Goal: Obtain resource: Download file/media

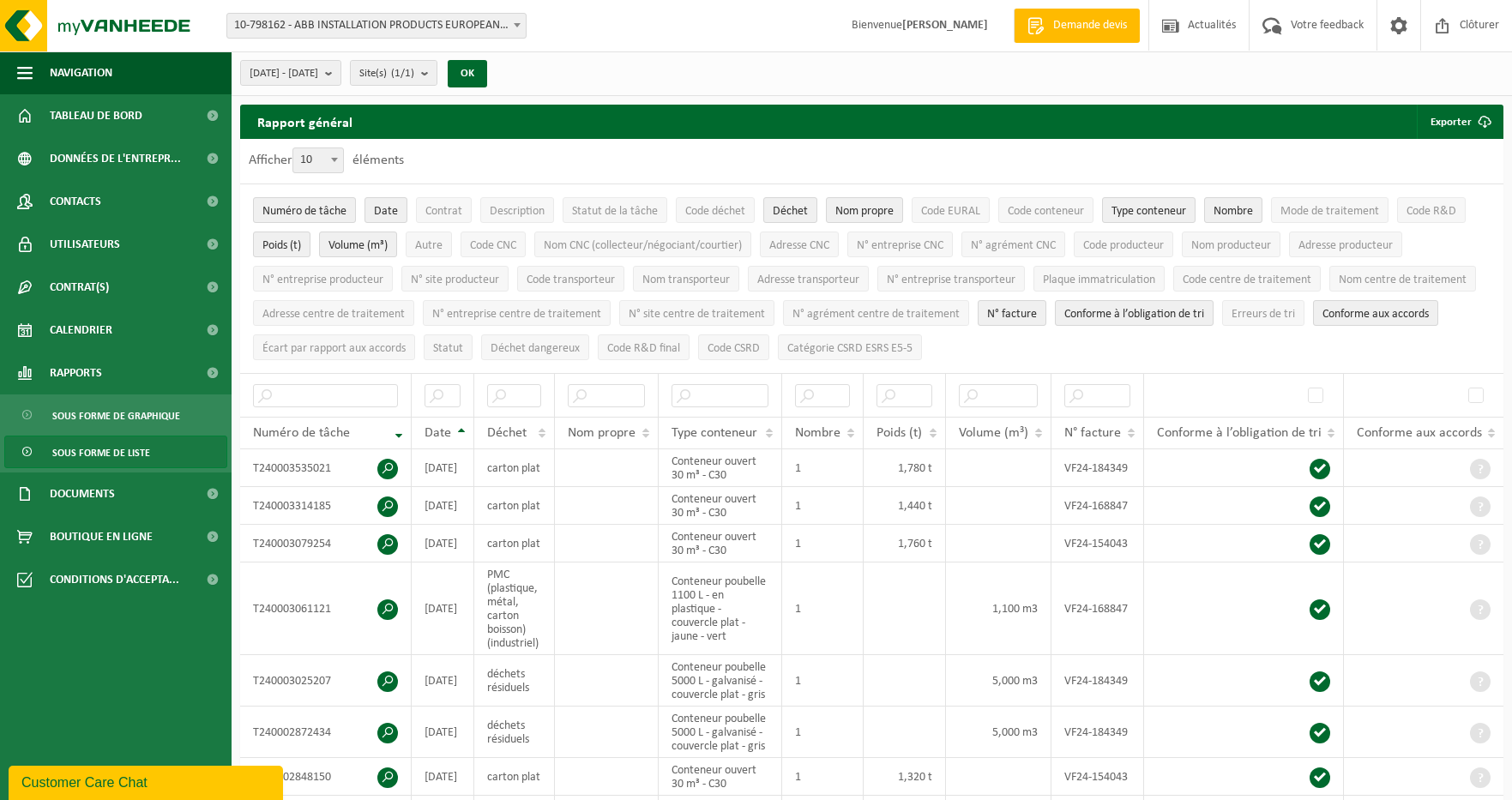
click at [341, 73] on b "submit" at bounding box center [333, 72] width 16 height 24
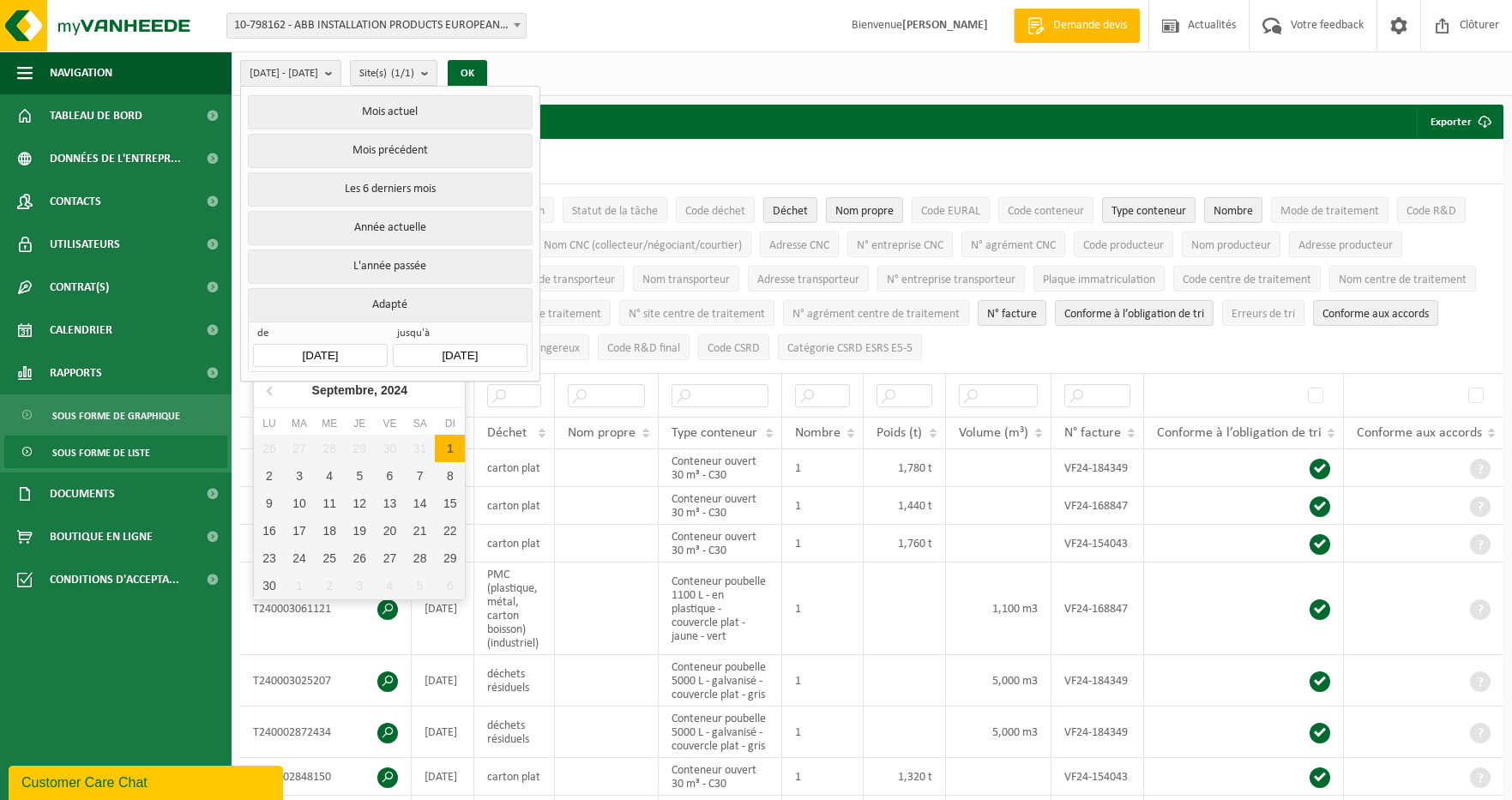
click at [325, 356] on input "[DATE]" at bounding box center [320, 355] width 134 height 23
click at [272, 393] on icon at bounding box center [270, 389] width 27 height 27
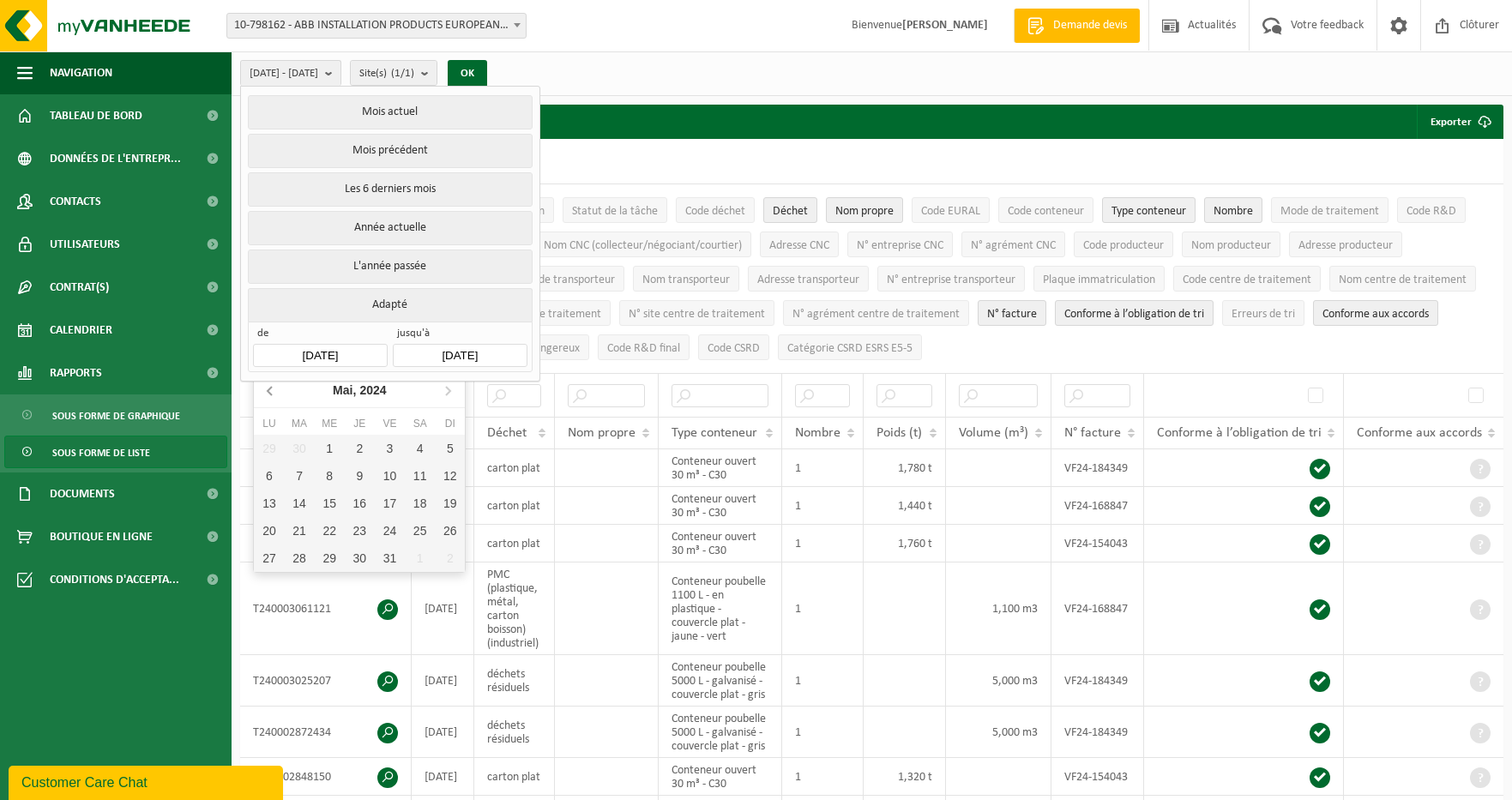
click at [272, 393] on icon at bounding box center [270, 389] width 27 height 27
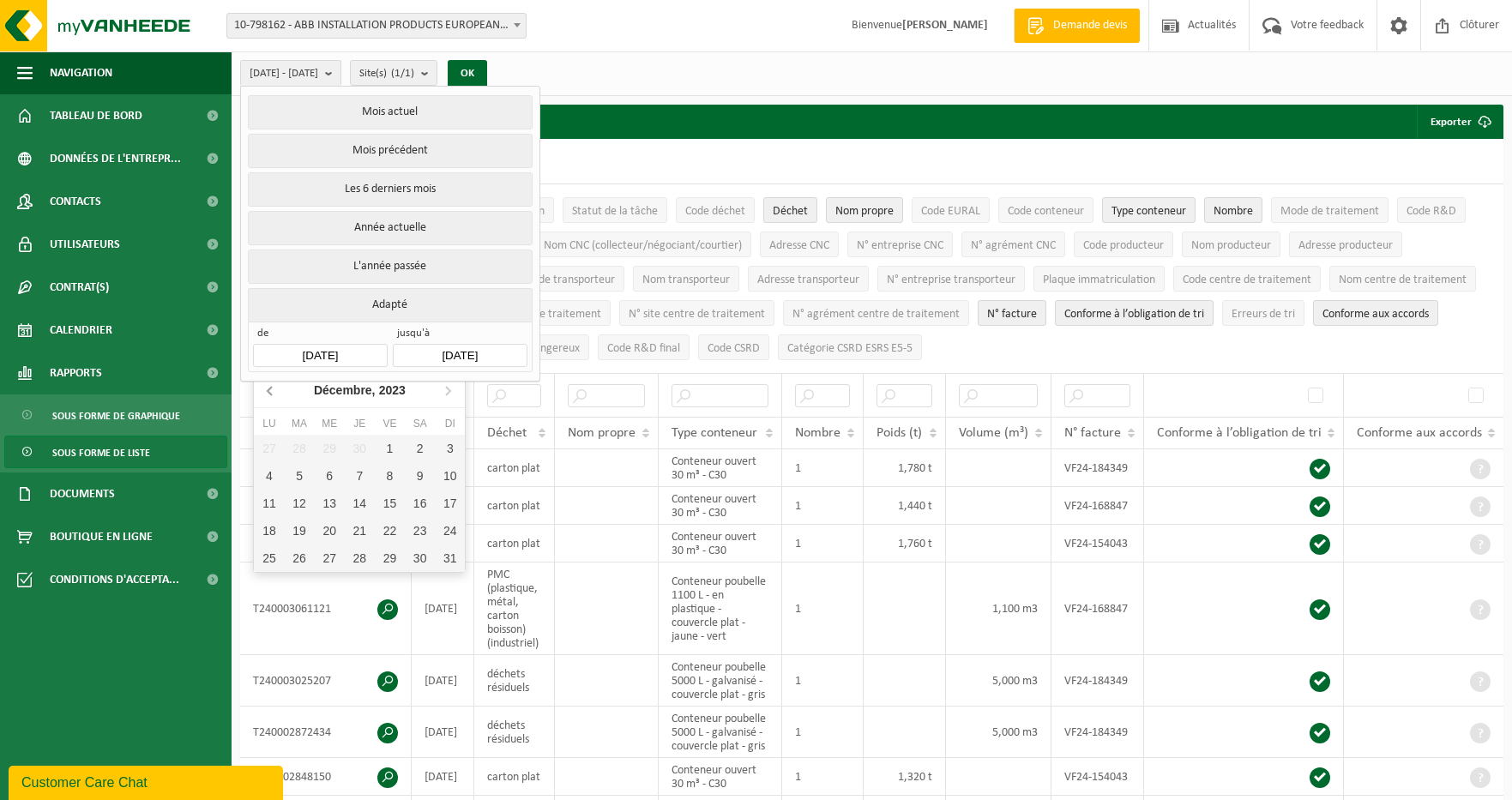
click at [272, 393] on icon at bounding box center [270, 389] width 27 height 27
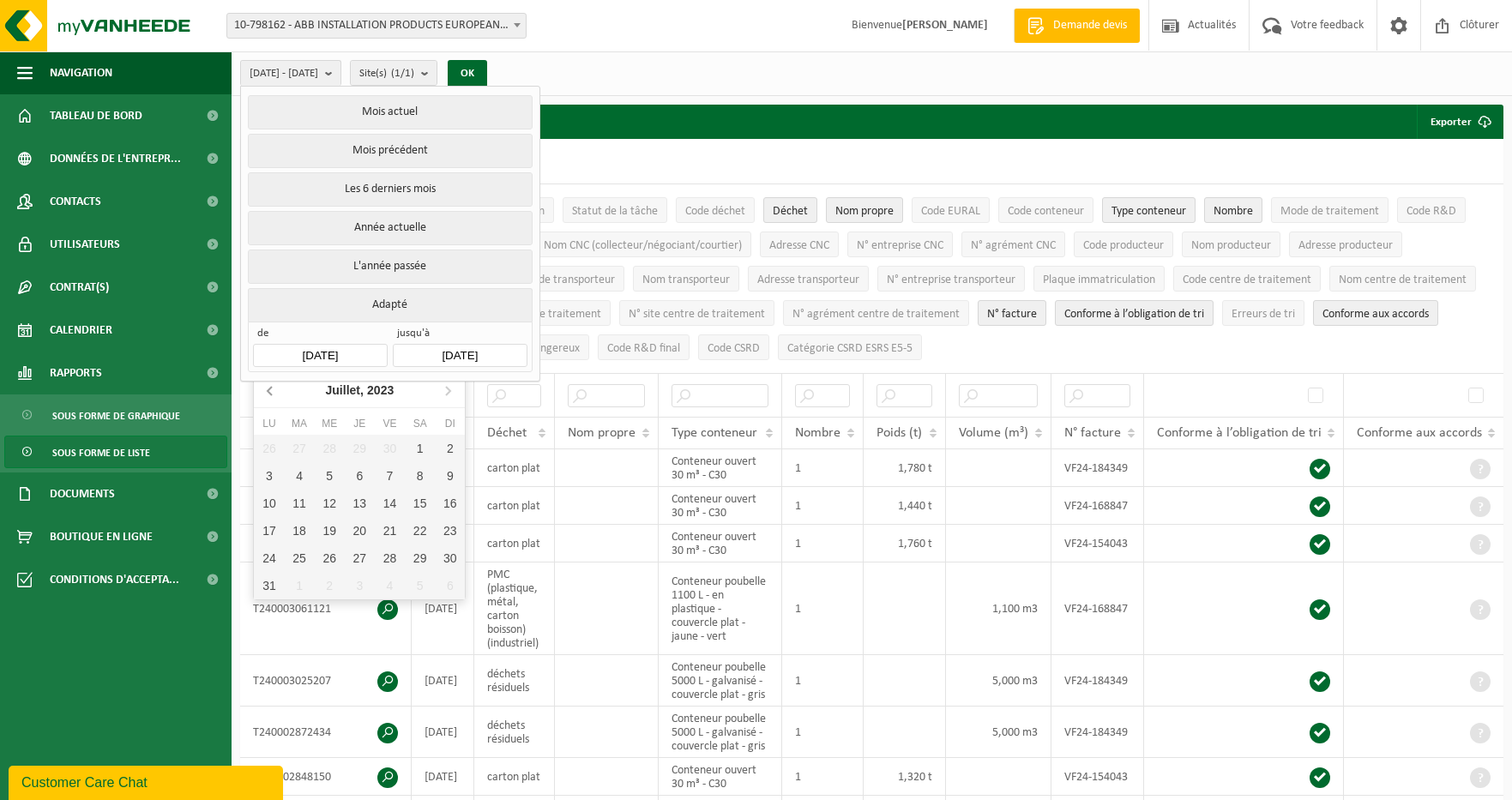
click at [272, 393] on icon at bounding box center [270, 389] width 27 height 27
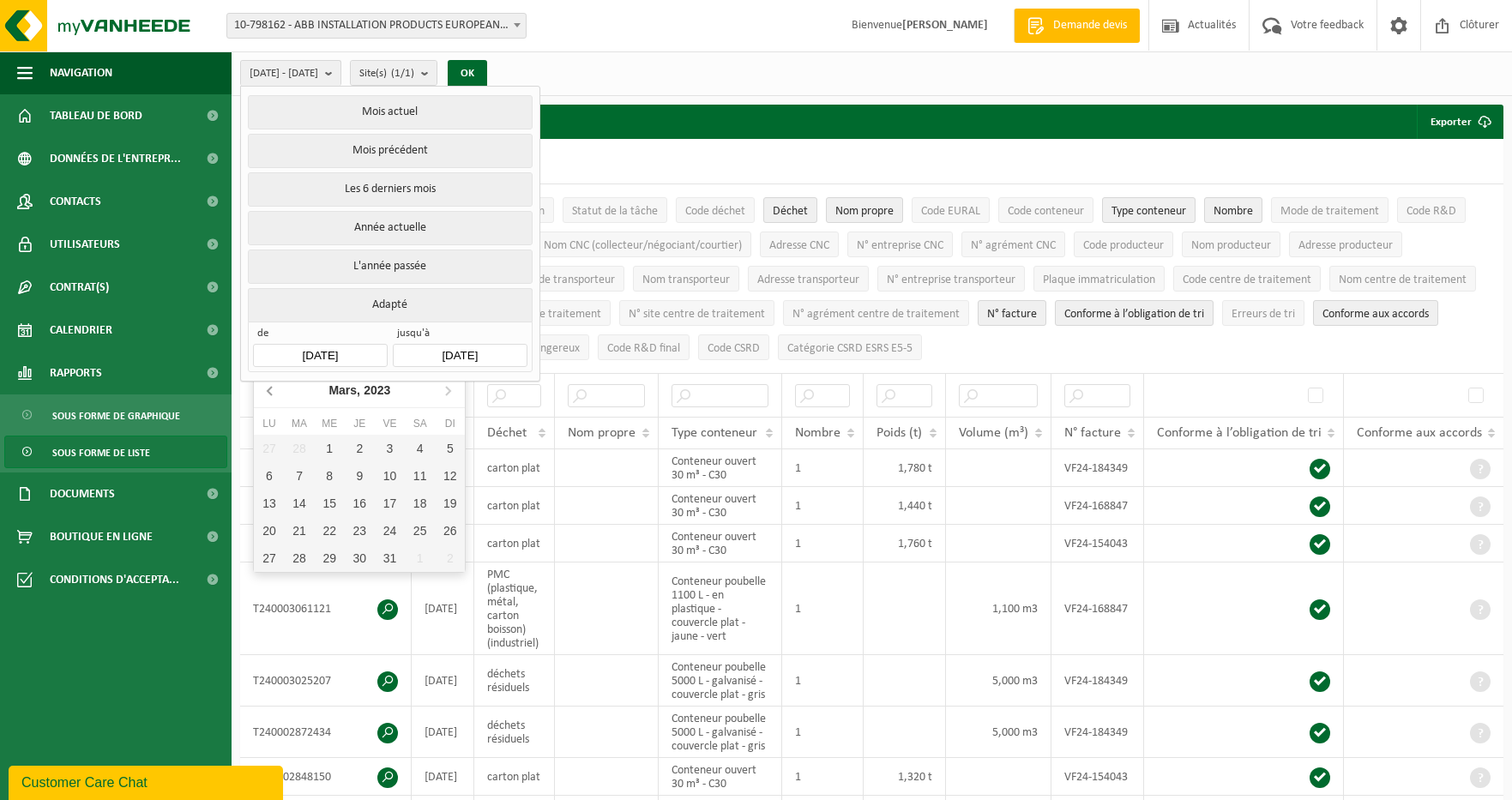
click at [272, 393] on icon at bounding box center [270, 389] width 27 height 27
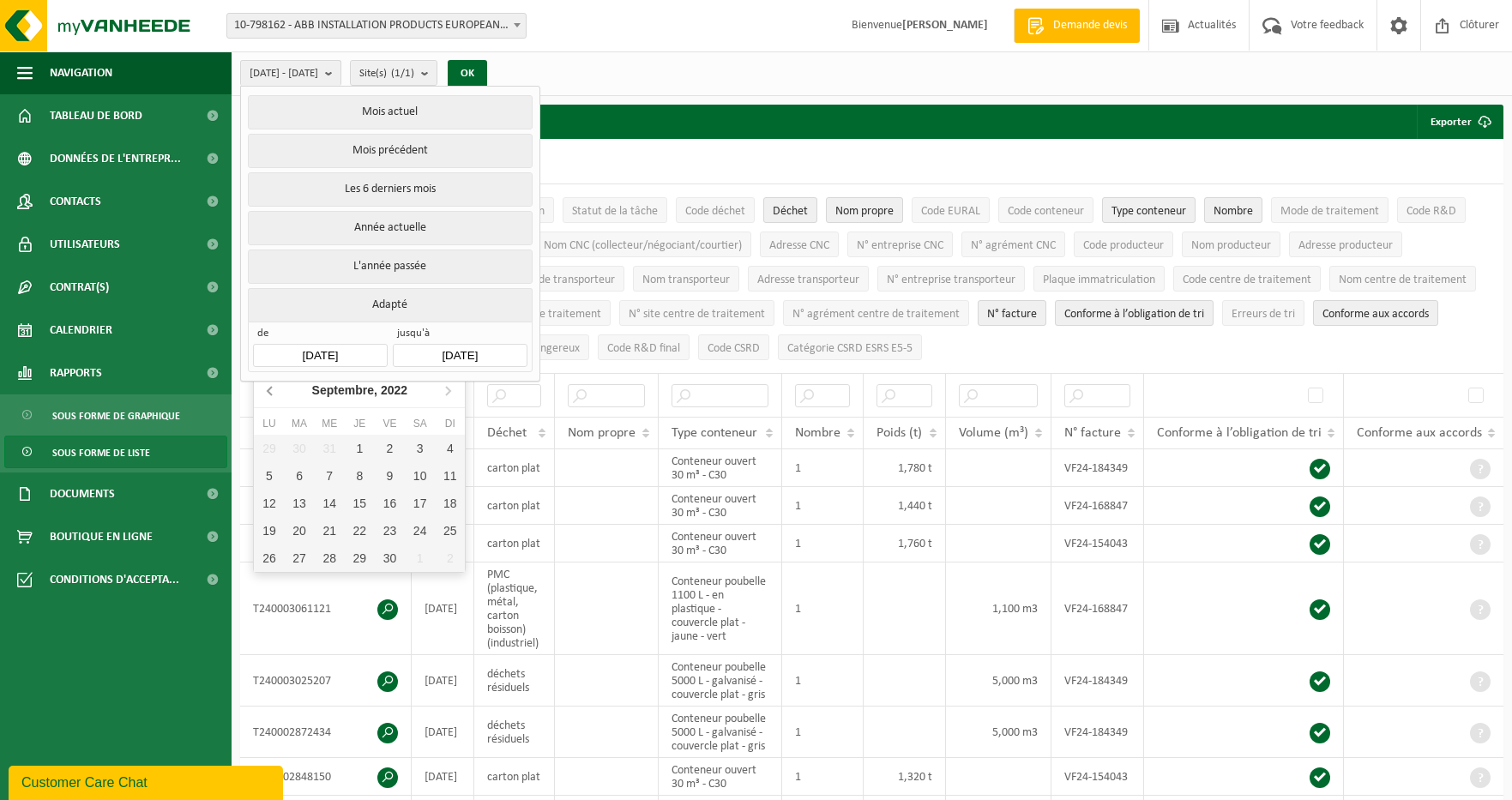
click at [272, 393] on icon at bounding box center [270, 389] width 27 height 27
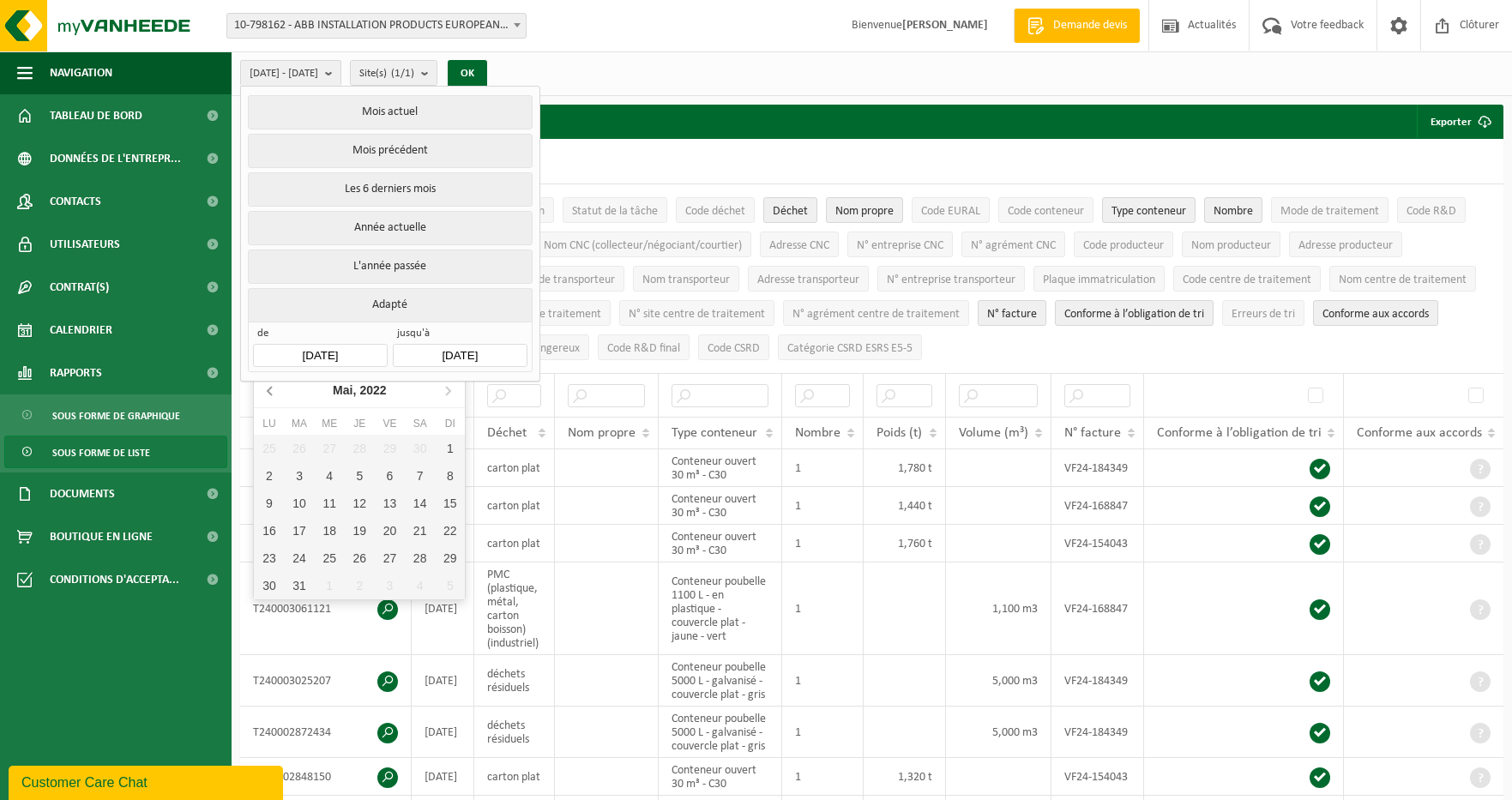
click at [272, 393] on icon at bounding box center [270, 389] width 27 height 27
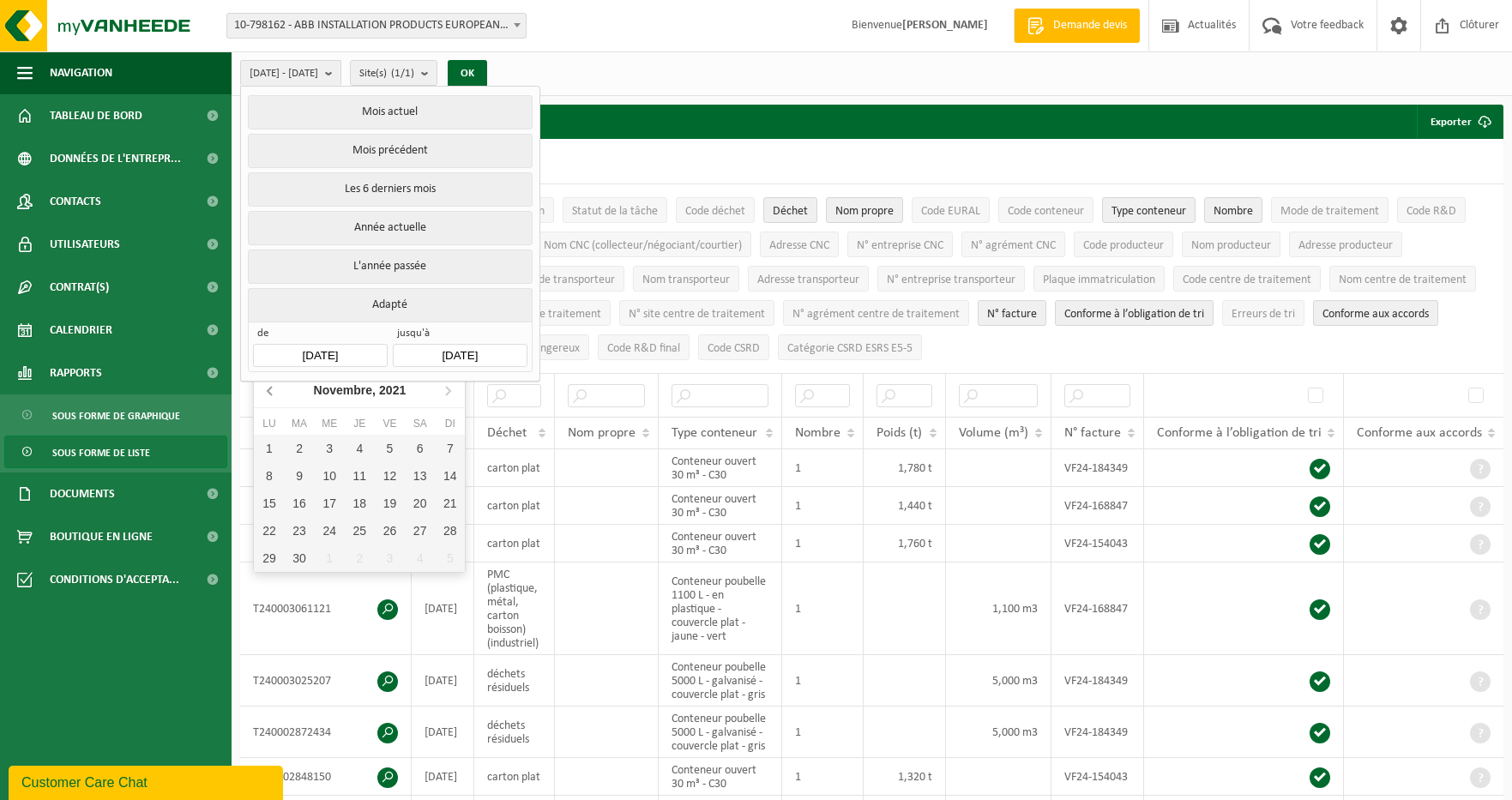
click at [272, 393] on icon at bounding box center [270, 389] width 27 height 27
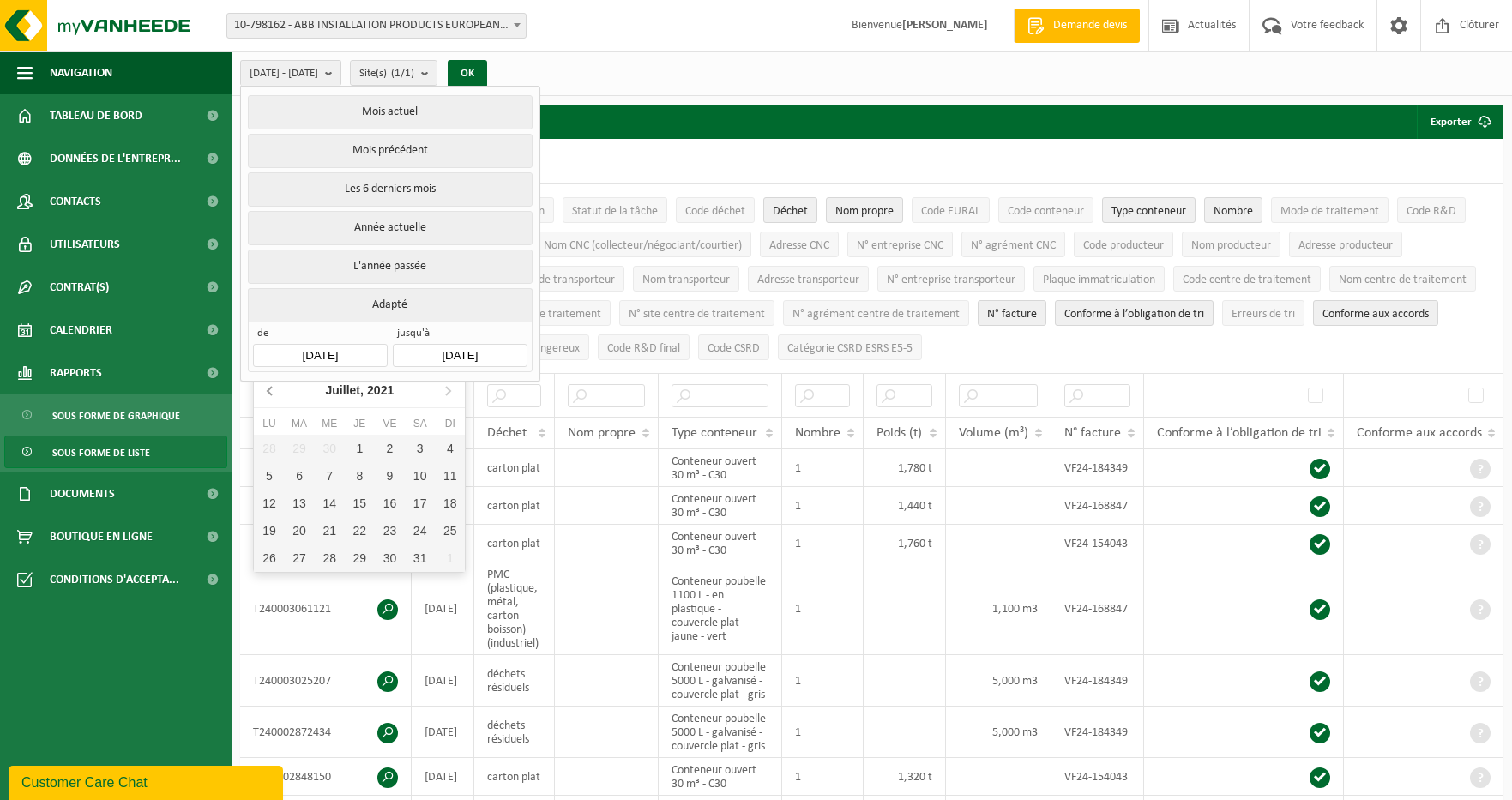
click at [272, 393] on icon at bounding box center [270, 389] width 27 height 27
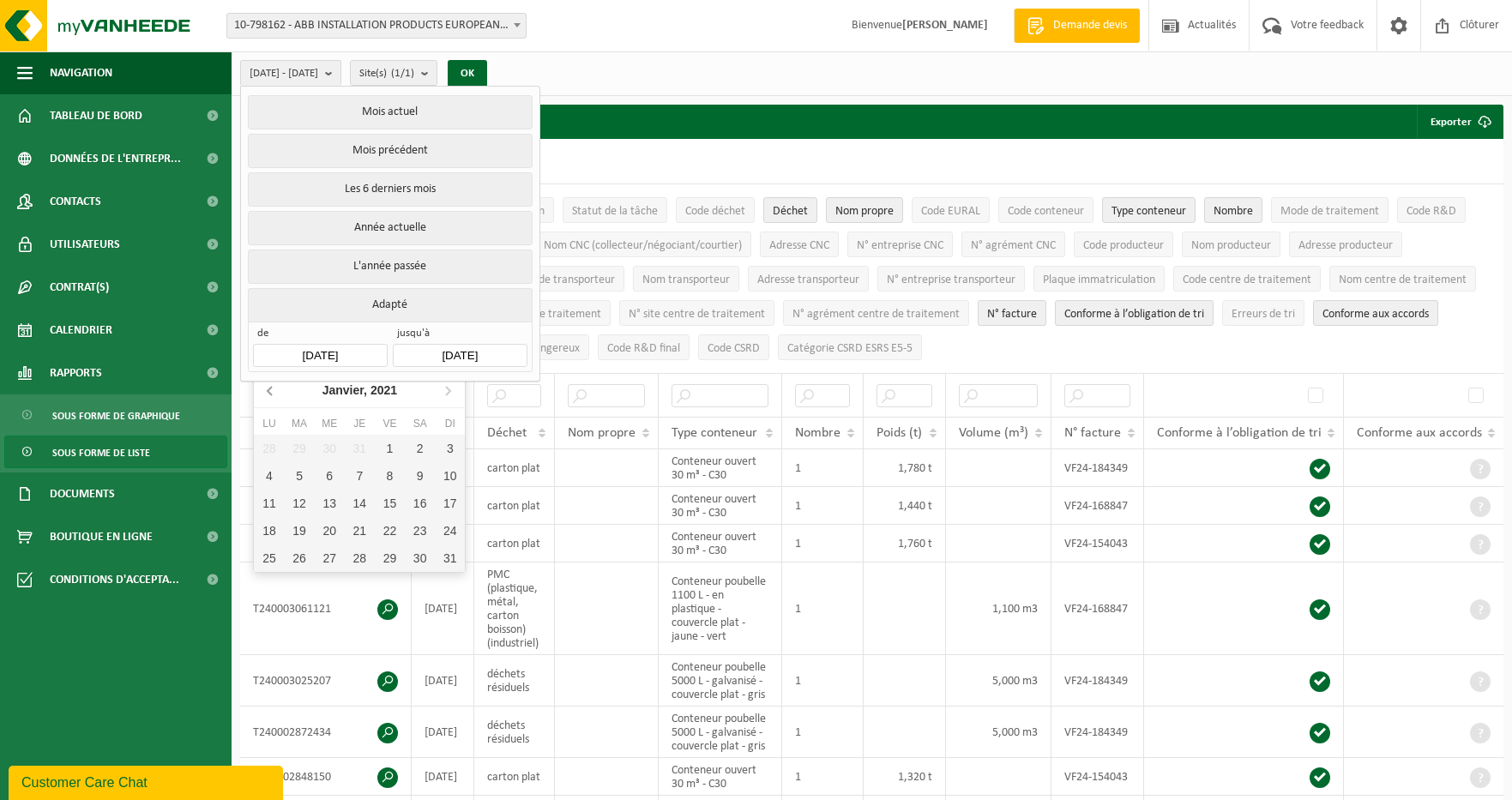
click at [272, 393] on icon at bounding box center [270, 389] width 27 height 27
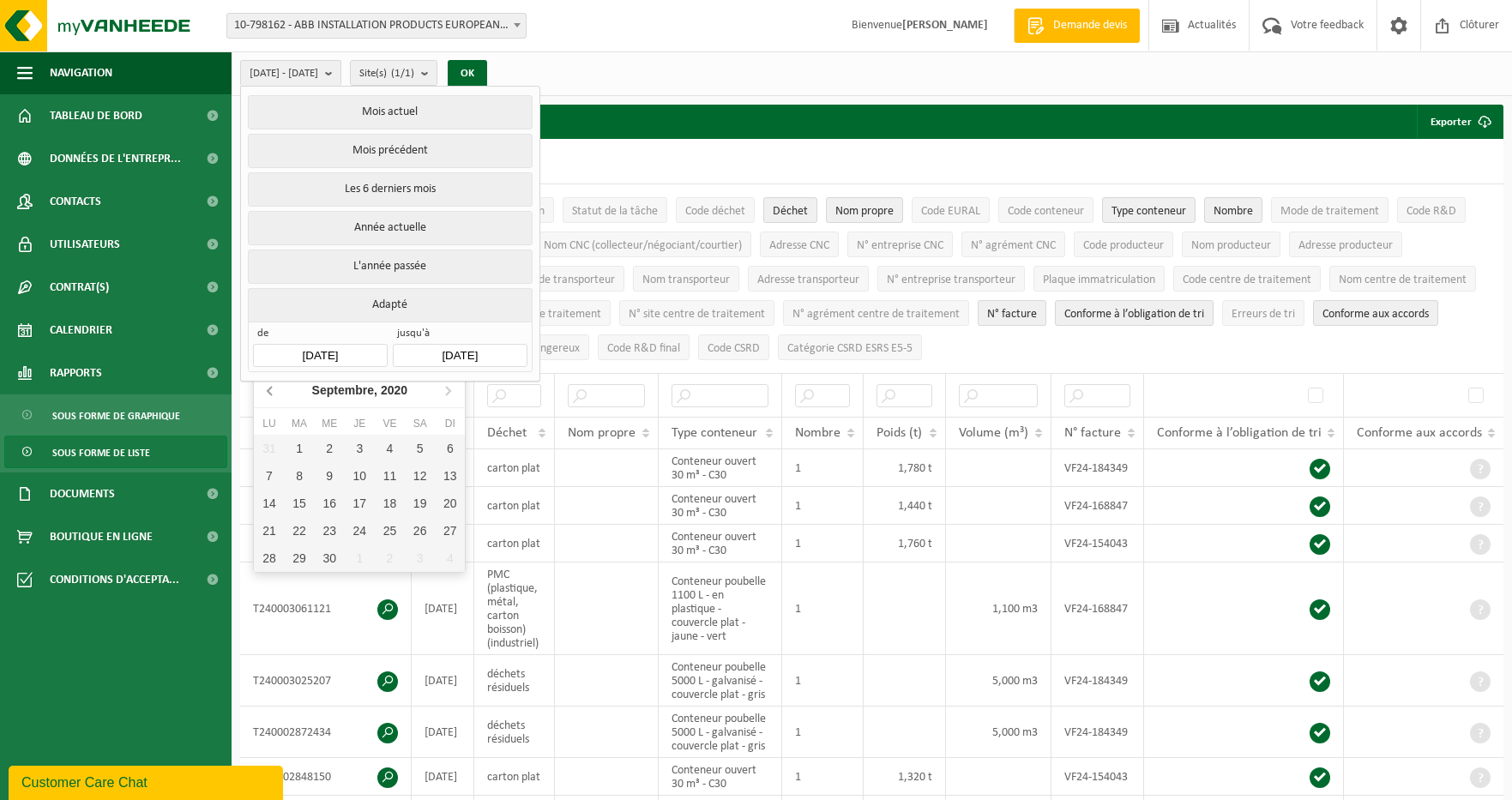
click at [272, 393] on icon at bounding box center [270, 389] width 27 height 27
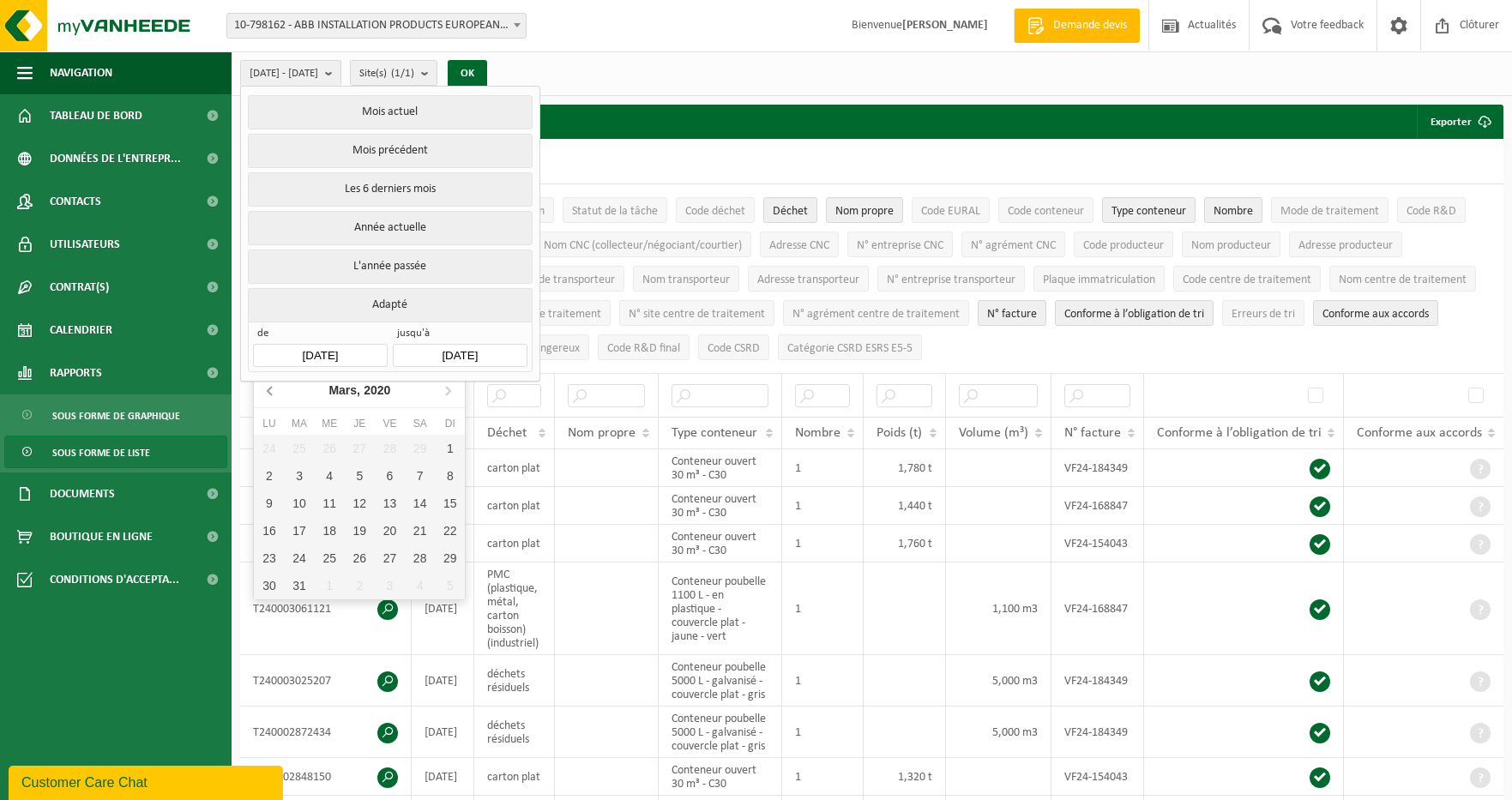
click at [272, 393] on icon at bounding box center [270, 389] width 27 height 27
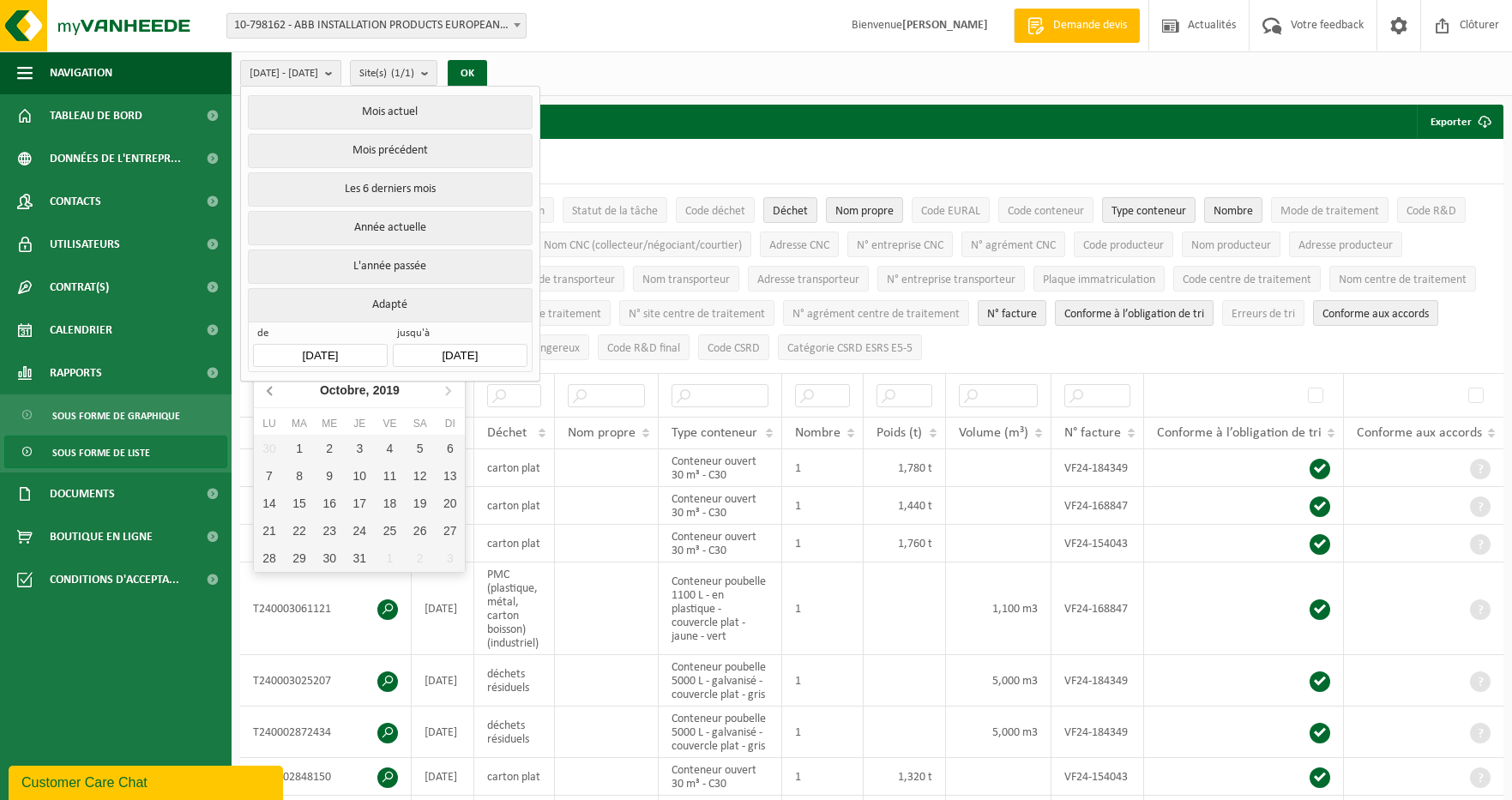
click at [272, 393] on icon at bounding box center [270, 389] width 27 height 27
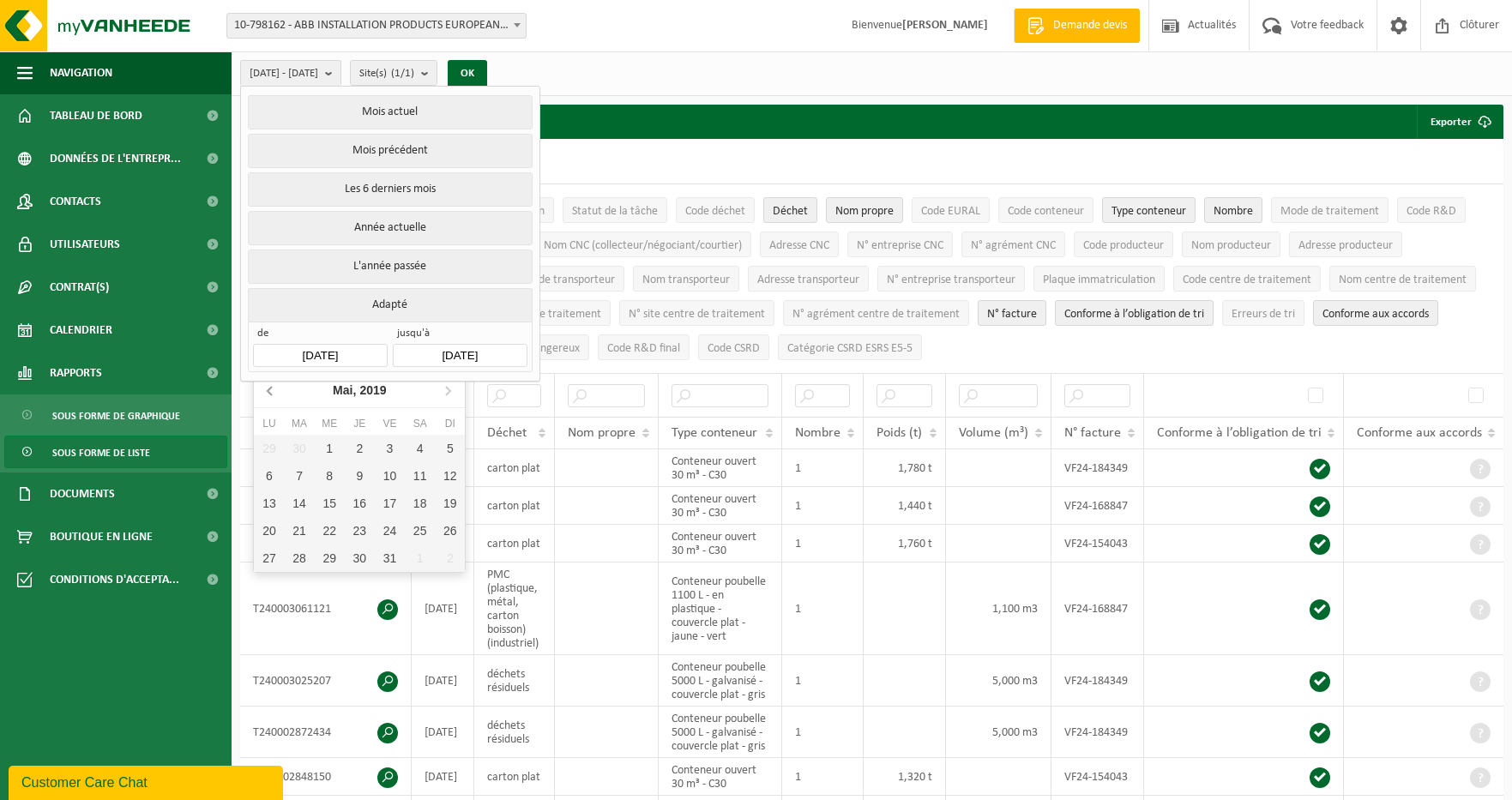
click at [272, 393] on icon at bounding box center [270, 389] width 27 height 27
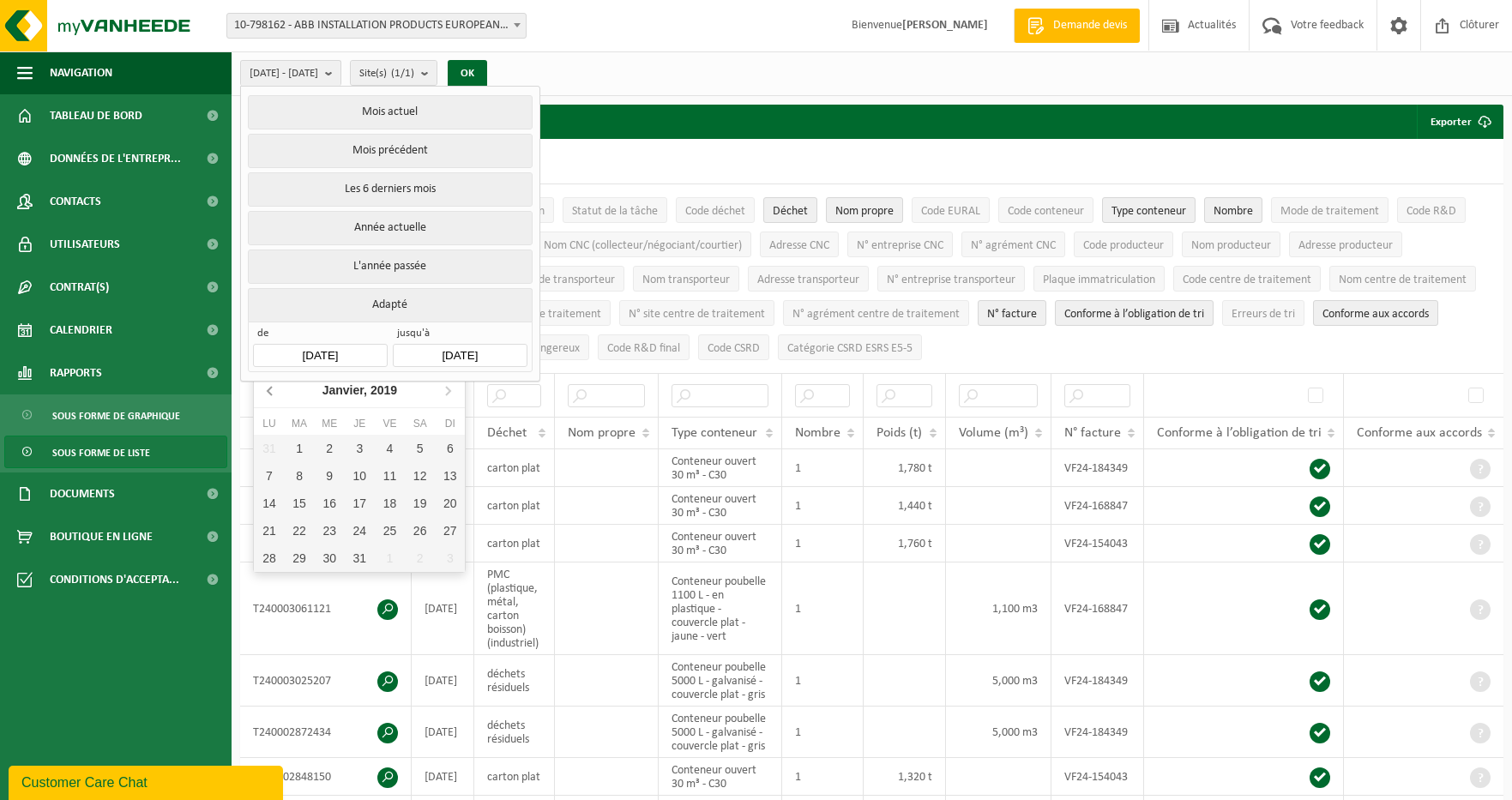
click at [272, 393] on icon at bounding box center [270, 389] width 27 height 27
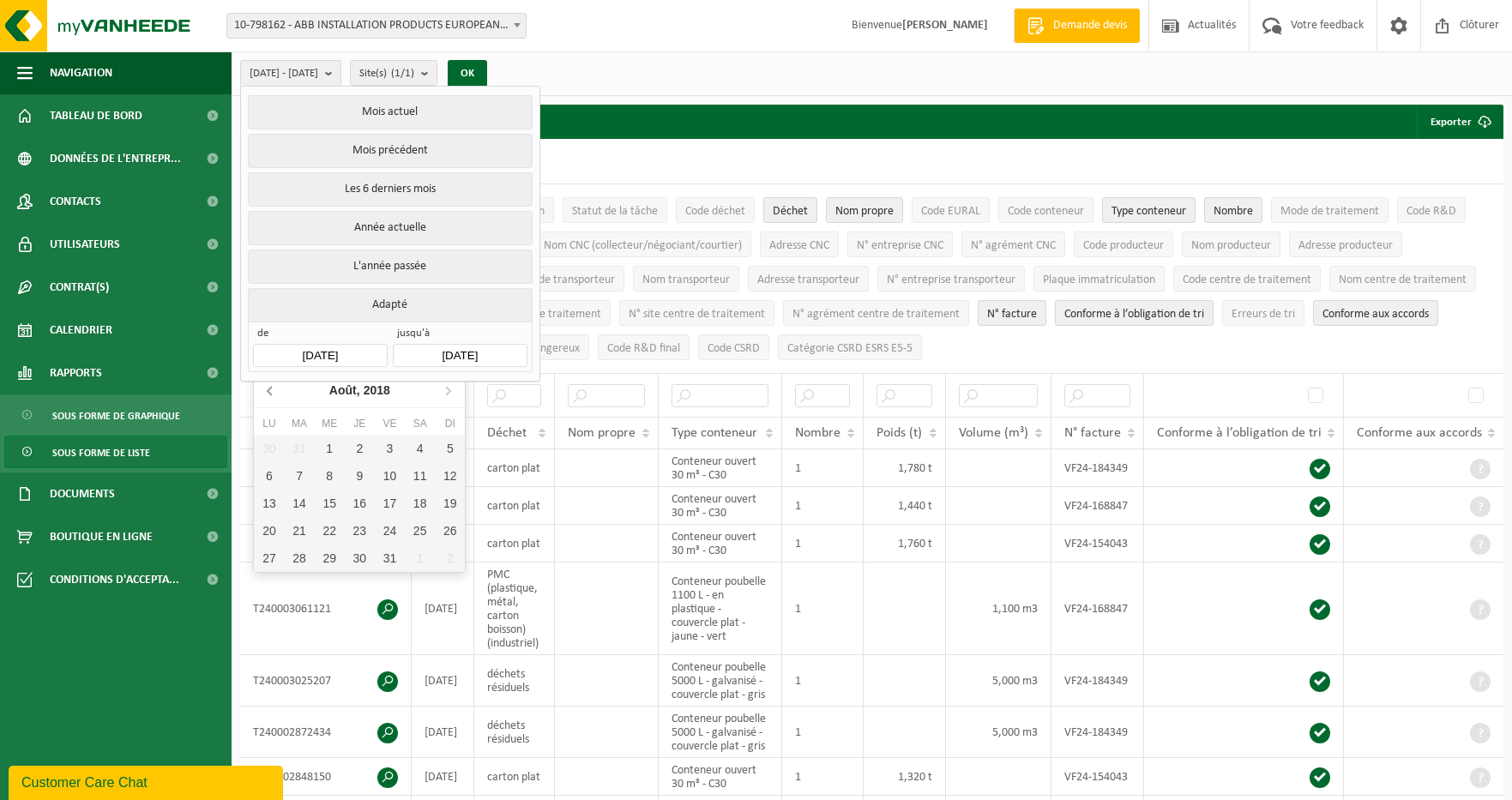
click at [272, 393] on icon at bounding box center [270, 389] width 27 height 27
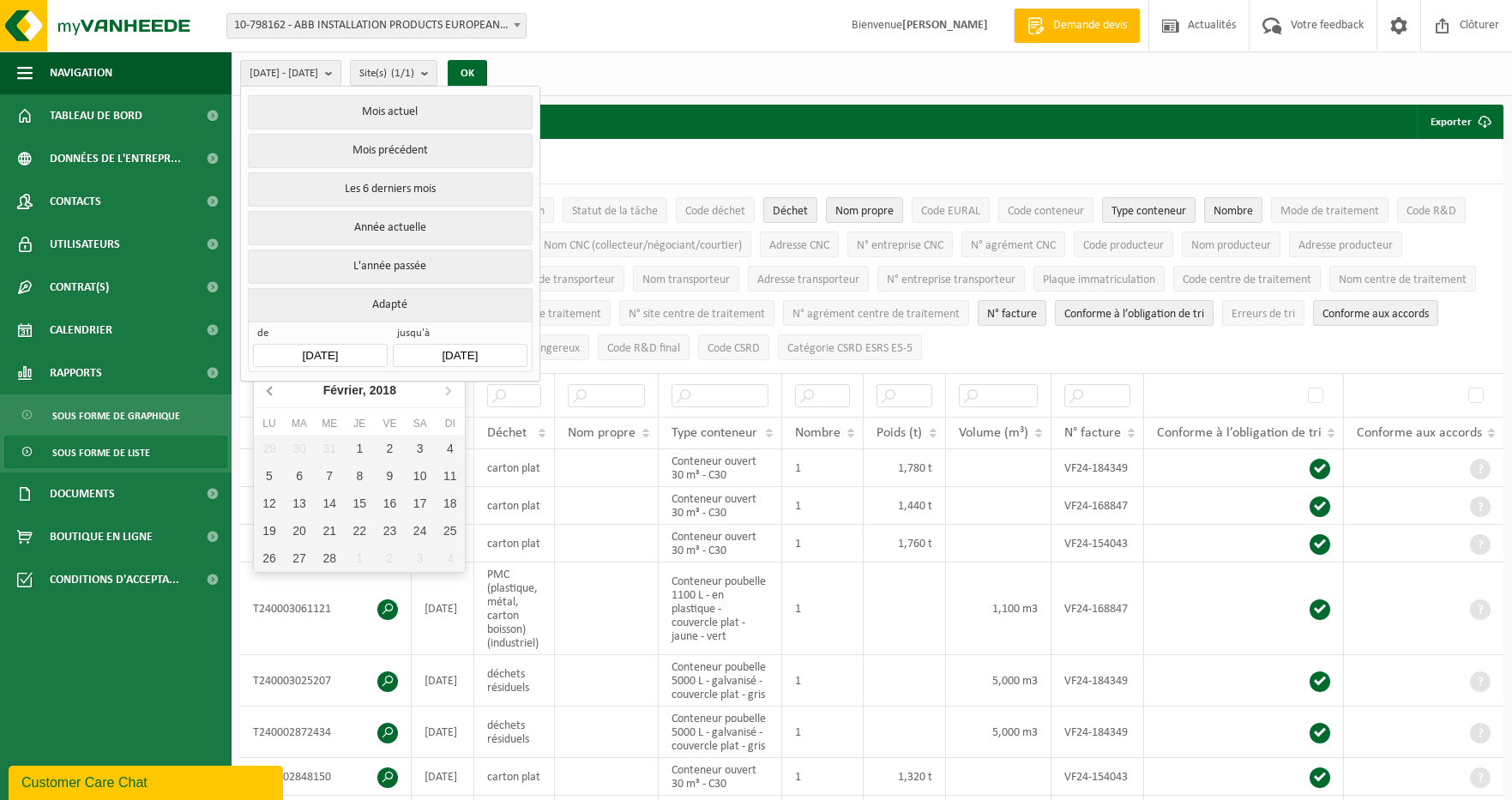
click at [272, 393] on icon at bounding box center [270, 389] width 27 height 27
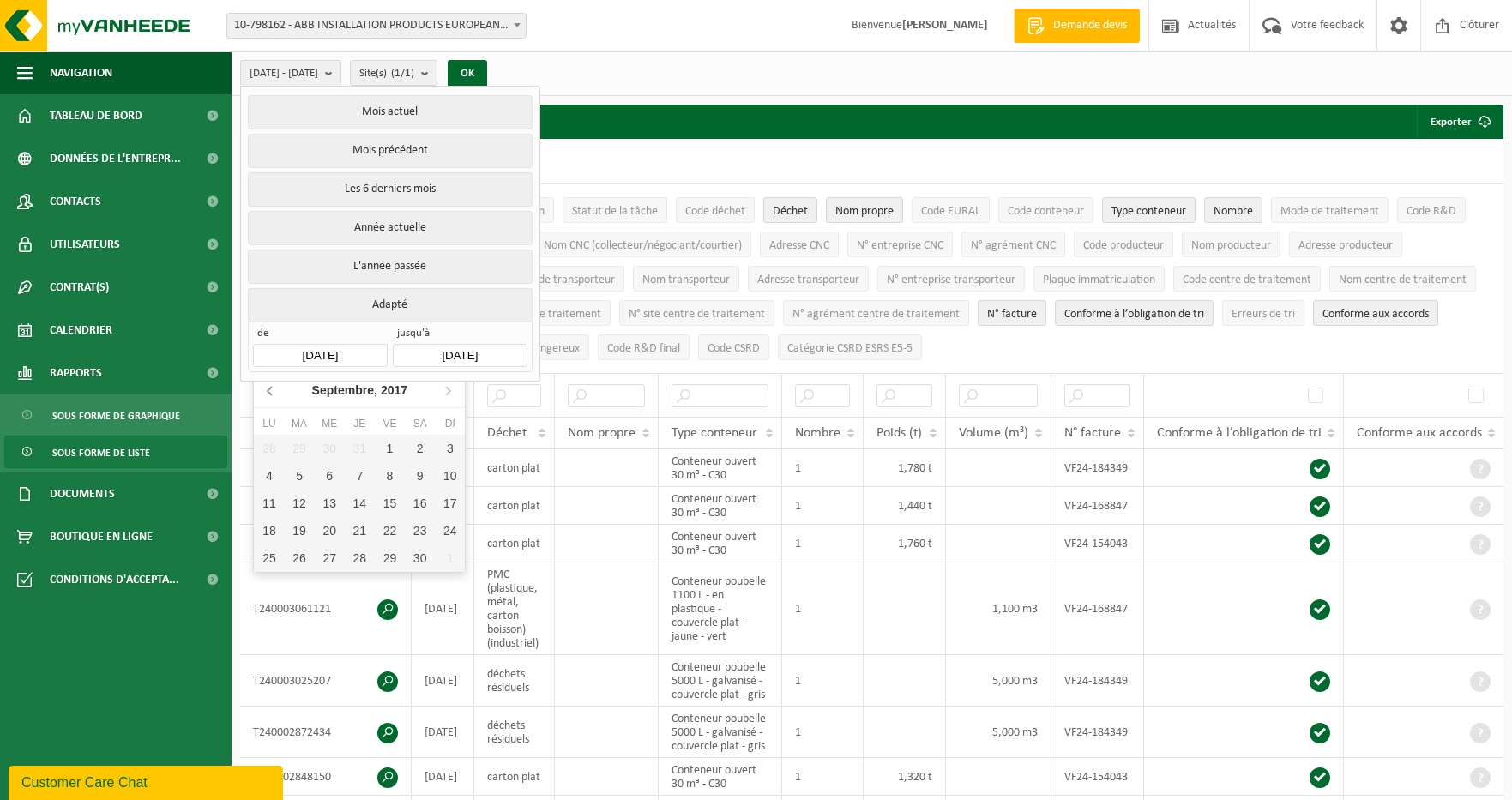
click at [272, 393] on icon at bounding box center [270, 389] width 27 height 27
click at [447, 396] on icon at bounding box center [447, 389] width 27 height 27
click at [383, 453] on div "1" at bounding box center [390, 448] width 30 height 27
type input "[DATE]"
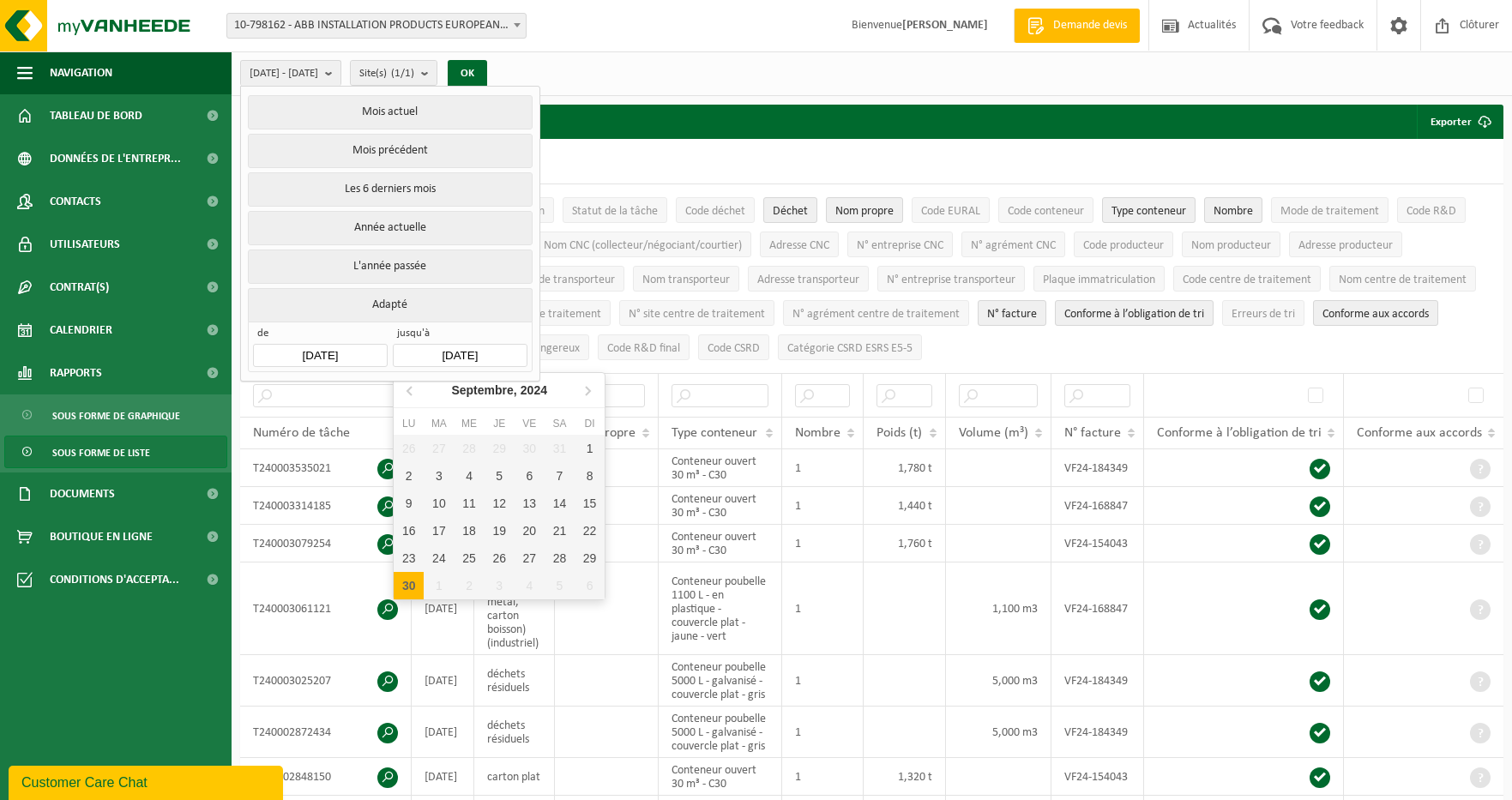
click at [468, 351] on input "[DATE]" at bounding box center [460, 355] width 134 height 23
click at [542, 387] on icon "2024" at bounding box center [534, 390] width 26 height 12
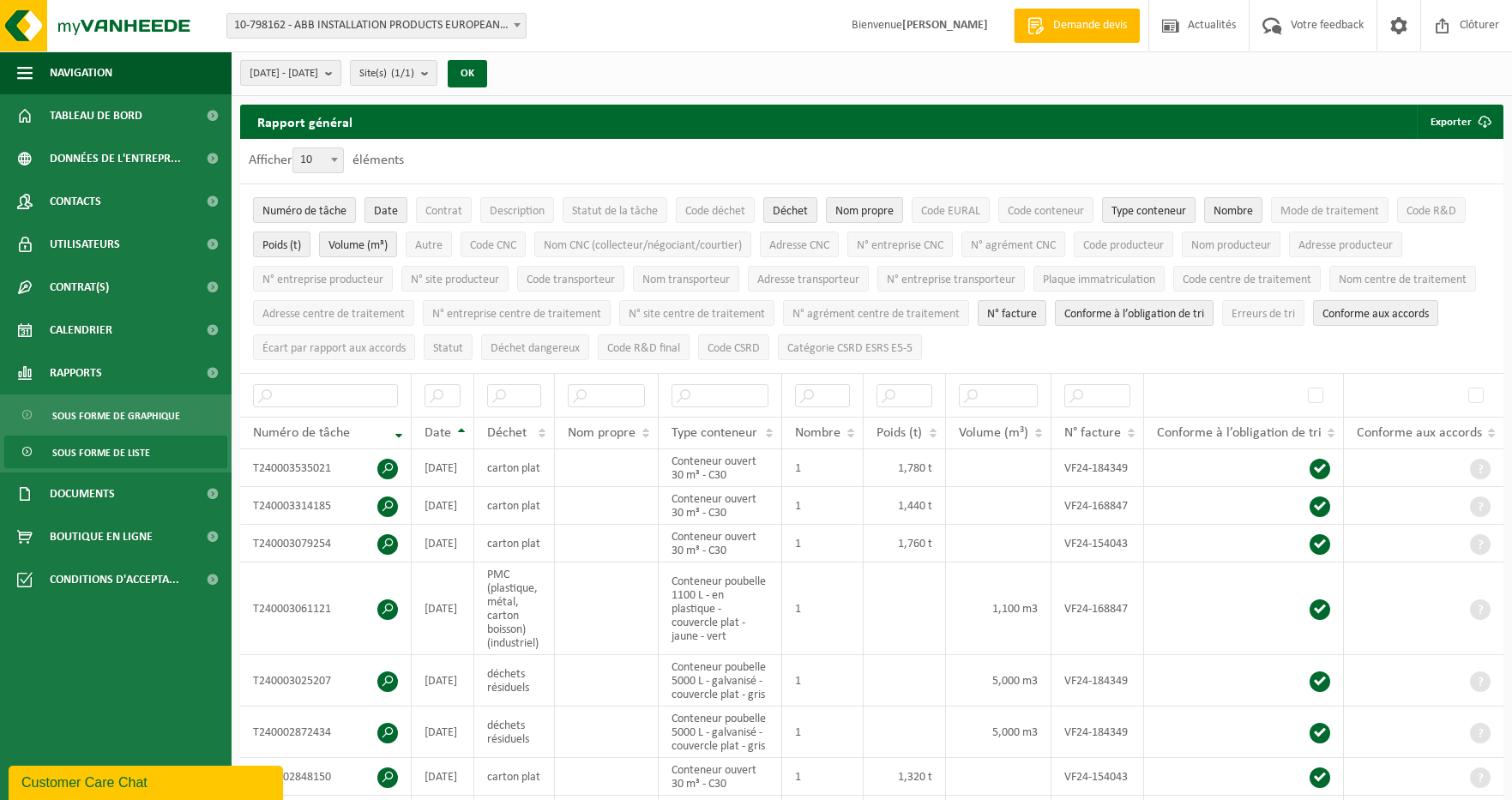
click at [342, 79] on button "[DATE] - [DATE]" at bounding box center [291, 72] width 101 height 26
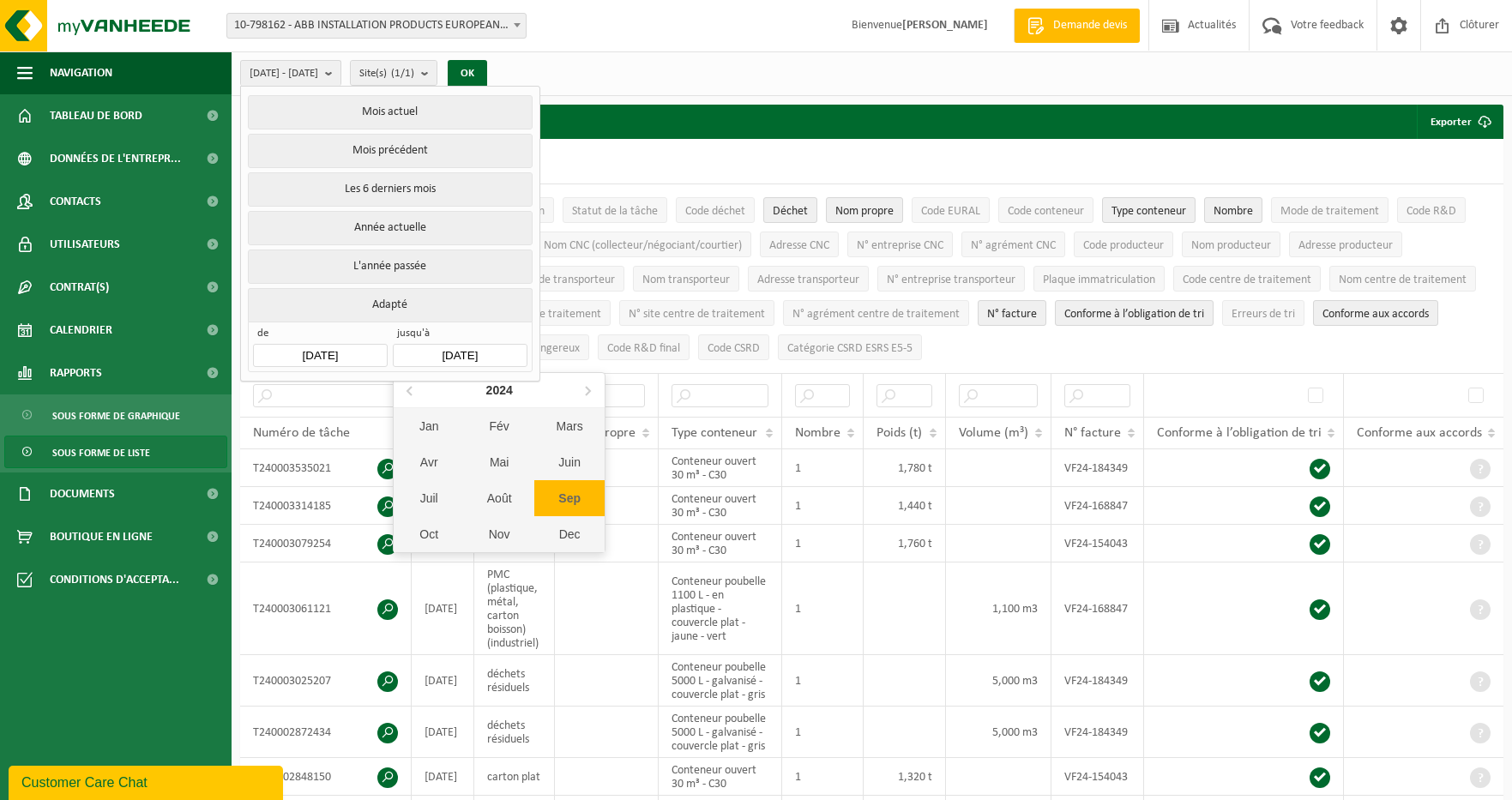
click at [445, 348] on input "[DATE]" at bounding box center [460, 355] width 134 height 23
click at [409, 392] on icon at bounding box center [410, 389] width 27 height 27
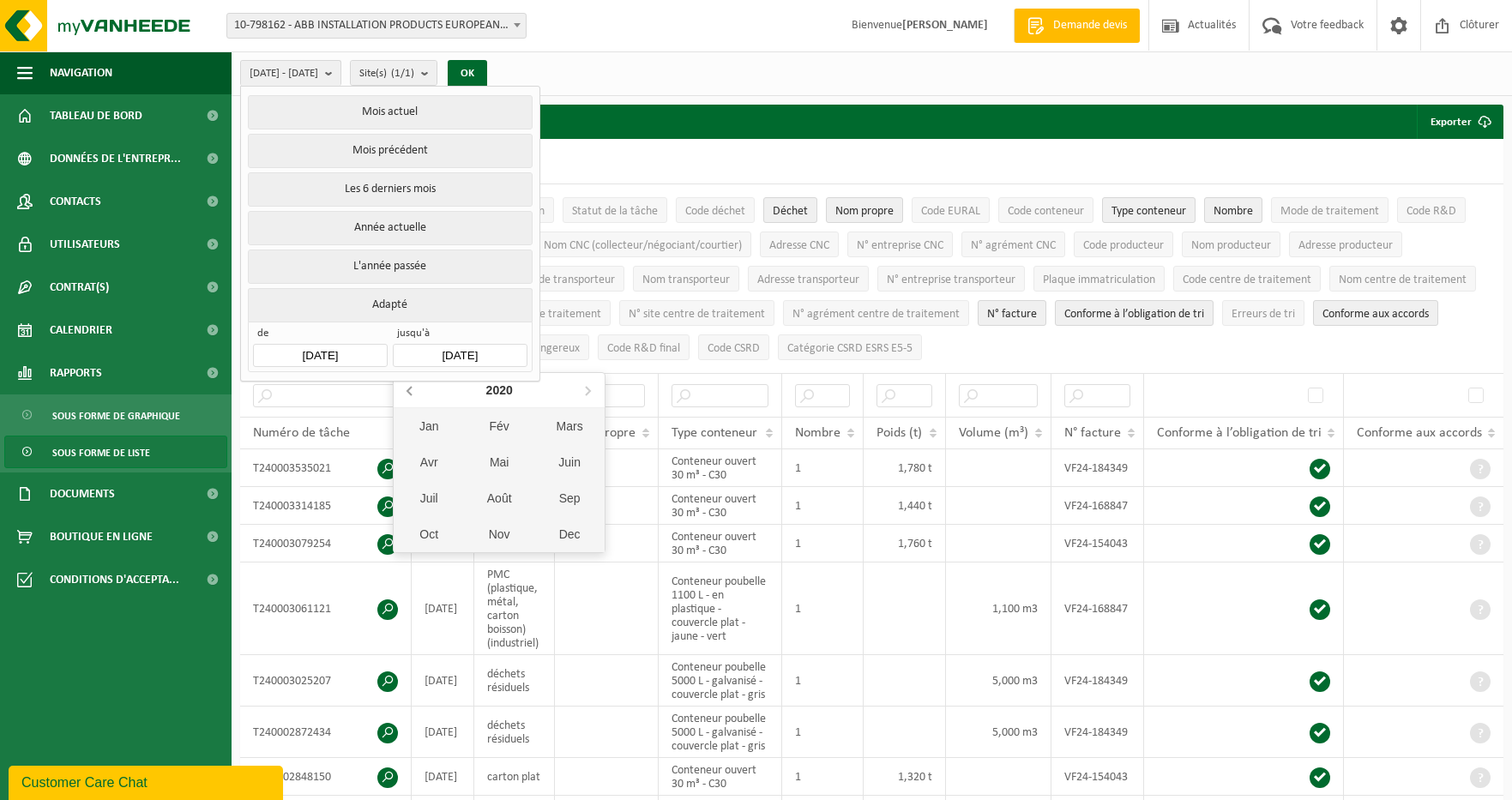
click at [409, 392] on icon at bounding box center [410, 389] width 27 height 27
click at [568, 501] on div "Sep" at bounding box center [570, 498] width 70 height 36
click at [551, 561] on div "30" at bounding box center [559, 558] width 30 height 27
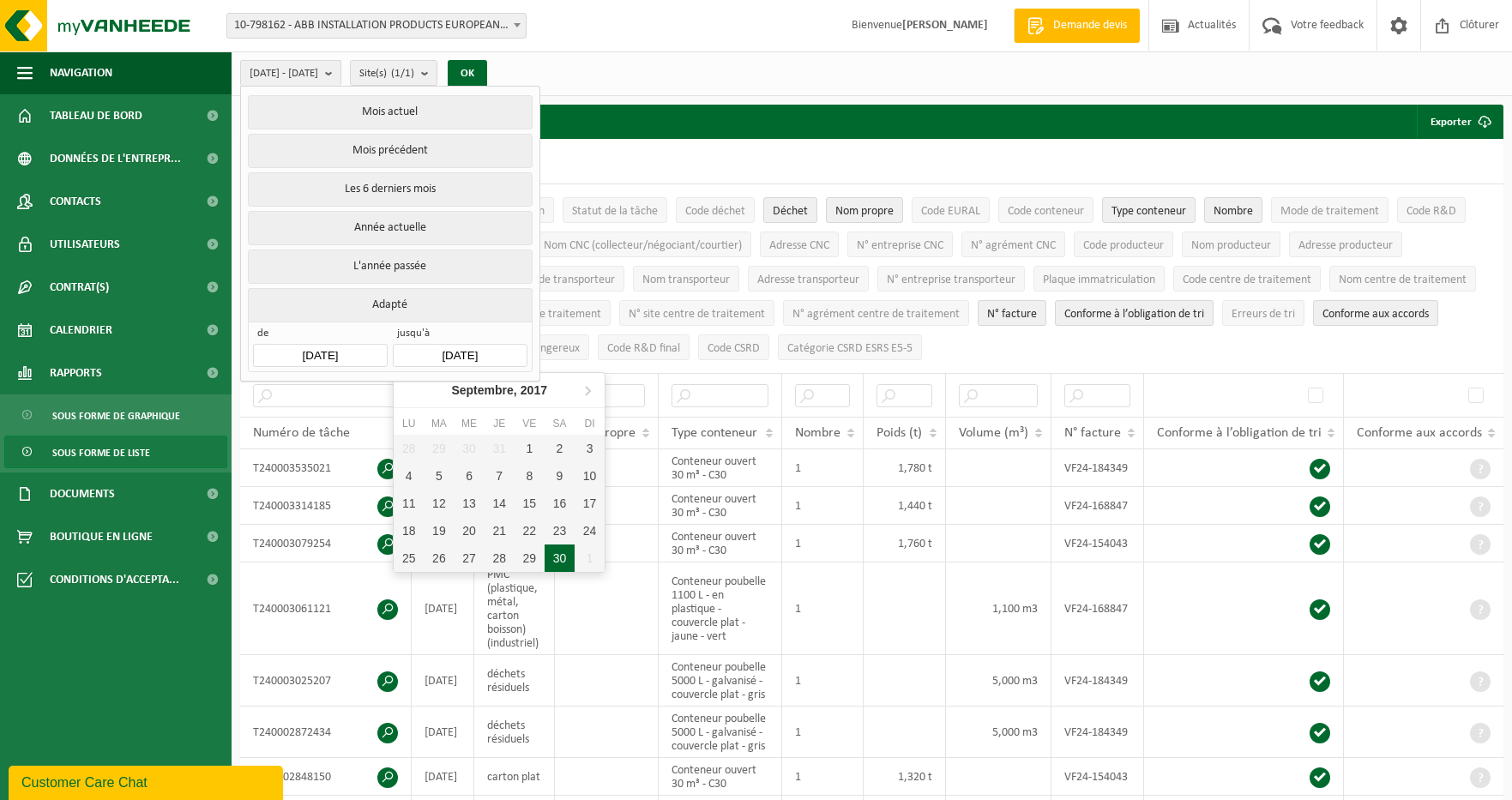
type input "[DATE]"
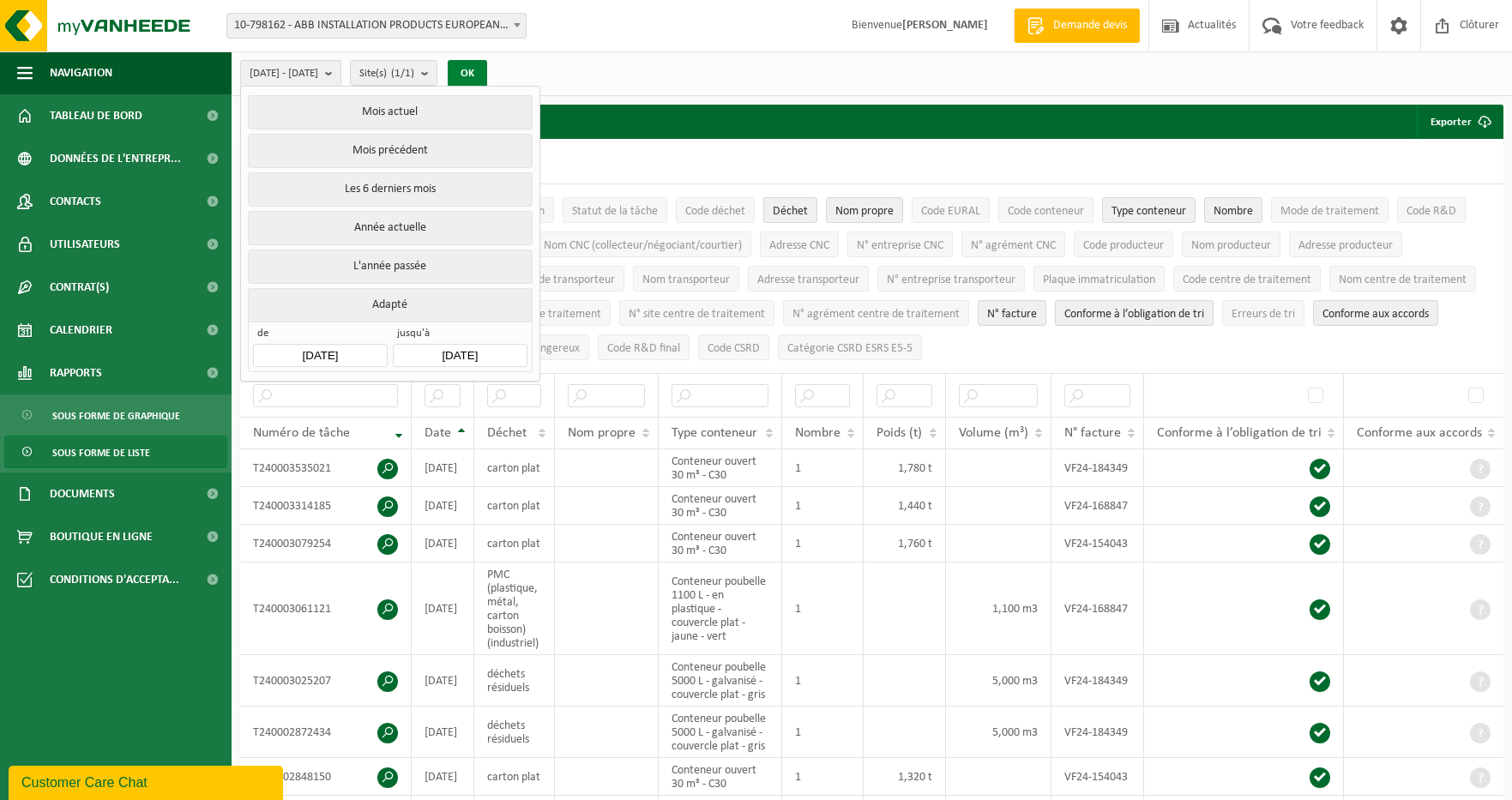
click at [487, 64] on button "OK" at bounding box center [467, 73] width 40 height 27
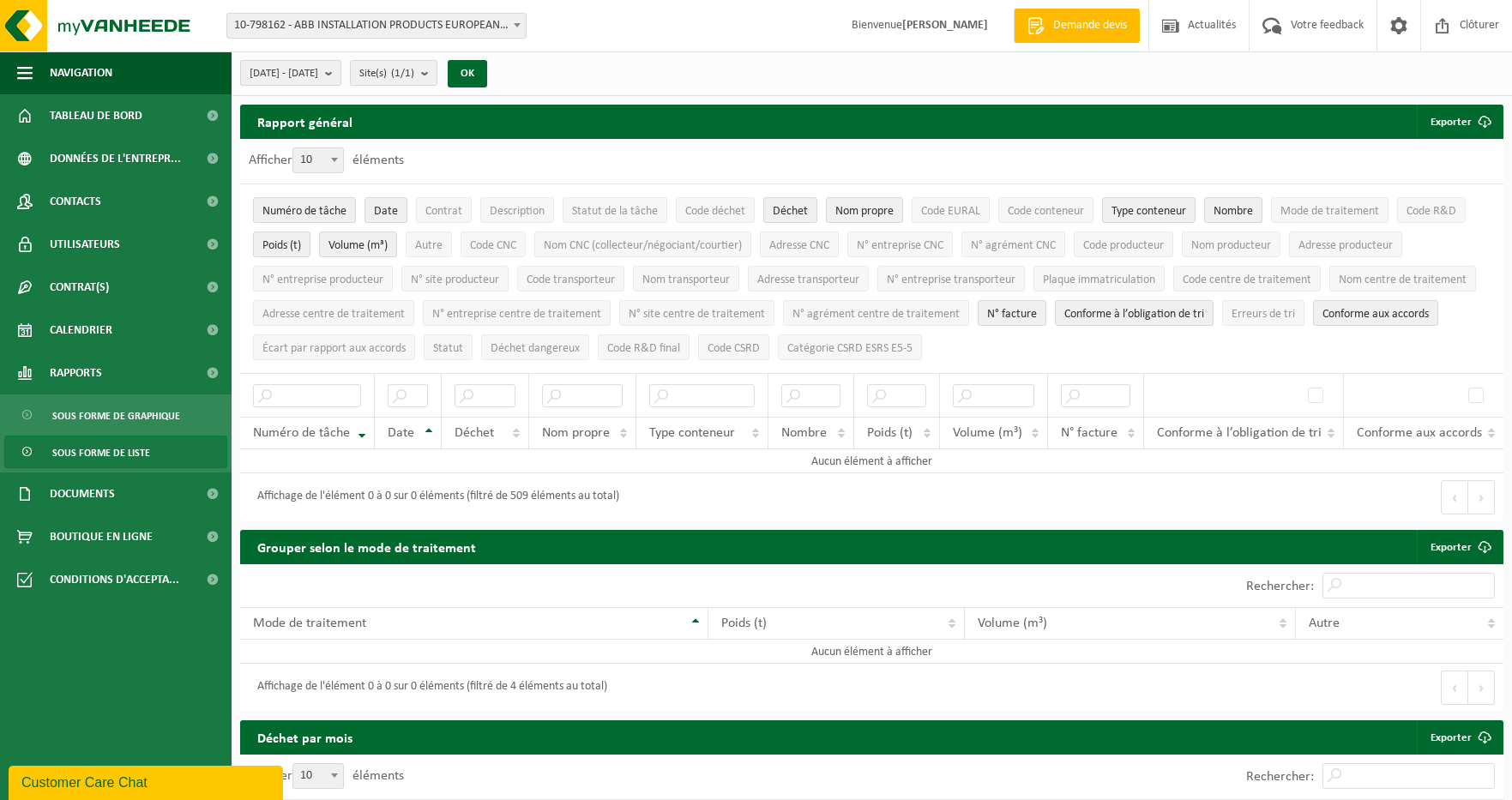
click at [342, 69] on button "[DATE] - [DATE]" at bounding box center [291, 72] width 101 height 26
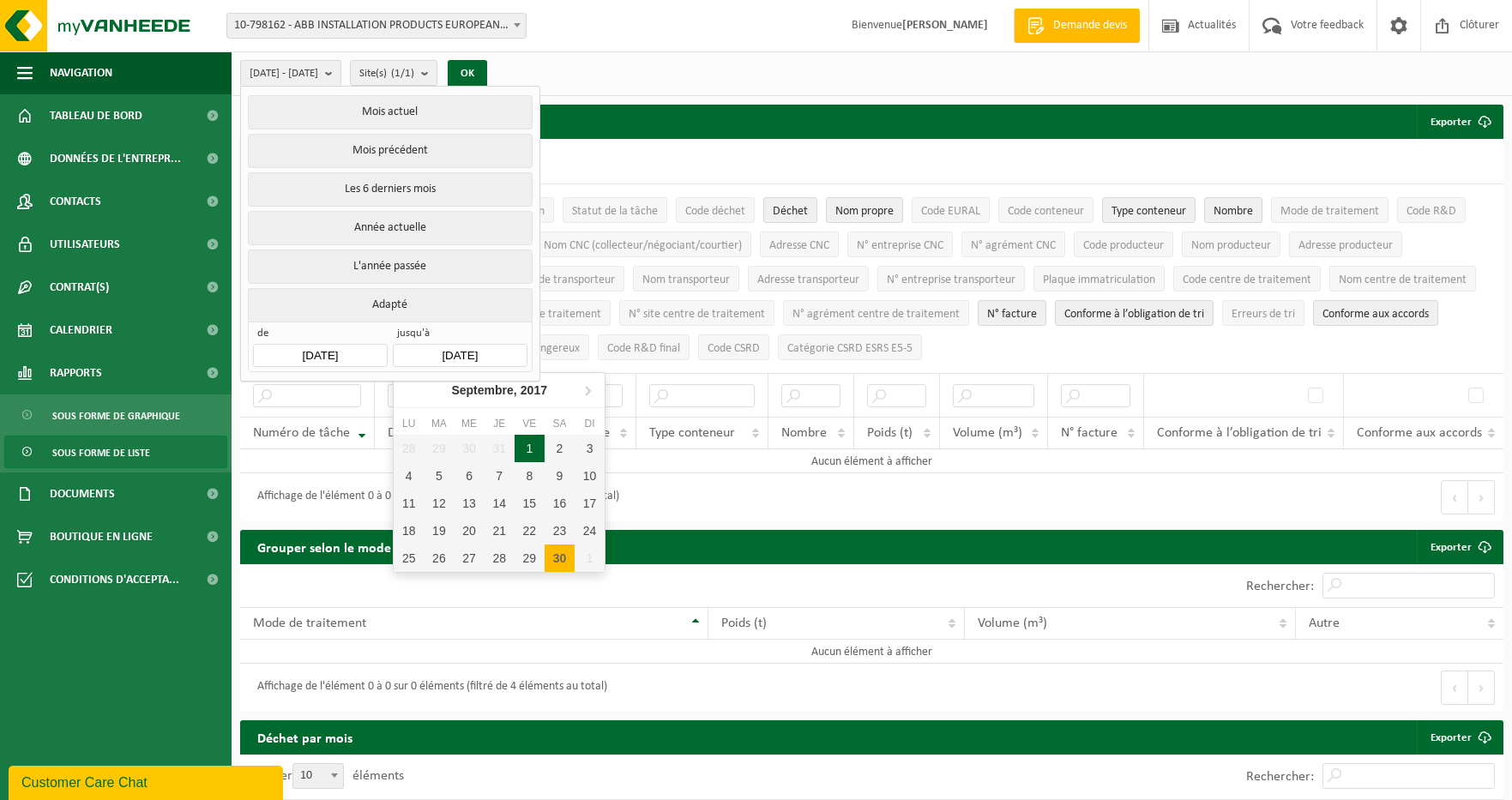
click at [452, 344] on input "[DATE]" at bounding box center [460, 355] width 134 height 23
click at [592, 390] on icon at bounding box center [586, 389] width 27 height 27
click at [439, 587] on div "31" at bounding box center [439, 585] width 30 height 27
type input "[DATE]"
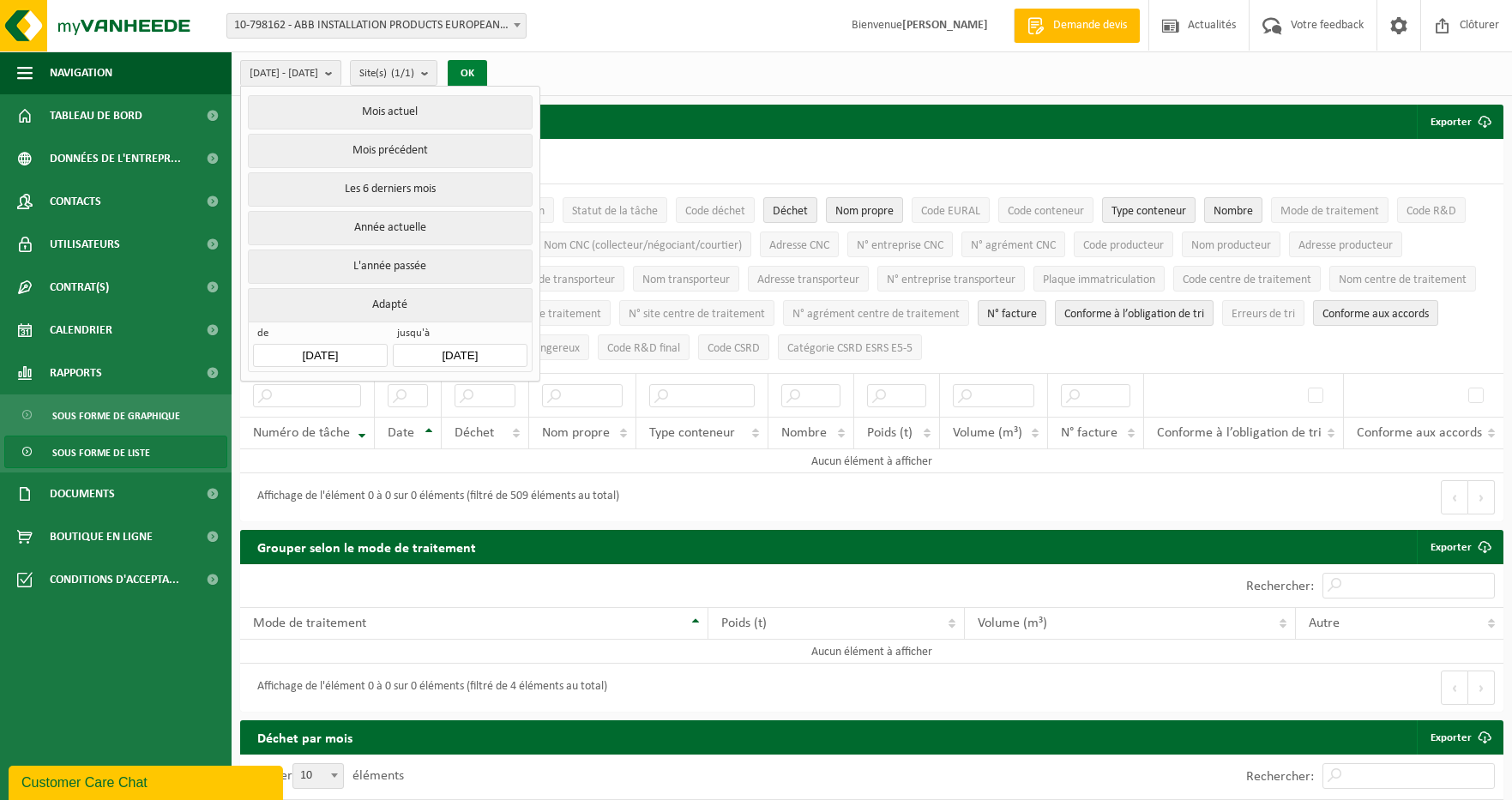
click at [487, 68] on button "OK" at bounding box center [467, 73] width 40 height 27
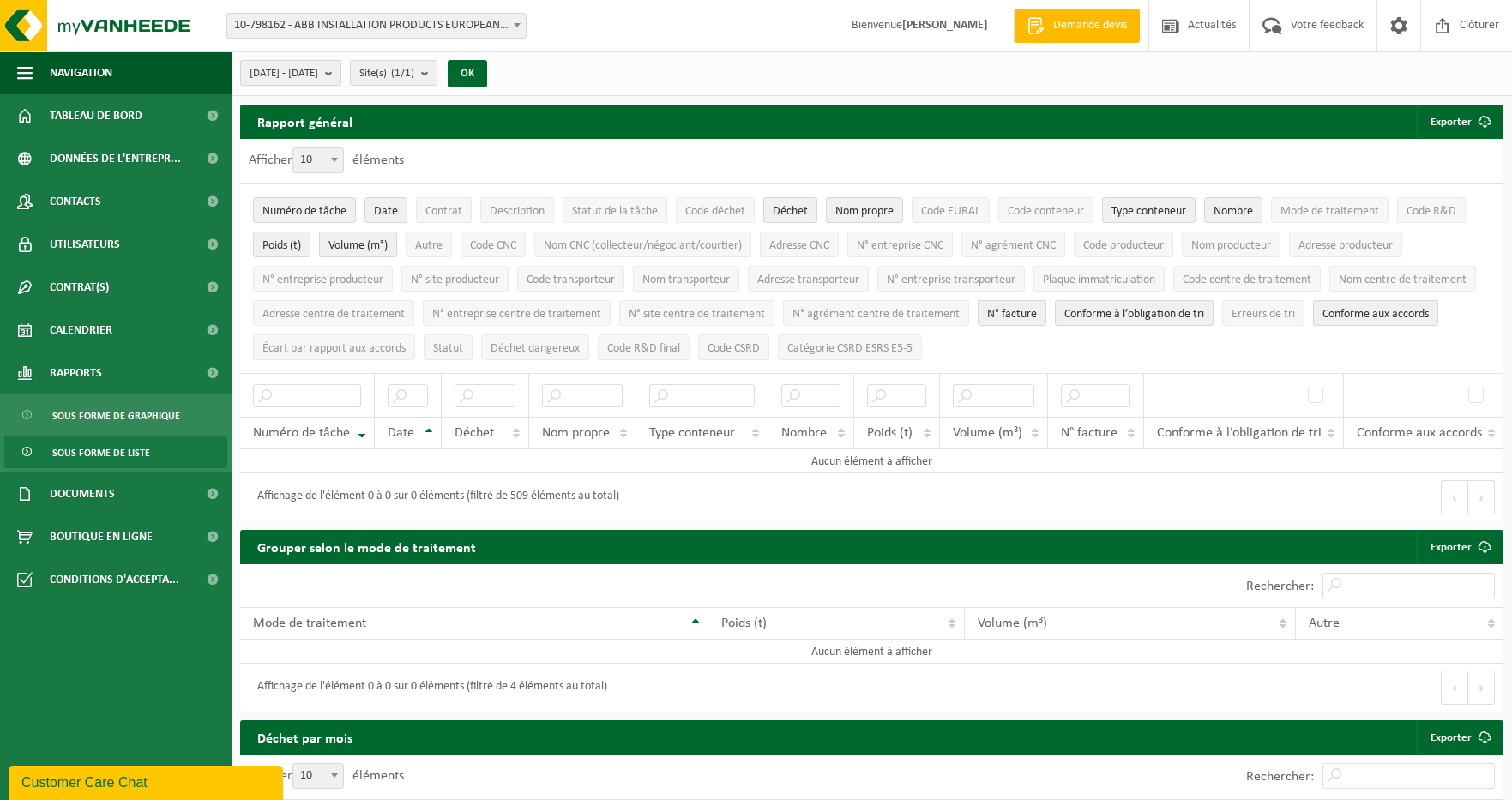
click at [342, 73] on button "[DATE] - [DATE]" at bounding box center [291, 72] width 101 height 26
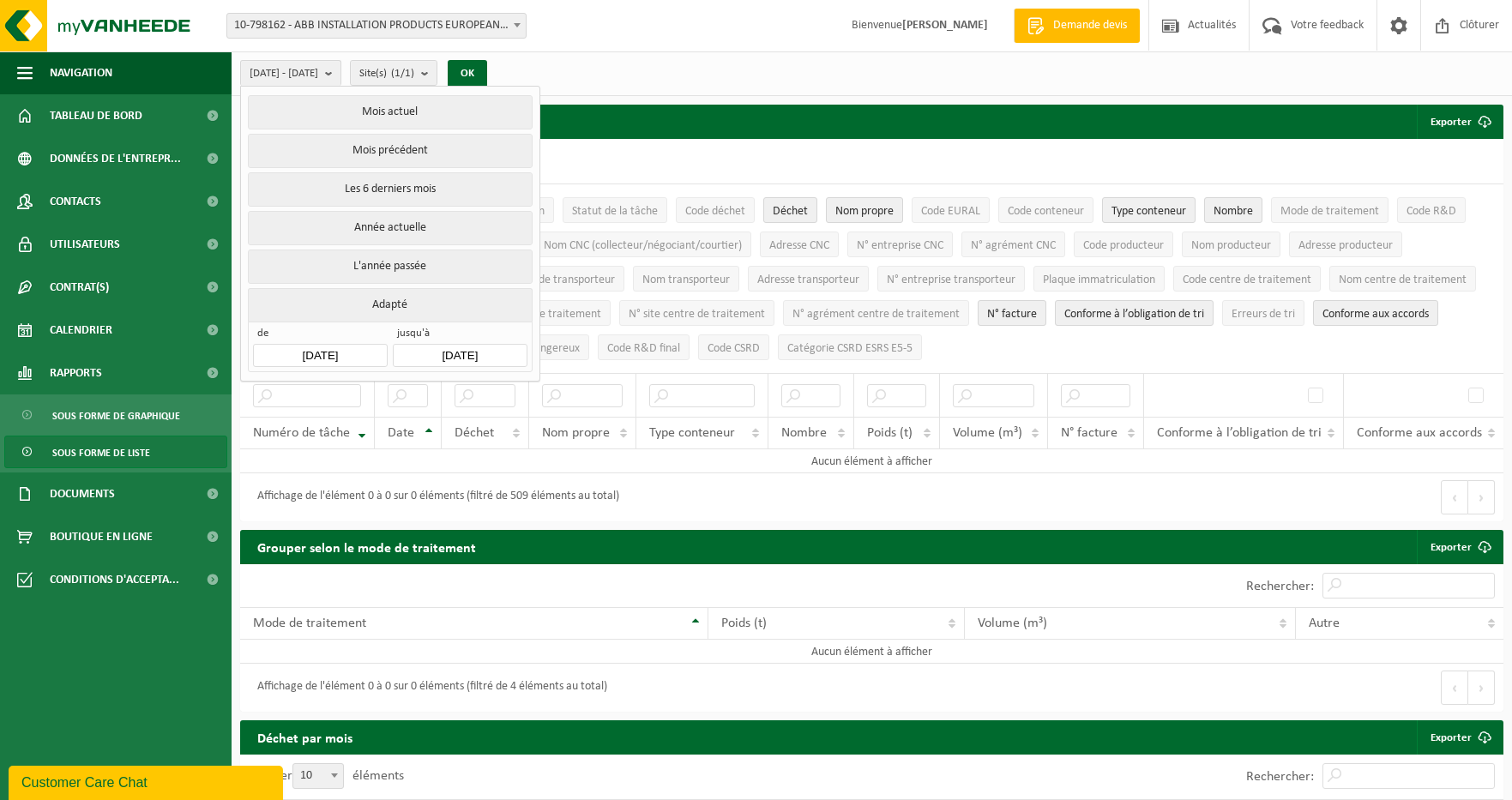
click at [347, 346] on input "[DATE]" at bounding box center [320, 355] width 134 height 23
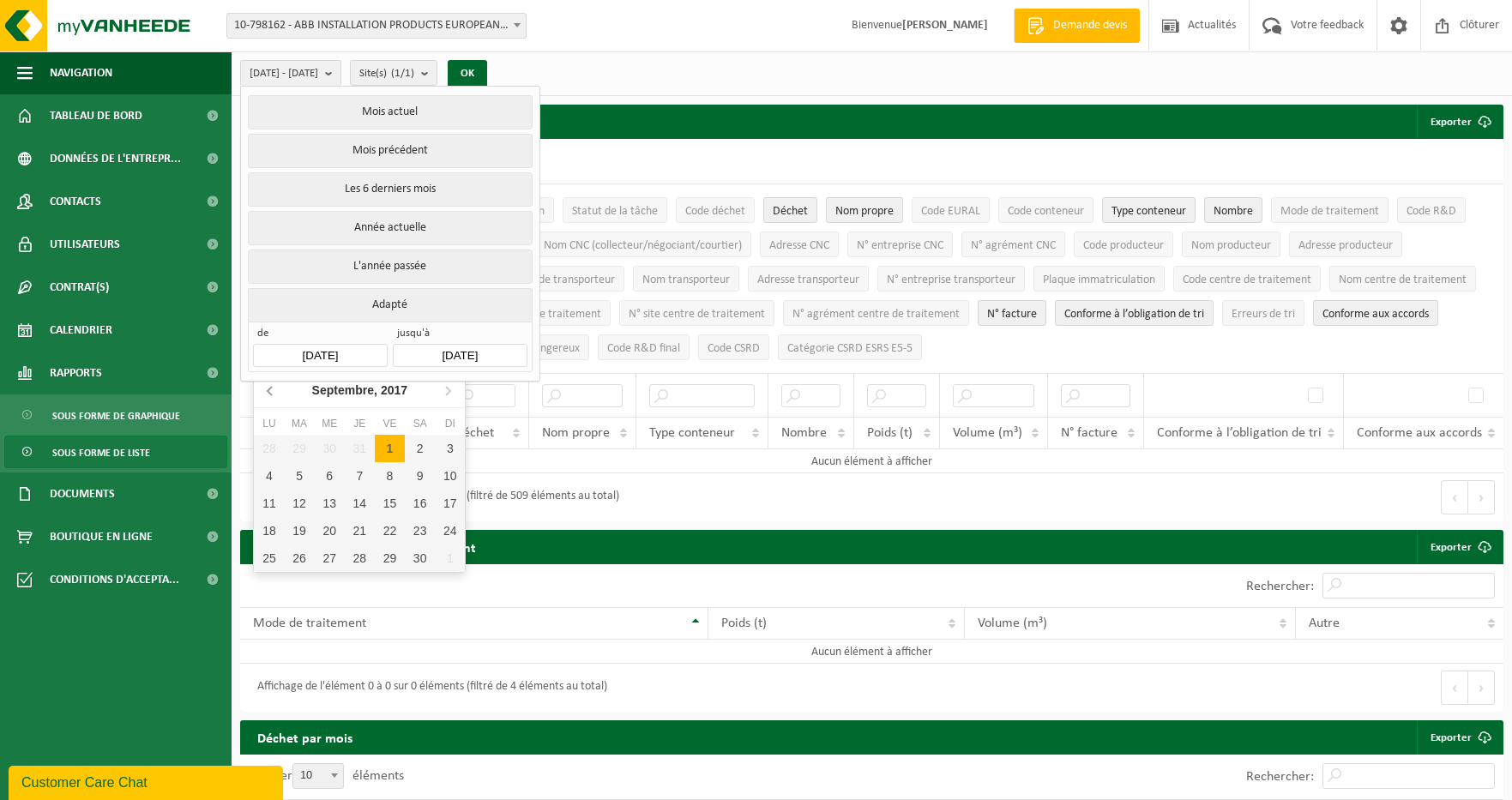
click at [273, 391] on icon at bounding box center [270, 389] width 27 height 27
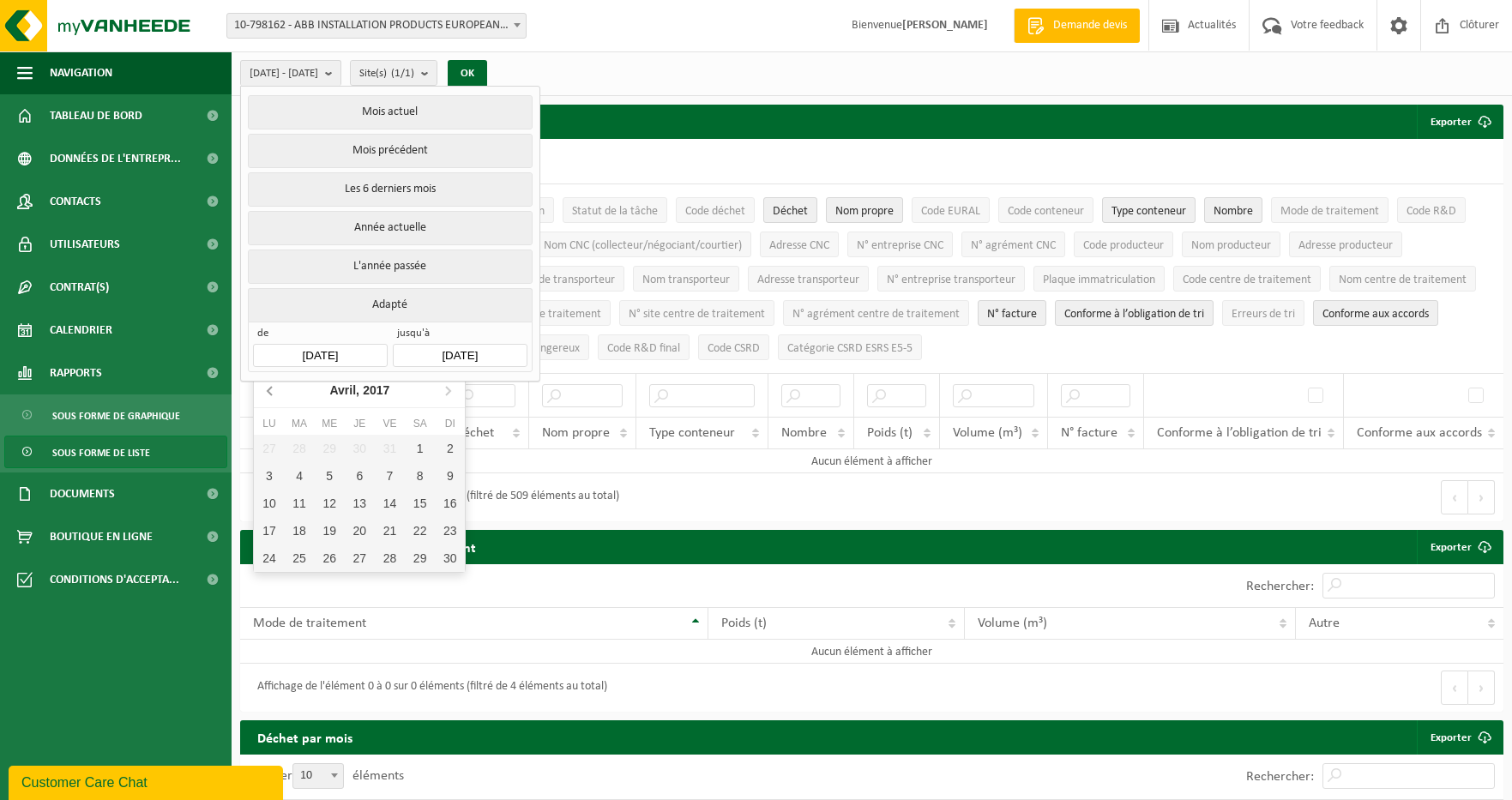
click at [273, 391] on icon at bounding box center [270, 389] width 27 height 27
click at [444, 448] on div "1" at bounding box center [450, 448] width 30 height 27
type input "[DATE]"
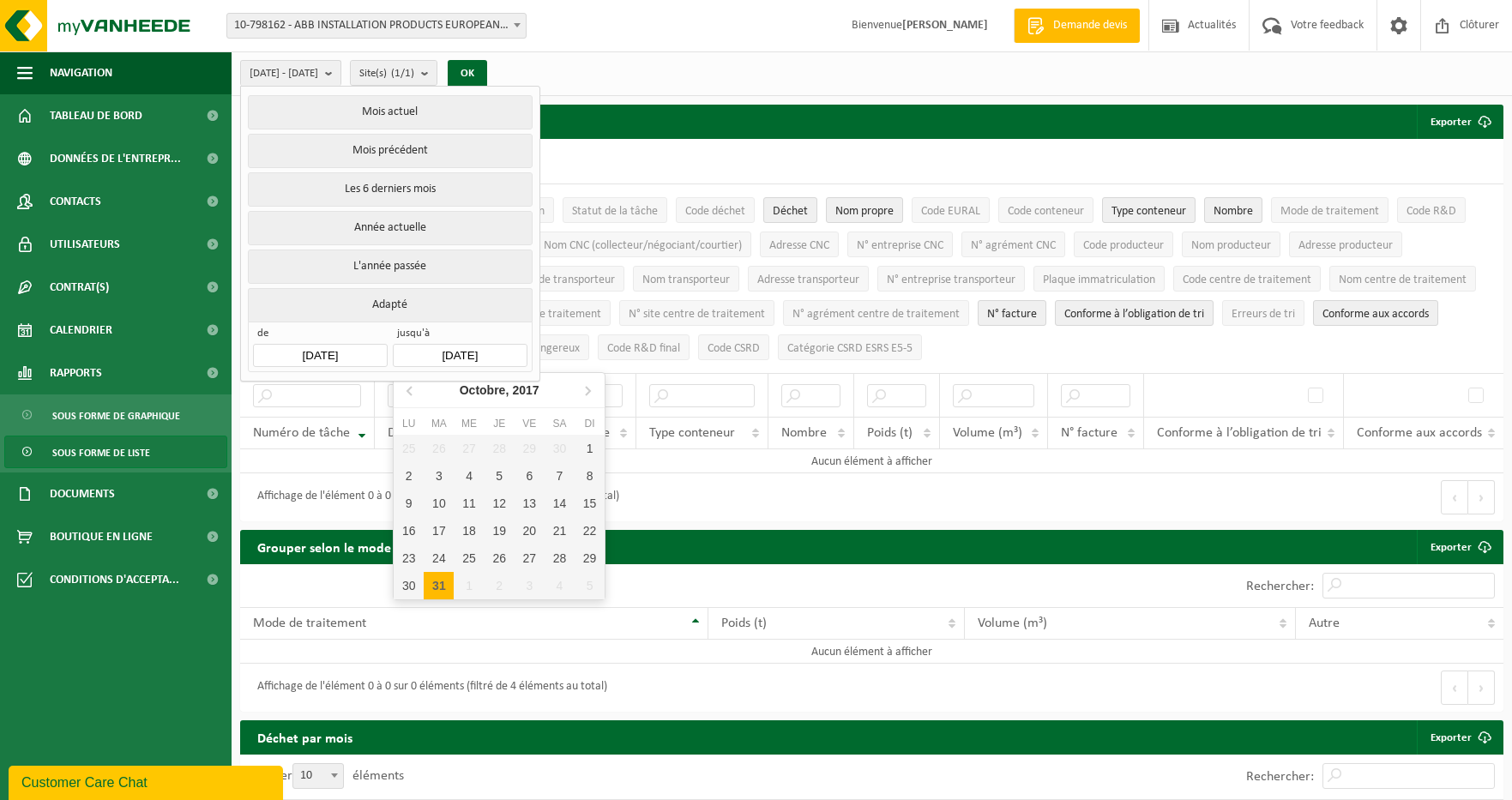
click at [480, 351] on input "[DATE]" at bounding box center [460, 355] width 134 height 23
click at [594, 393] on icon at bounding box center [586, 389] width 27 height 27
click at [407, 396] on icon at bounding box center [410, 389] width 27 height 27
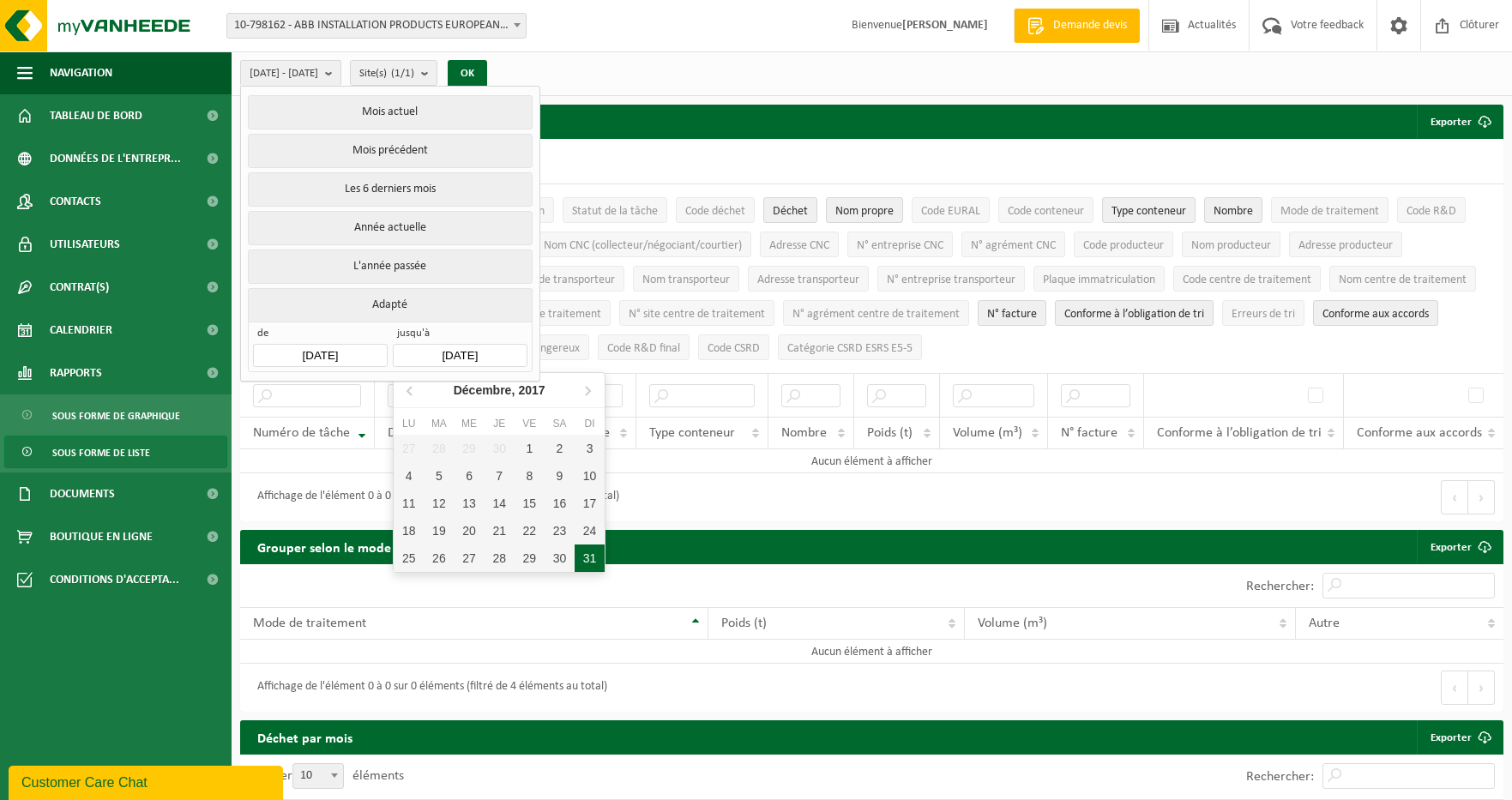
click at [578, 555] on div "31" at bounding box center [589, 558] width 30 height 27
type input "[DATE]"
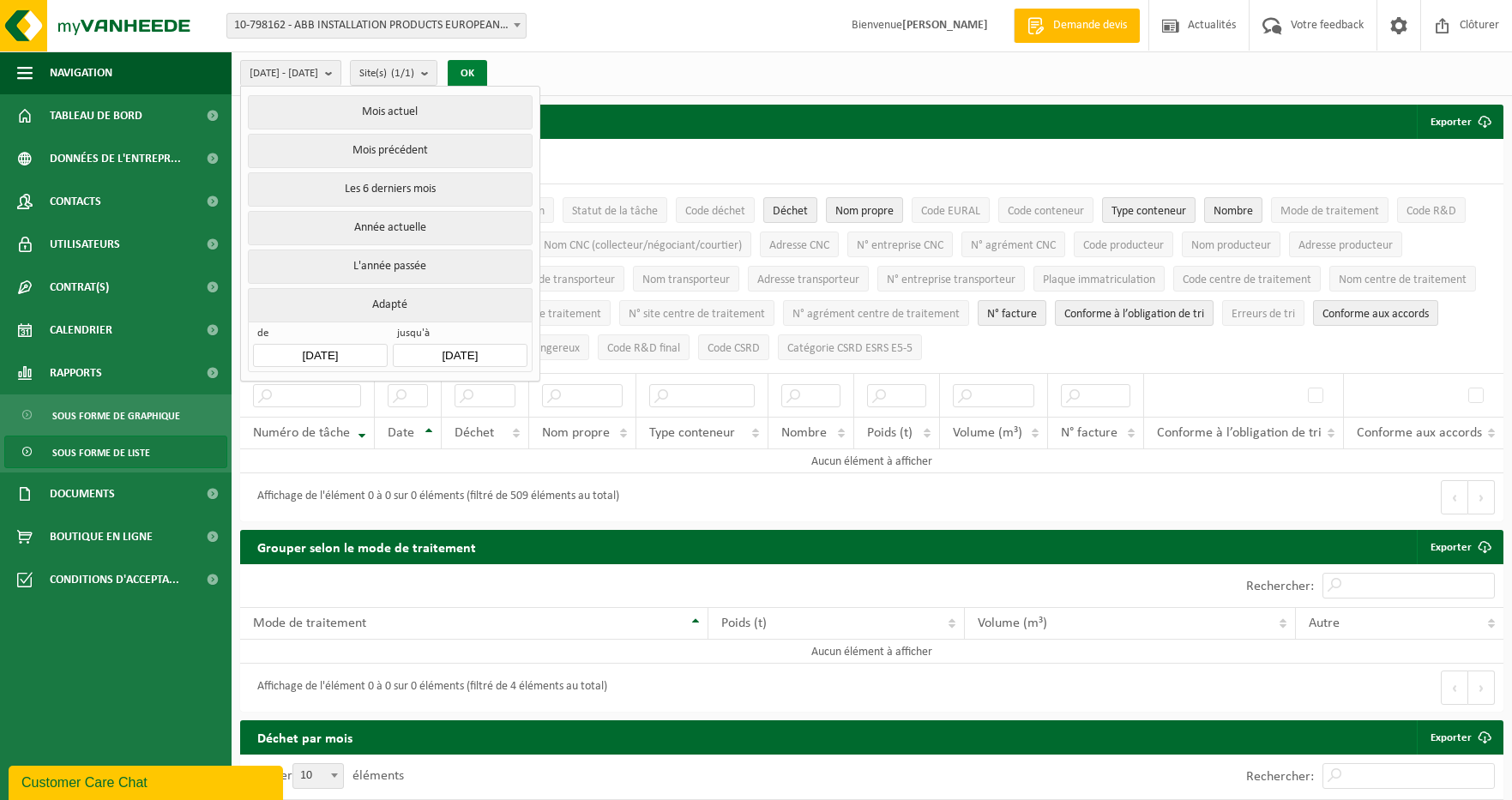
click at [487, 74] on button "OK" at bounding box center [467, 73] width 40 height 27
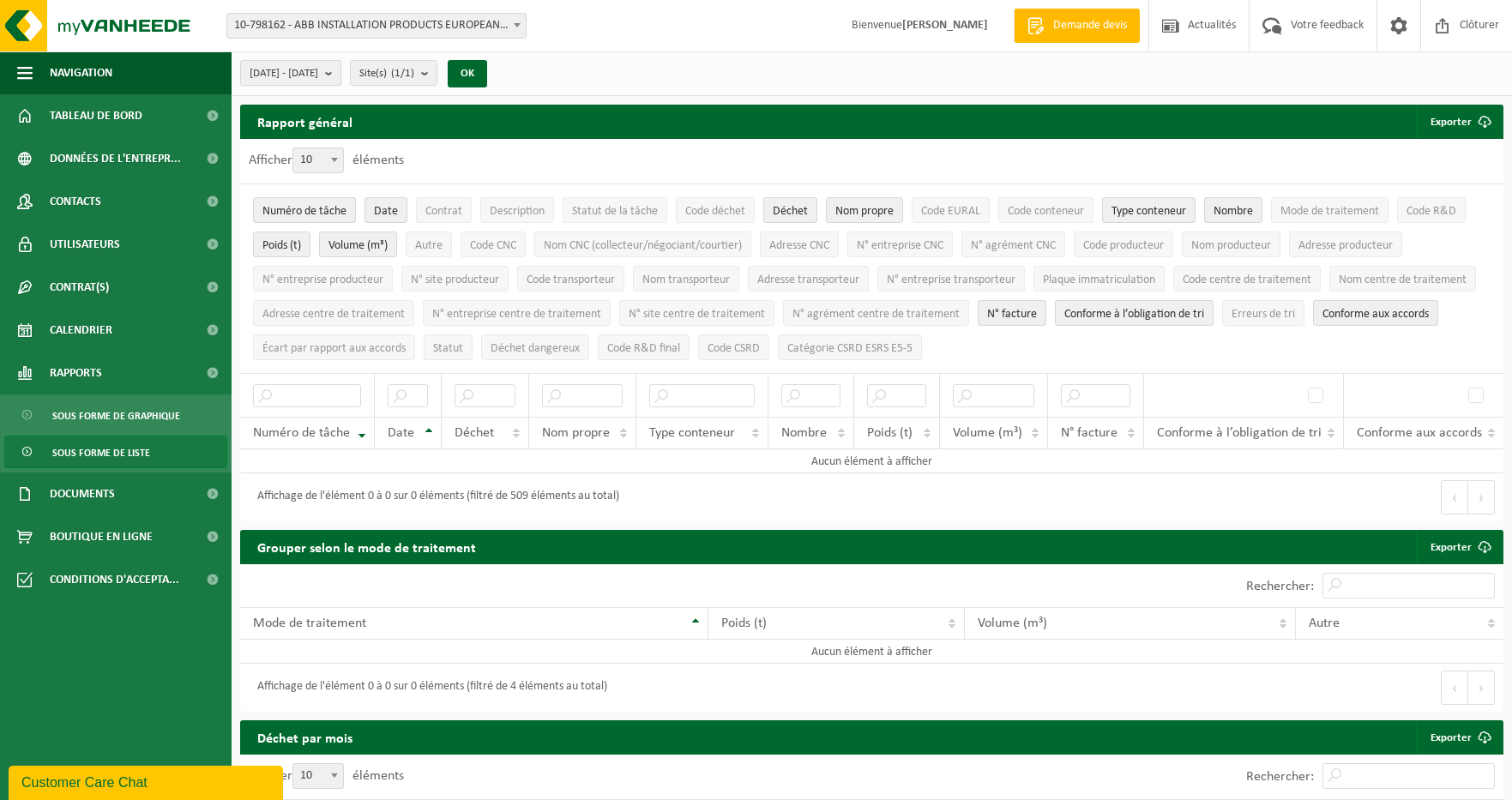
click at [341, 71] on b "submit" at bounding box center [333, 72] width 16 height 24
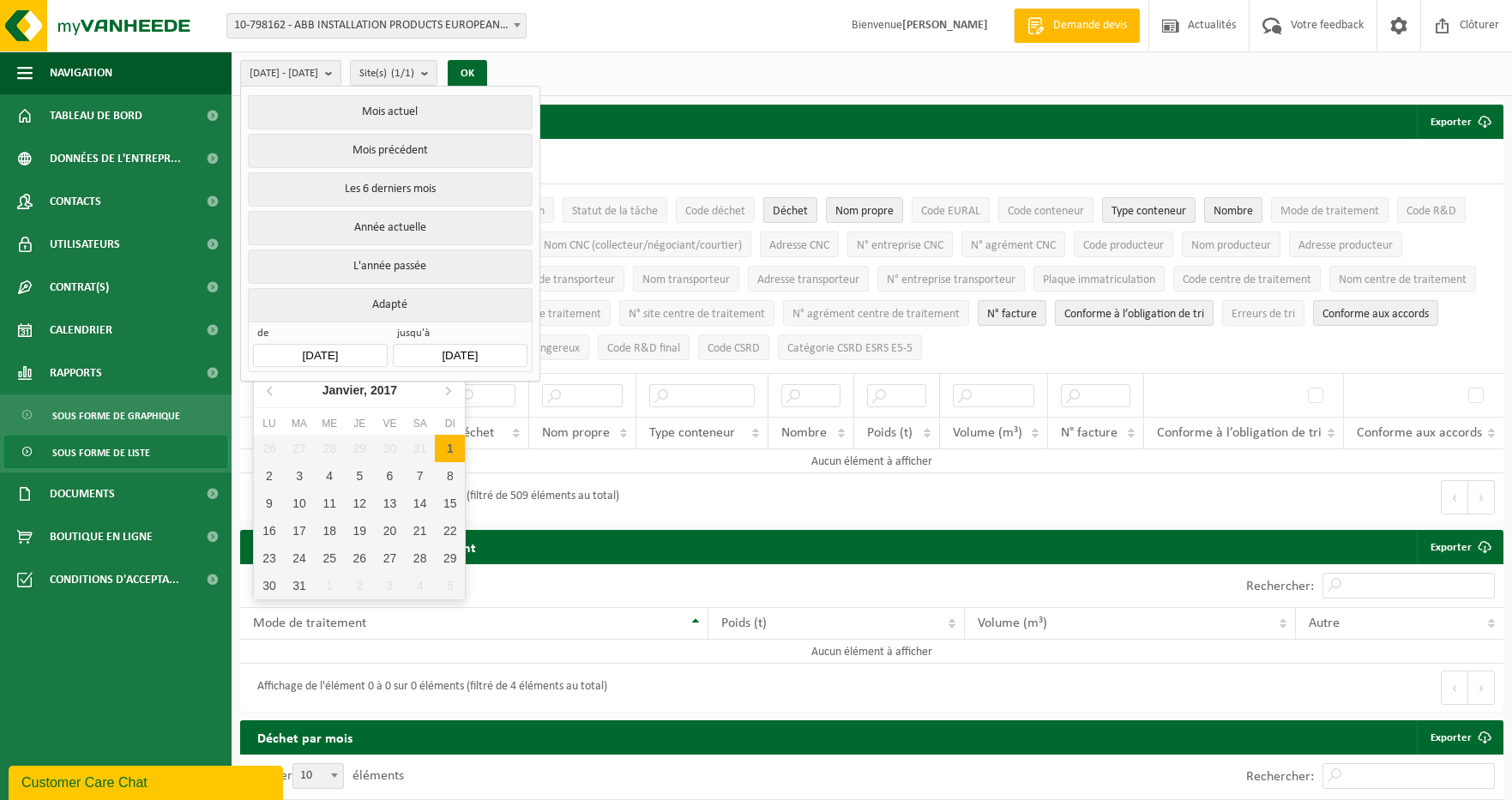
click at [363, 349] on input "[DATE]" at bounding box center [320, 355] width 134 height 23
click at [447, 398] on icon at bounding box center [447, 389] width 27 height 27
click at [389, 384] on icon "2017" at bounding box center [383, 390] width 26 height 12
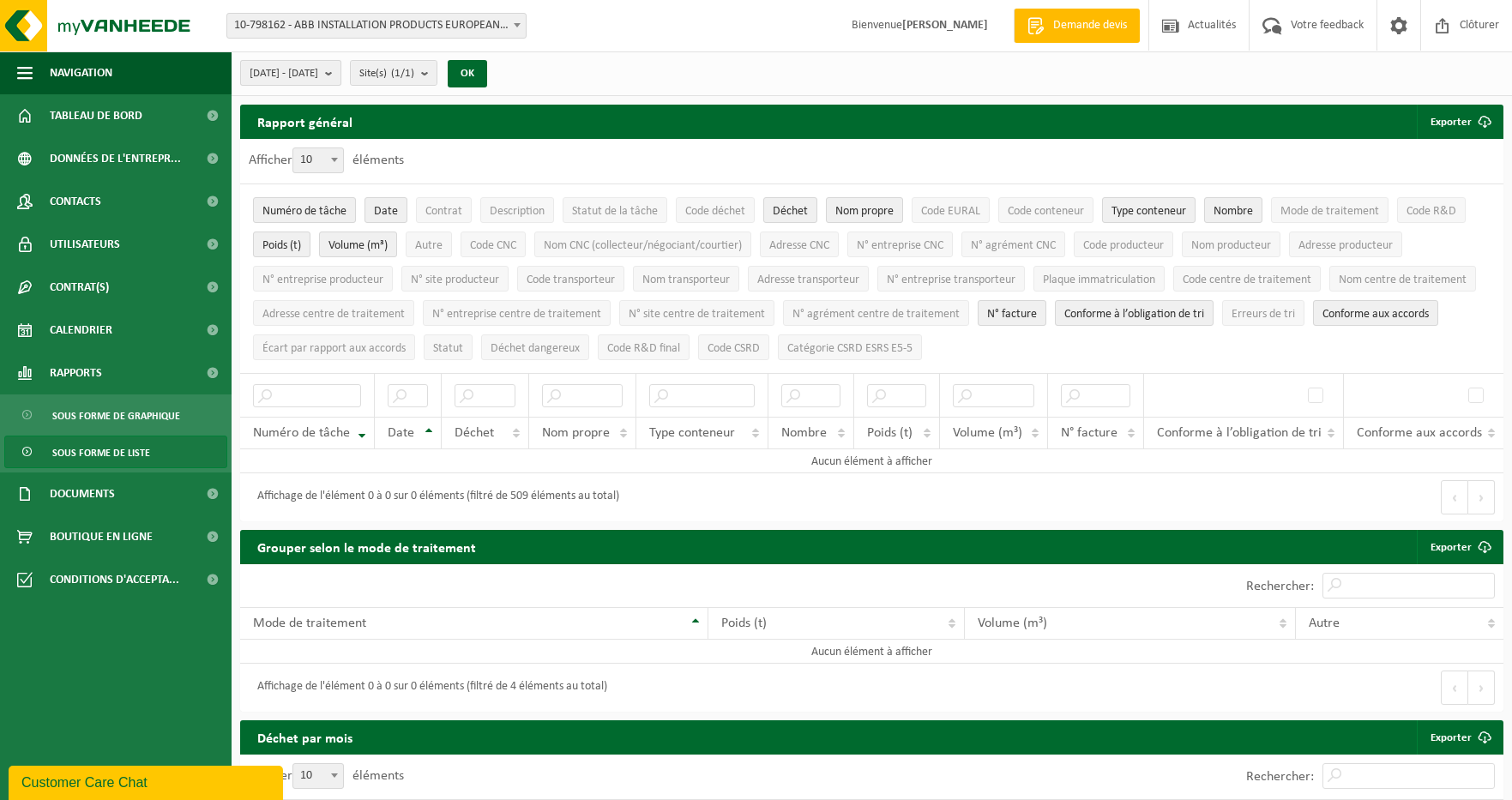
click at [341, 73] on b "submit" at bounding box center [333, 72] width 16 height 24
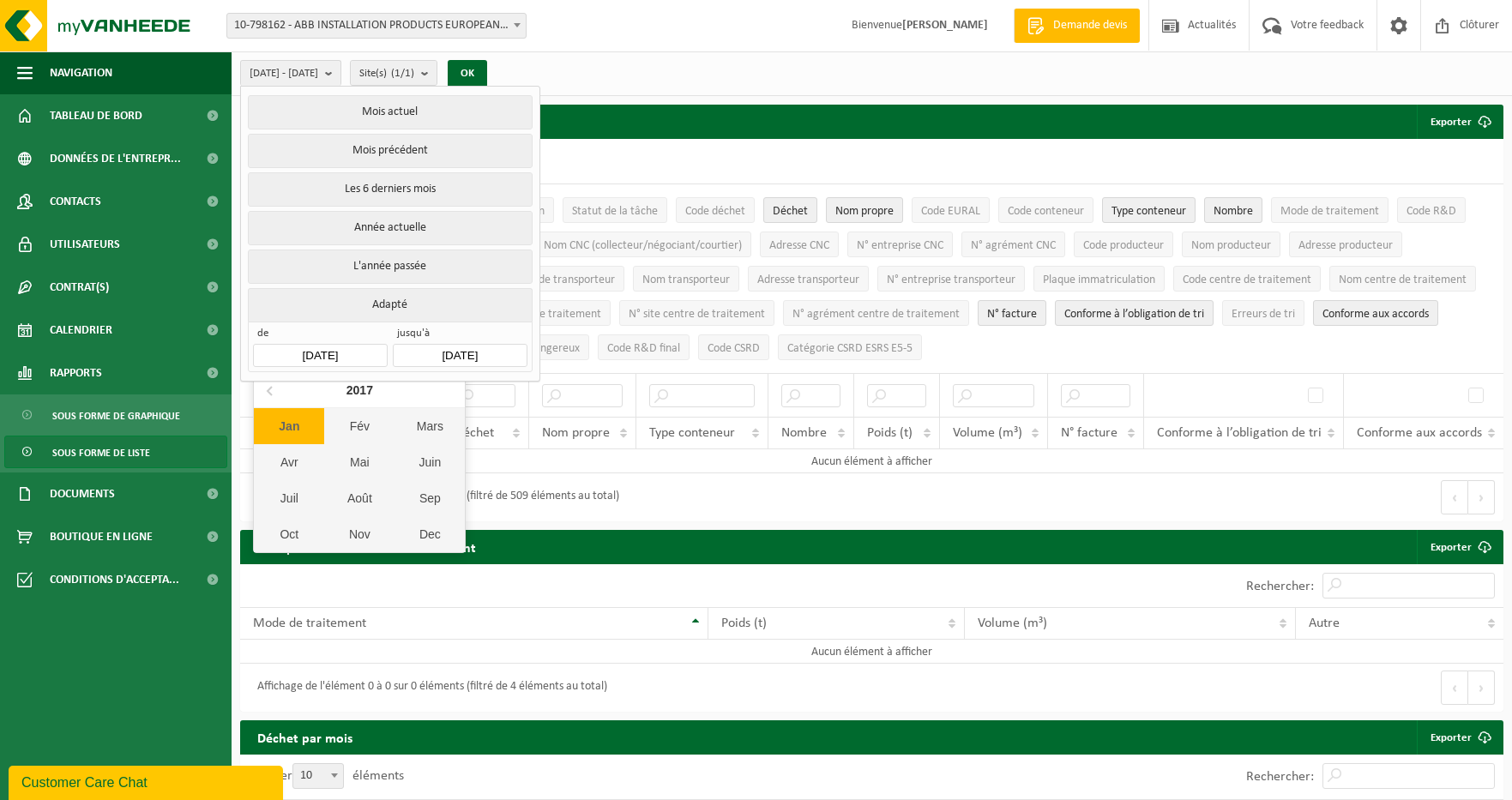
click at [340, 352] on input "[DATE]" at bounding box center [320, 355] width 134 height 23
click at [371, 393] on div "2017" at bounding box center [360, 389] width 41 height 27
click at [335, 535] on div "2009 2010 2011 2012 2013 2014 2015 2016 2017 2018 2019 2020" at bounding box center [359, 480] width 211 height 144
click at [348, 395] on div "[DATE] - [DATE]" at bounding box center [360, 389] width 104 height 27
click at [306, 350] on input "[DATE]" at bounding box center [320, 355] width 134 height 23
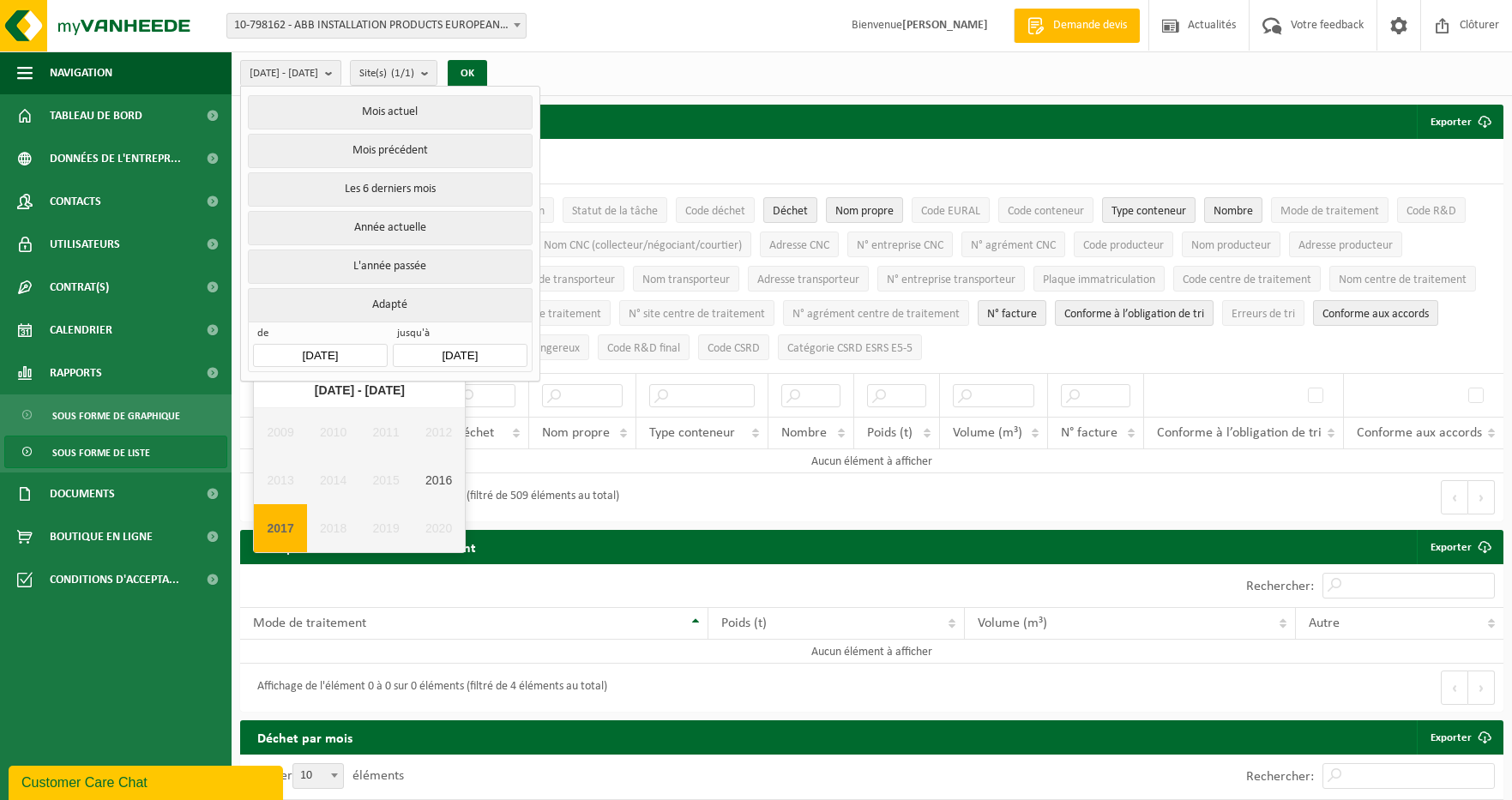
click at [306, 350] on input "[DATE]" at bounding box center [320, 355] width 134 height 23
click at [405, 300] on button "Adapté" at bounding box center [389, 305] width 284 height 33
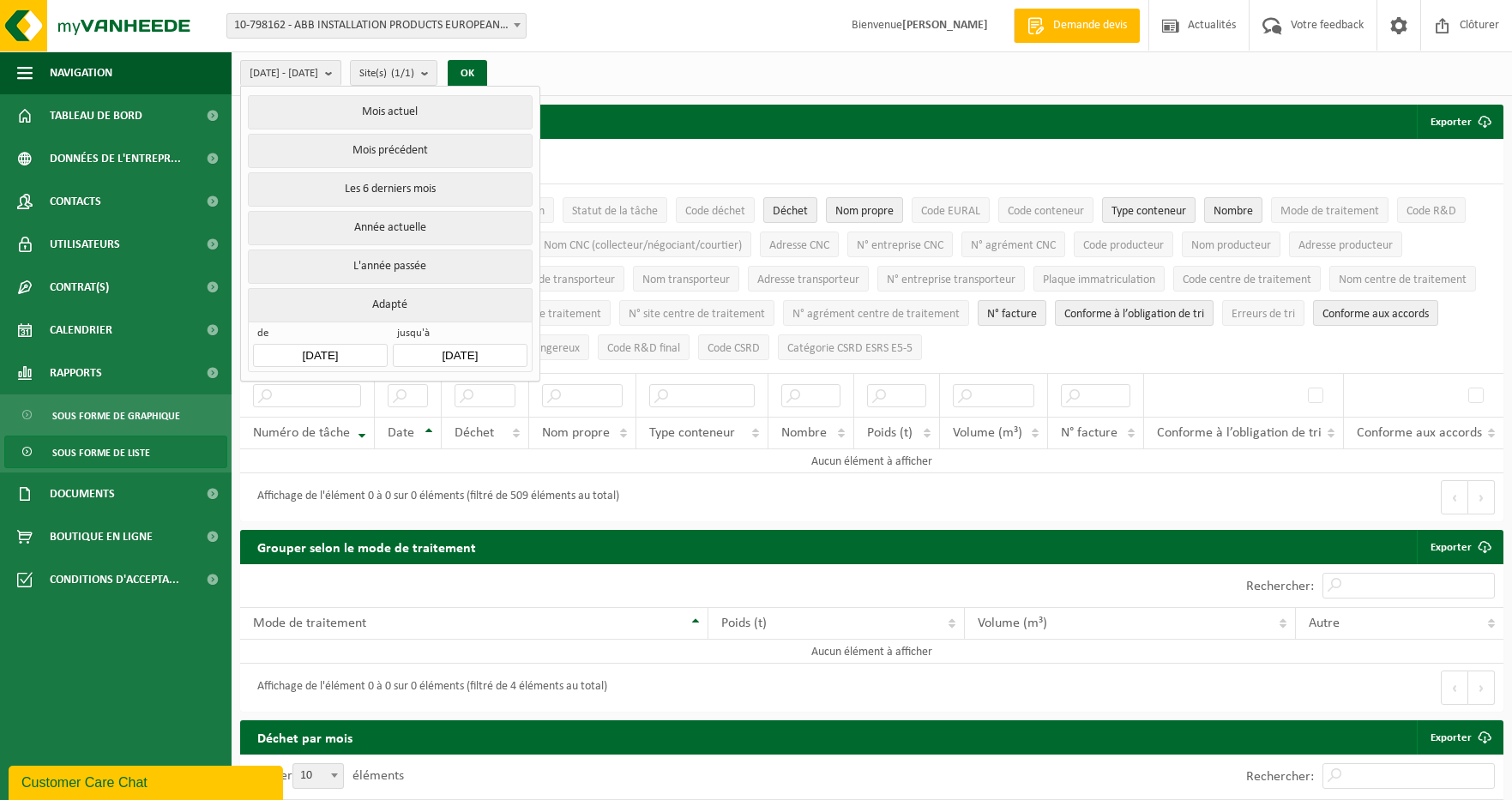
click at [405, 300] on button "Adapté" at bounding box center [389, 305] width 284 height 33
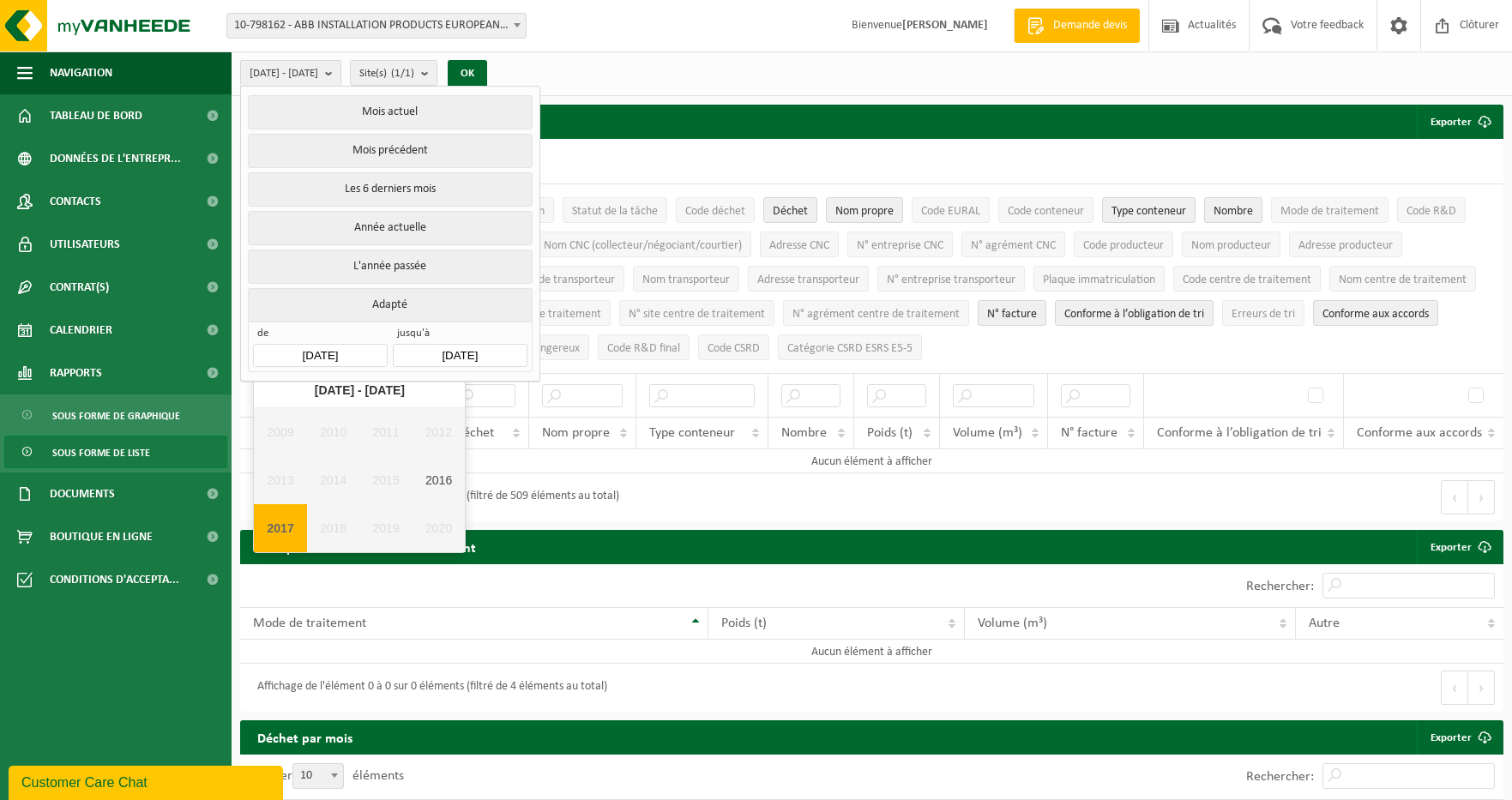
click at [358, 359] on input "[DATE]" at bounding box center [320, 355] width 134 height 23
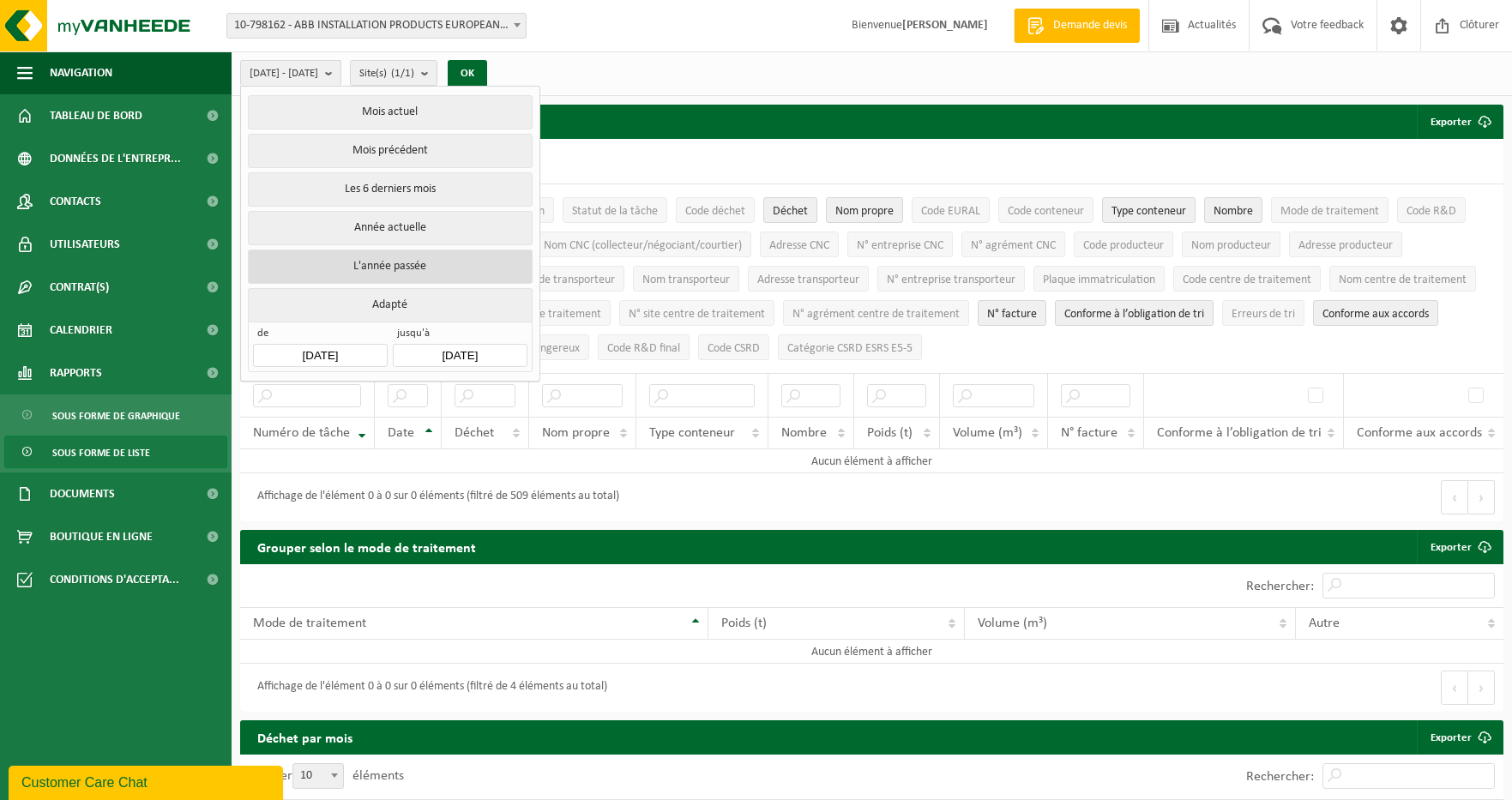
click at [419, 249] on button "L'année passée" at bounding box center [389, 266] width 284 height 34
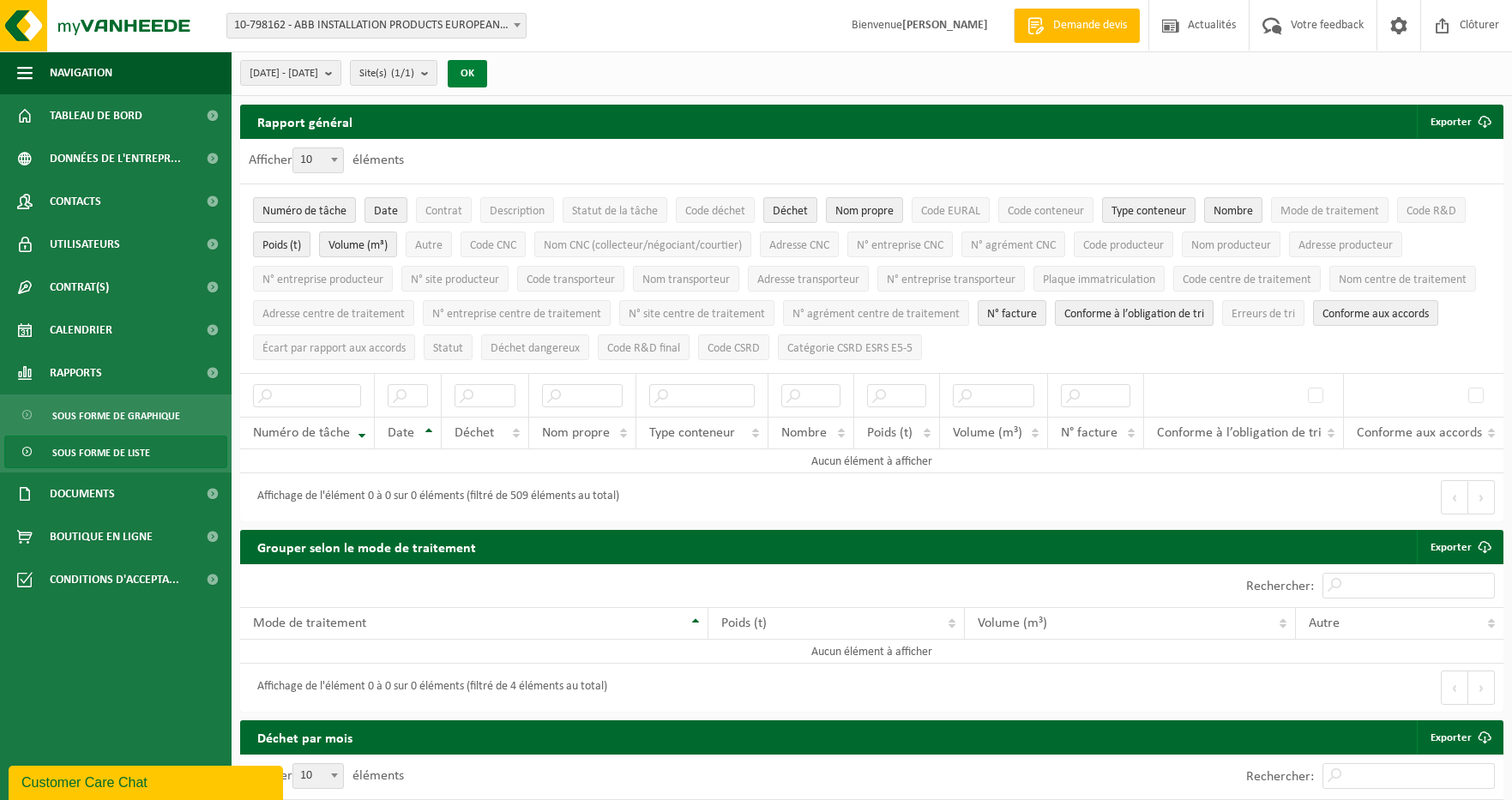
click at [487, 66] on button "OK" at bounding box center [467, 73] width 40 height 27
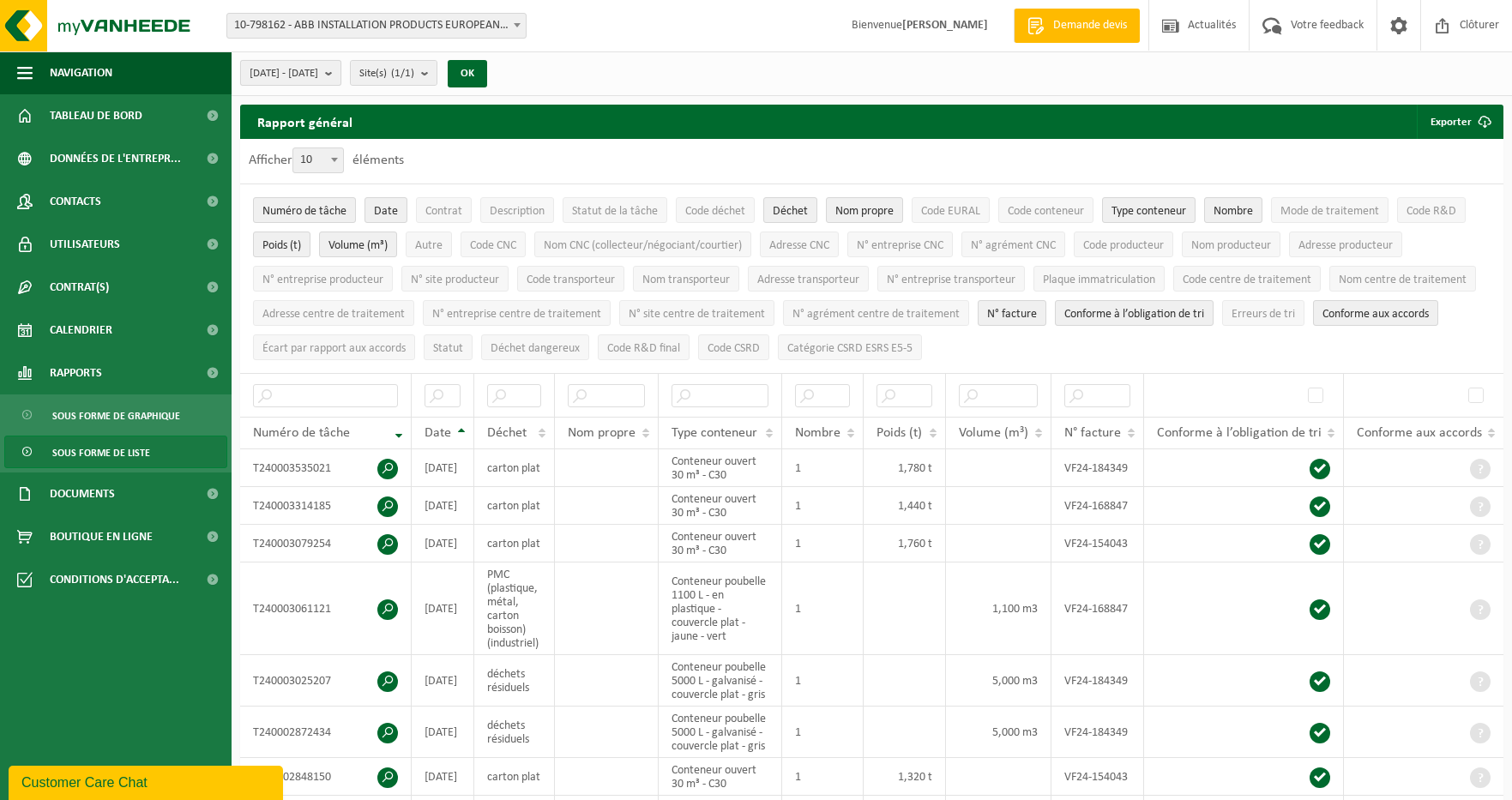
click at [341, 81] on b "submit" at bounding box center [333, 72] width 16 height 24
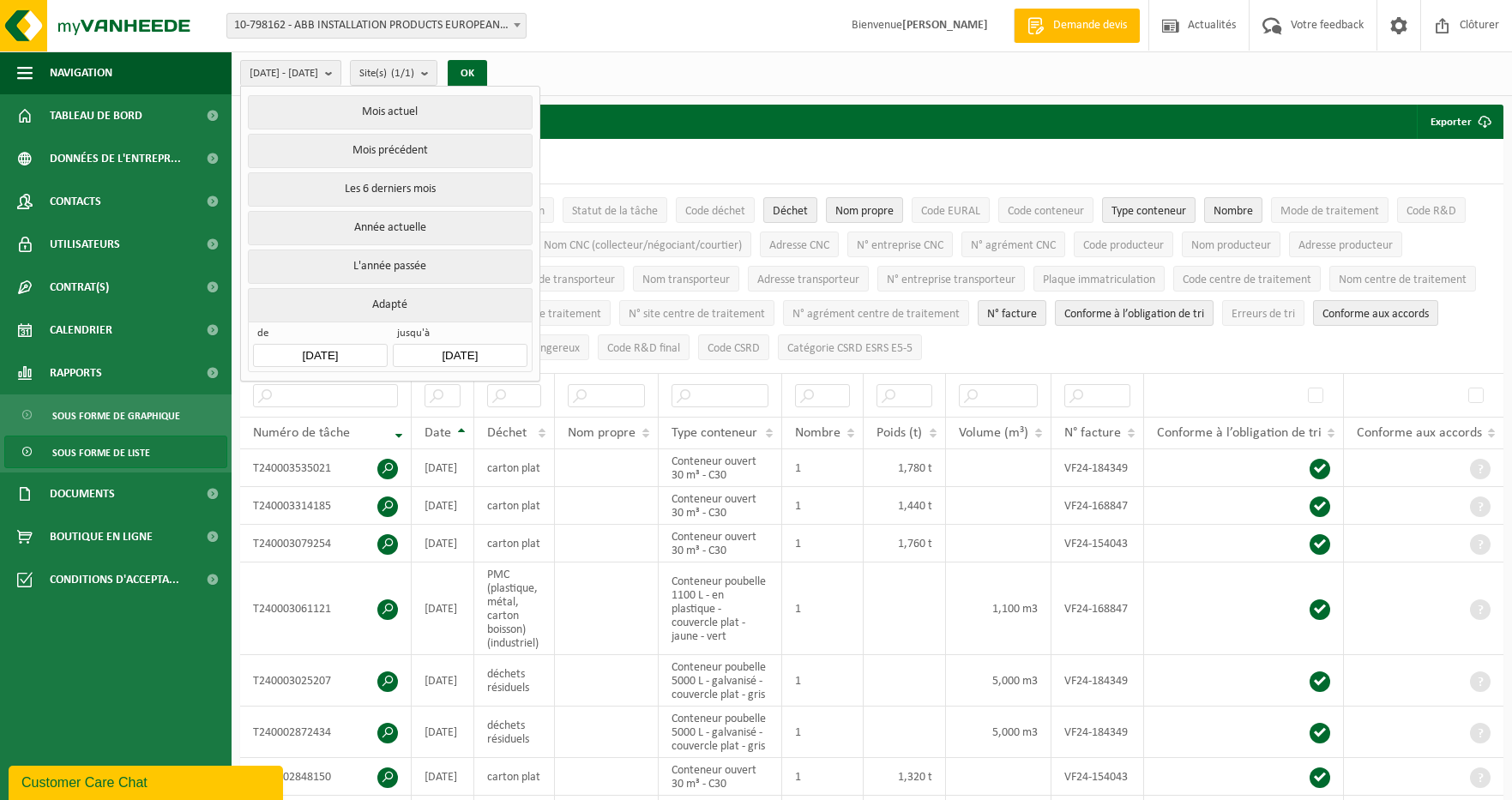
click at [359, 349] on input "[DATE]" at bounding box center [320, 355] width 134 height 23
click at [616, 68] on div "[DATE] - [DATE] Mois actuel Mois précédent Les 6 derniers mois Année actuelle L…" at bounding box center [872, 73] width 1280 height 45
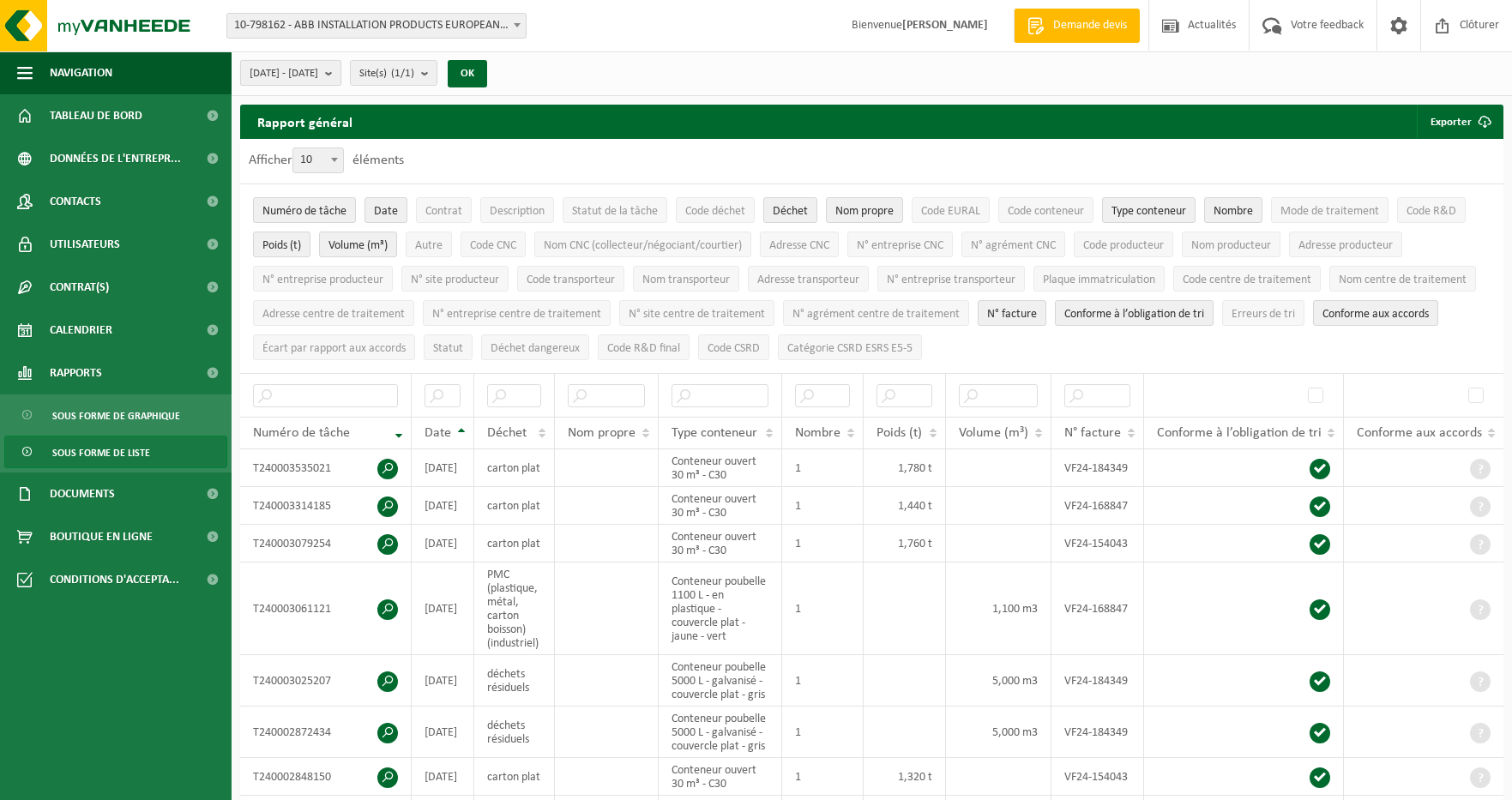
click at [341, 78] on b "submit" at bounding box center [333, 72] width 16 height 24
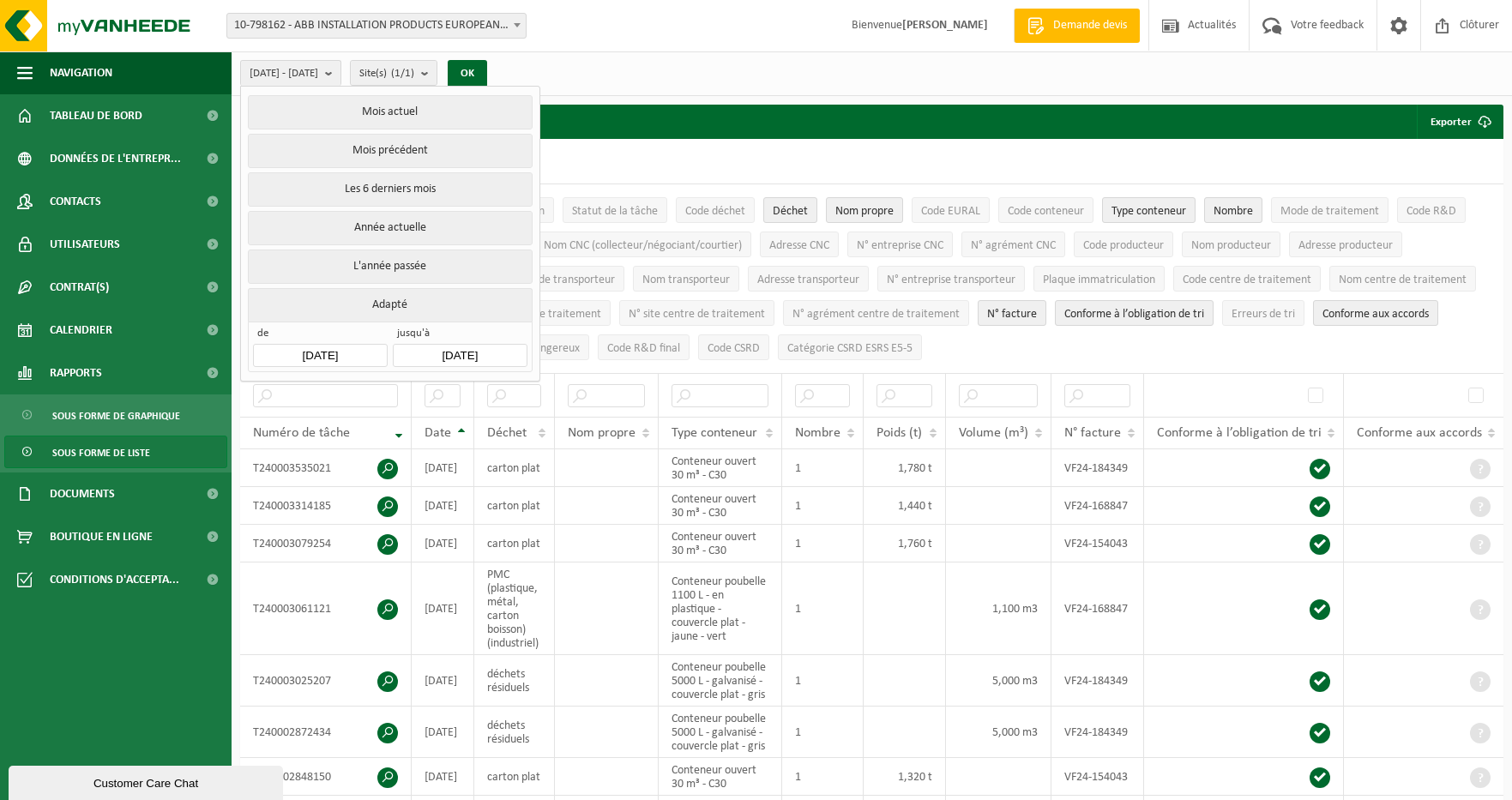
click at [345, 348] on input "[DATE]" at bounding box center [320, 355] width 134 height 23
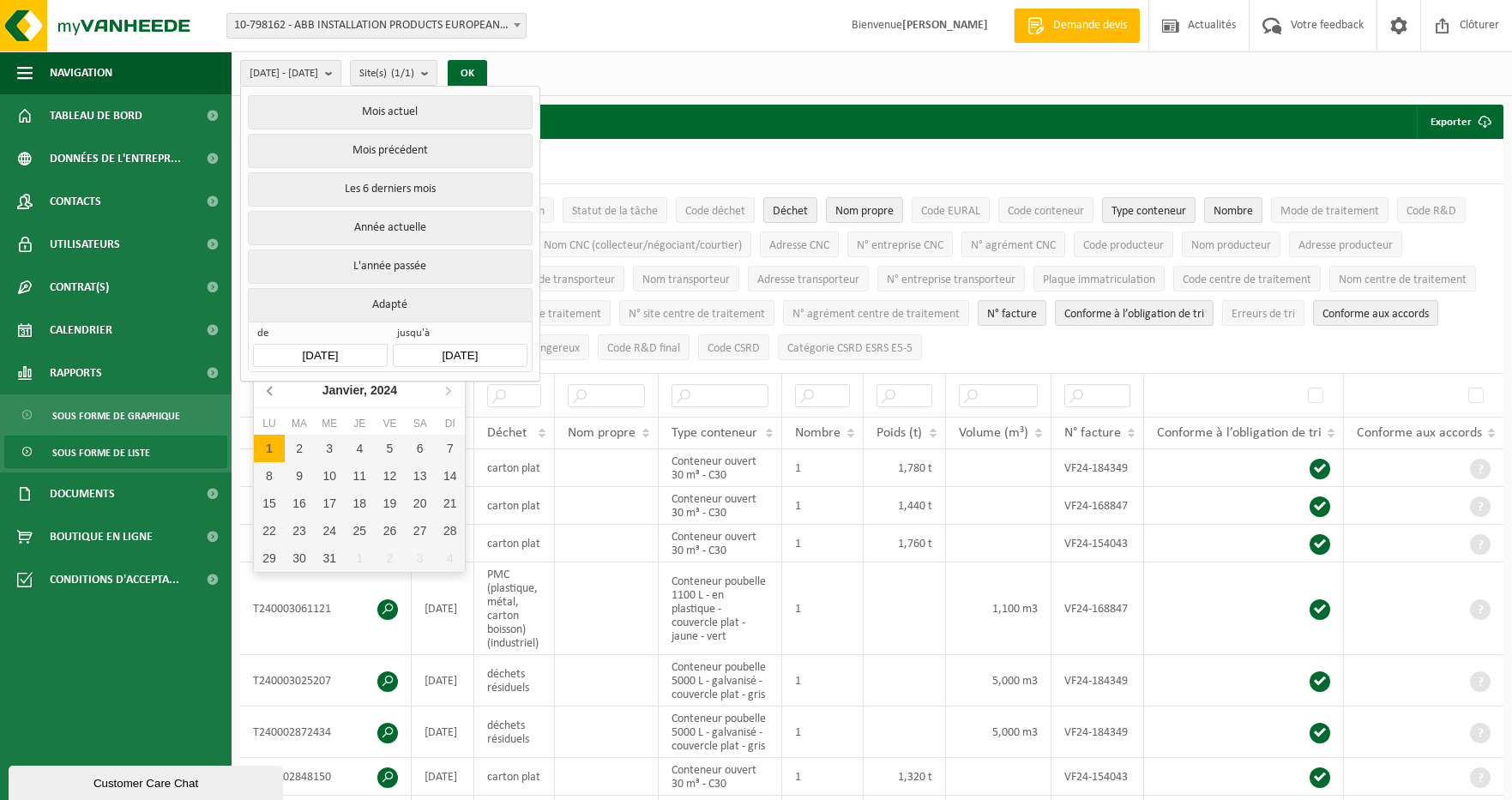
click at [267, 396] on icon at bounding box center [270, 389] width 27 height 27
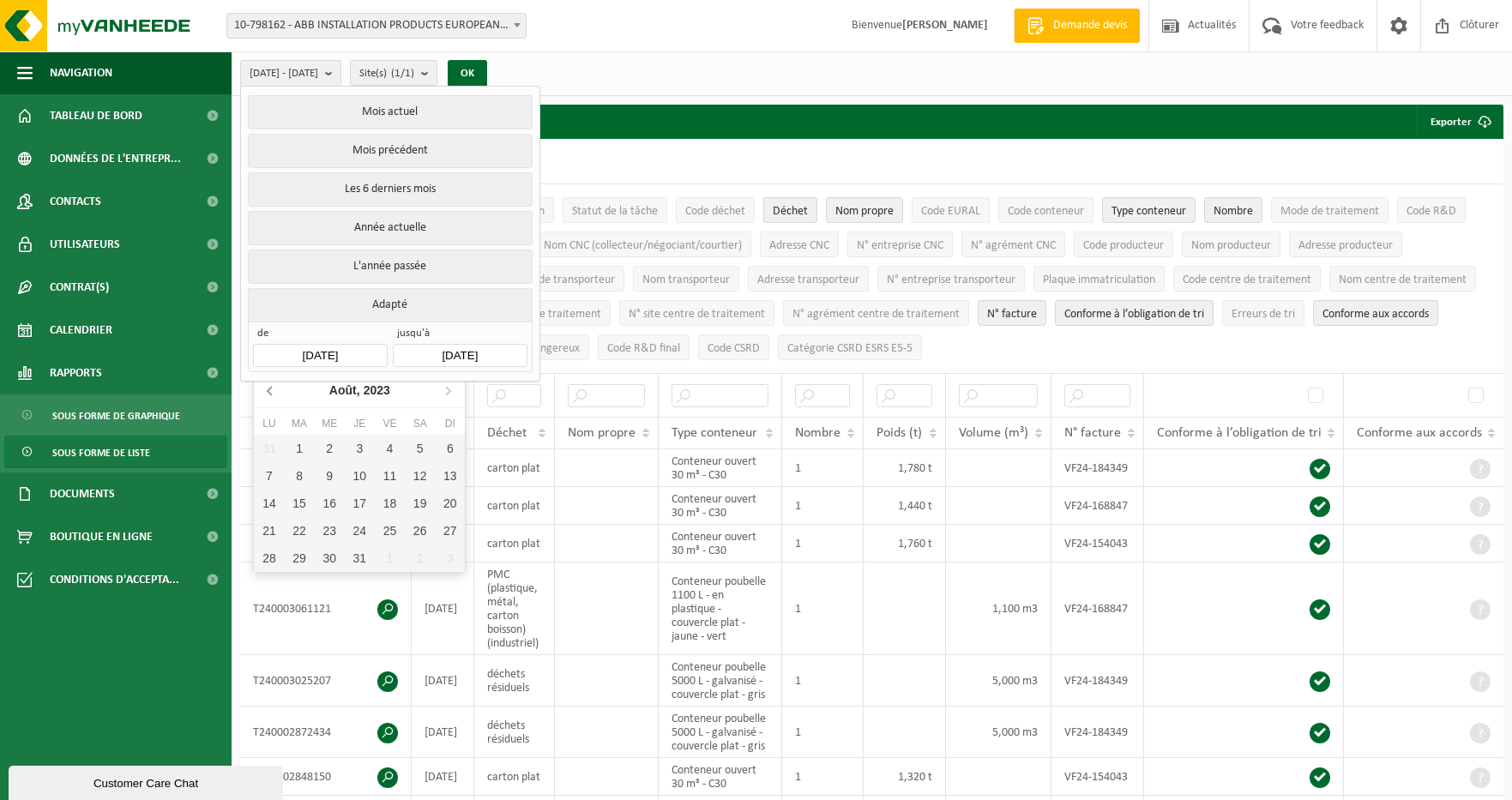
click at [267, 396] on icon at bounding box center [270, 389] width 27 height 27
click at [267, 389] on icon at bounding box center [270, 389] width 27 height 27
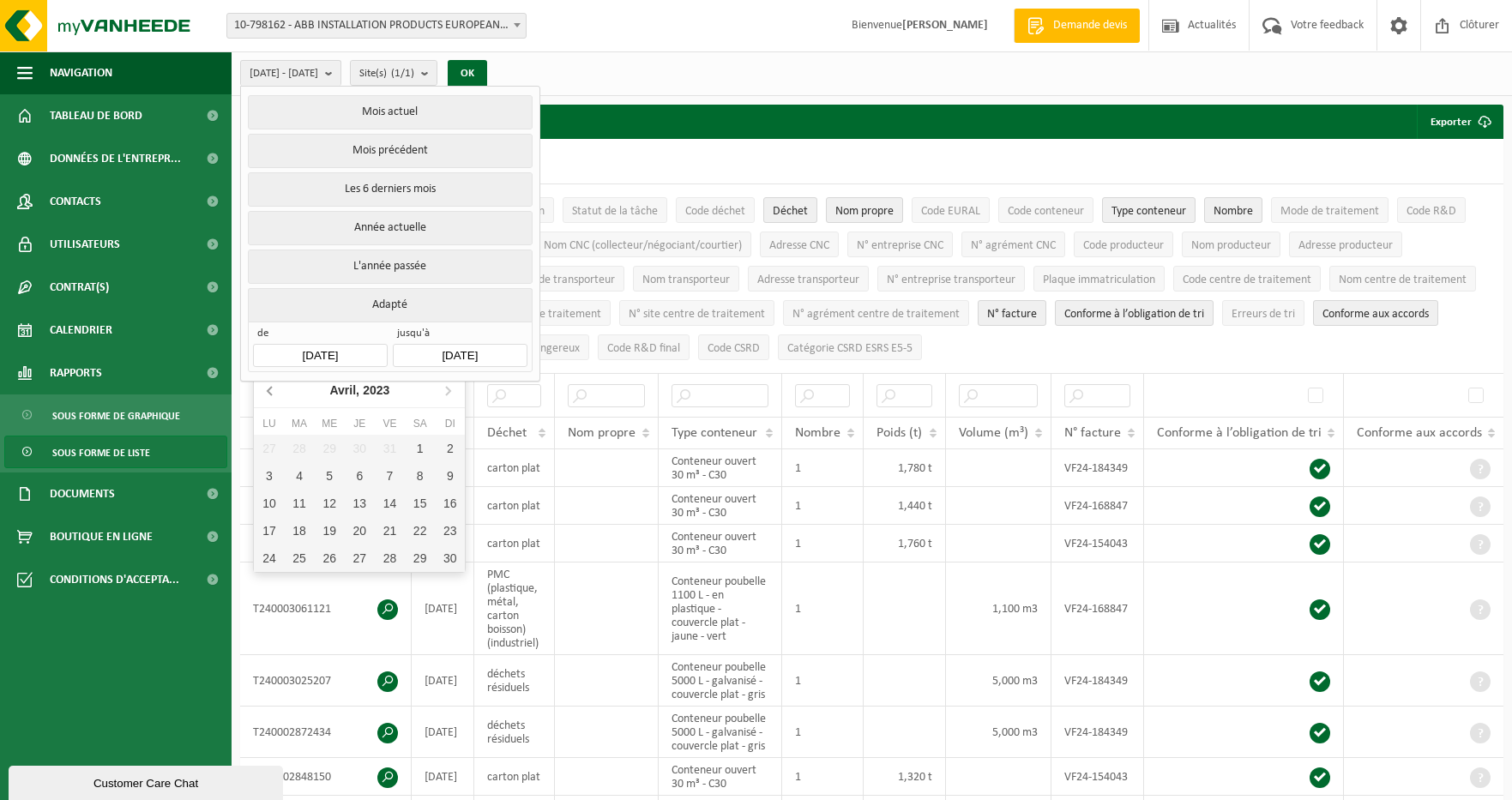
click at [267, 389] on icon at bounding box center [270, 389] width 27 height 27
click at [271, 387] on icon at bounding box center [269, 391] width 4 height 9
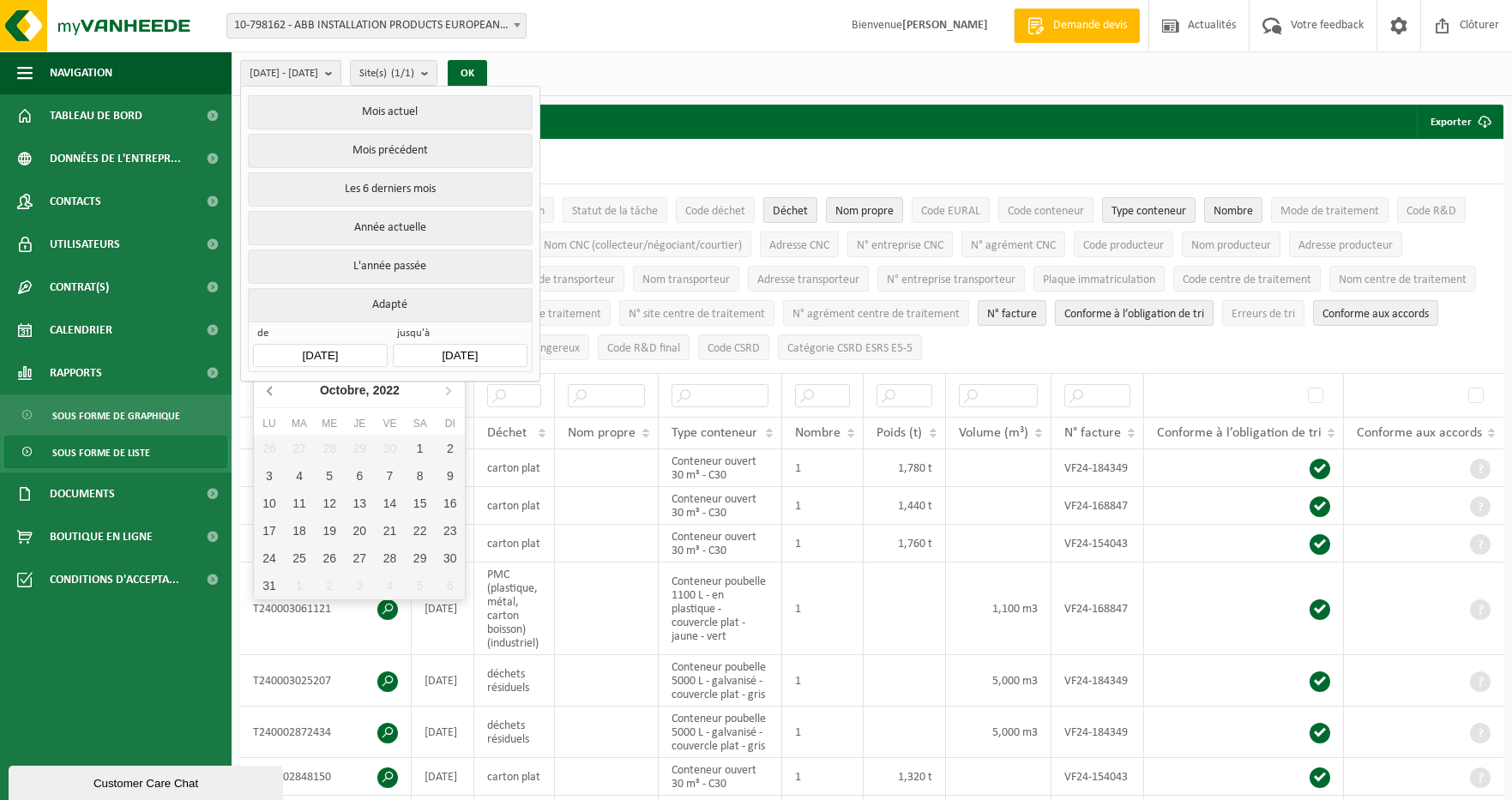
click at [271, 387] on icon at bounding box center [269, 391] width 4 height 9
click at [335, 347] on input "[DATE]" at bounding box center [320, 355] width 134 height 23
click at [270, 394] on icon at bounding box center [269, 391] width 4 height 9
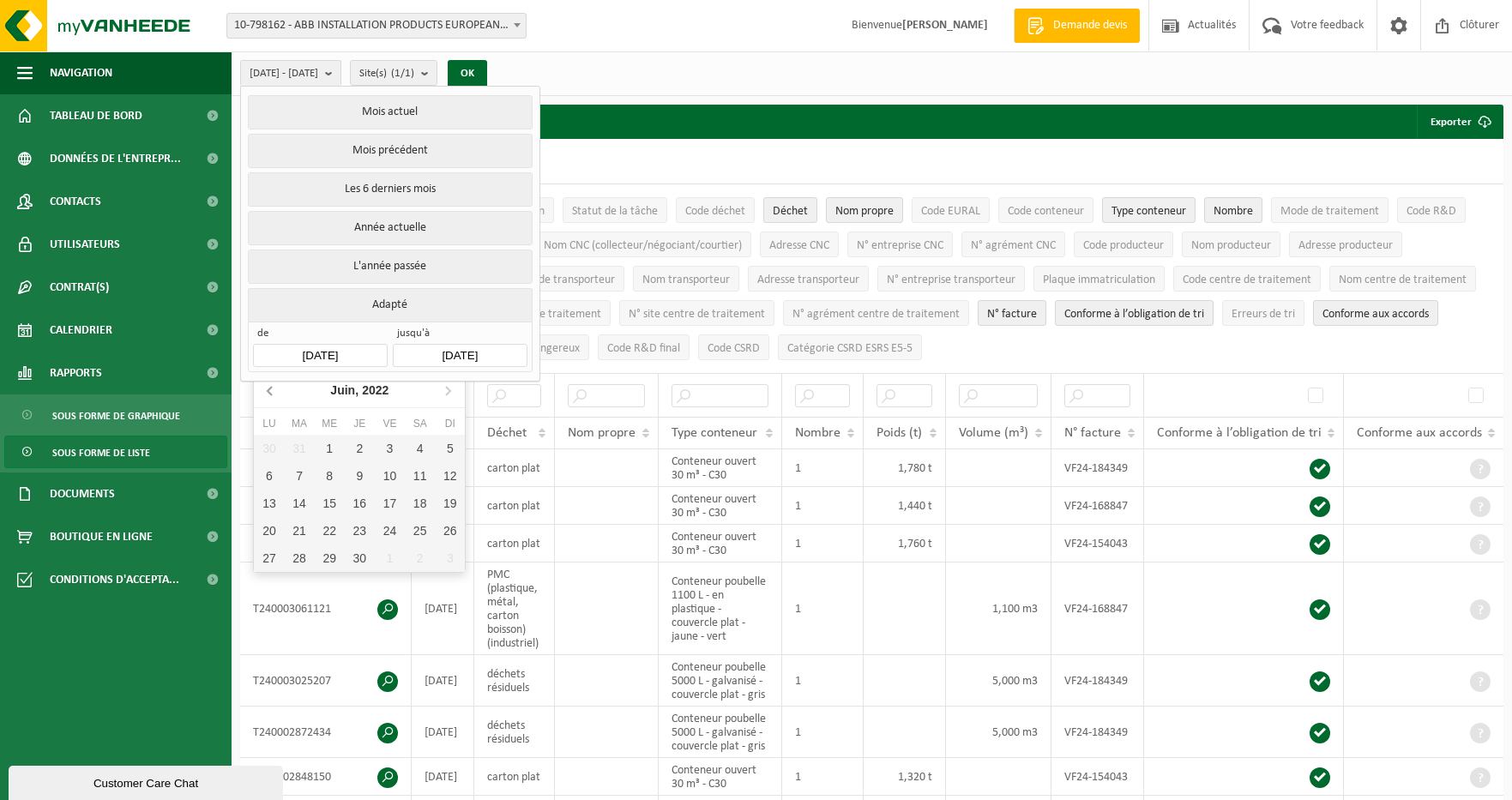
click at [270, 394] on icon at bounding box center [269, 391] width 4 height 9
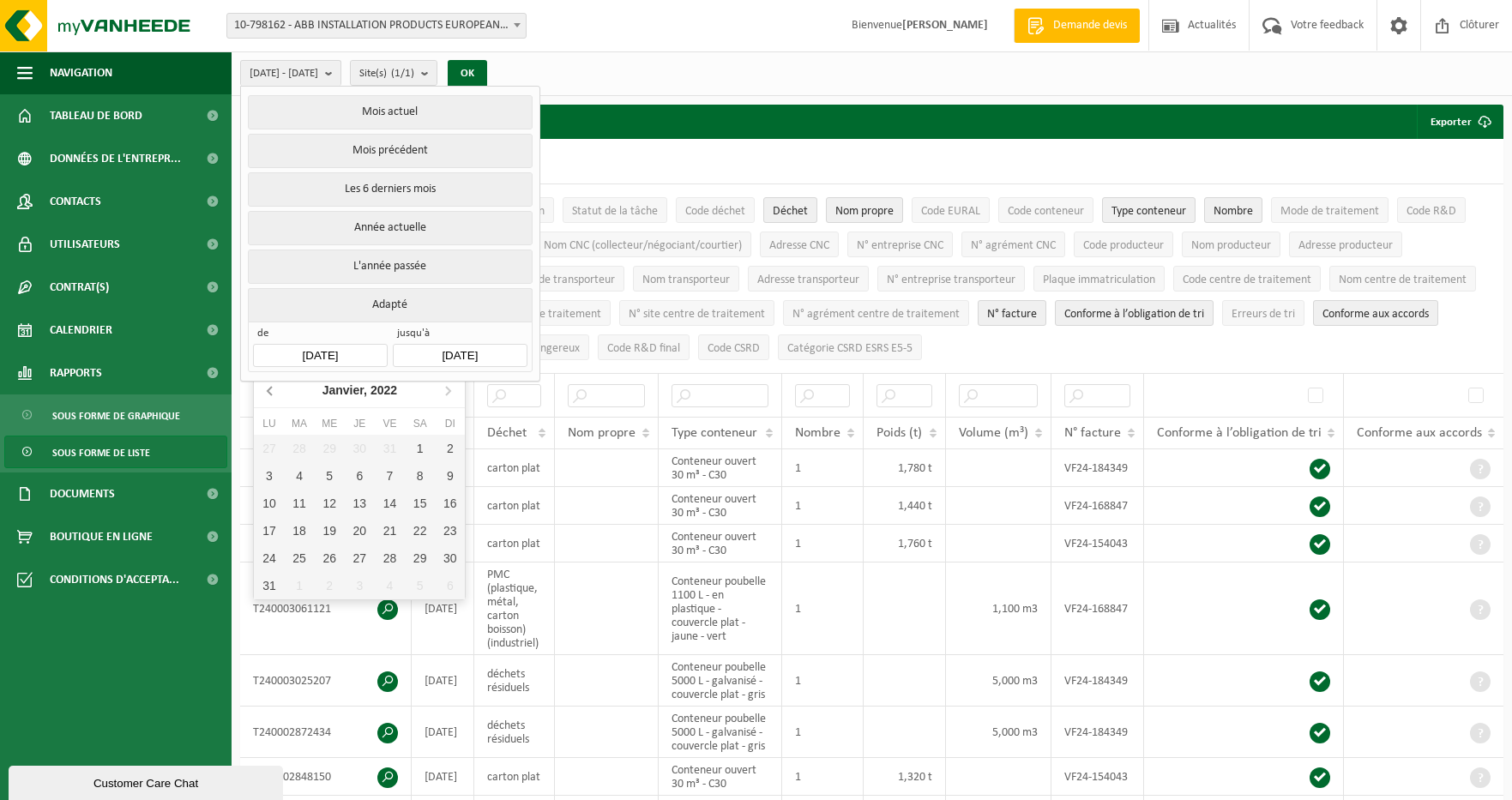
click at [270, 394] on icon at bounding box center [269, 391] width 4 height 9
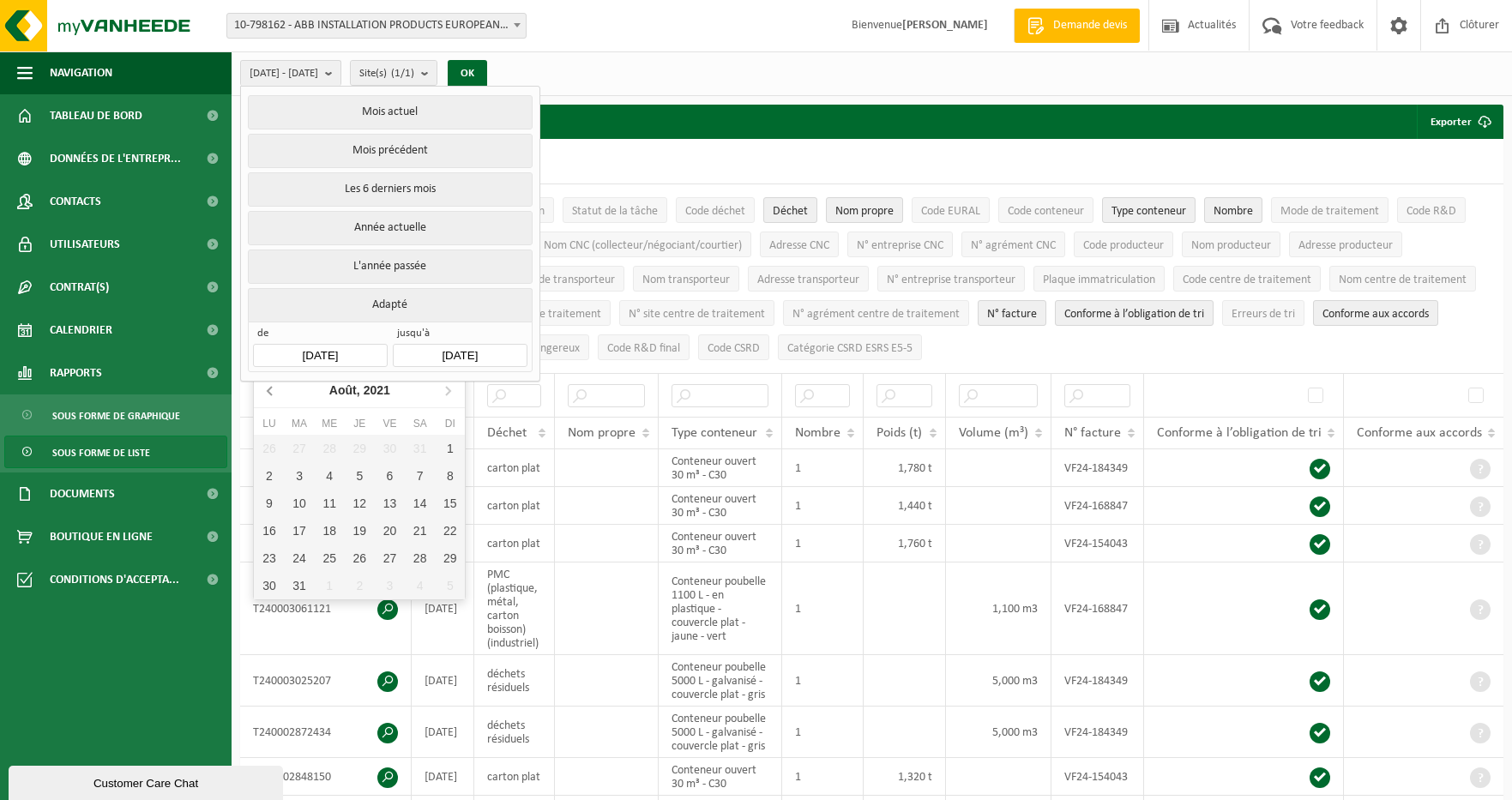
click at [270, 394] on icon at bounding box center [269, 391] width 4 height 9
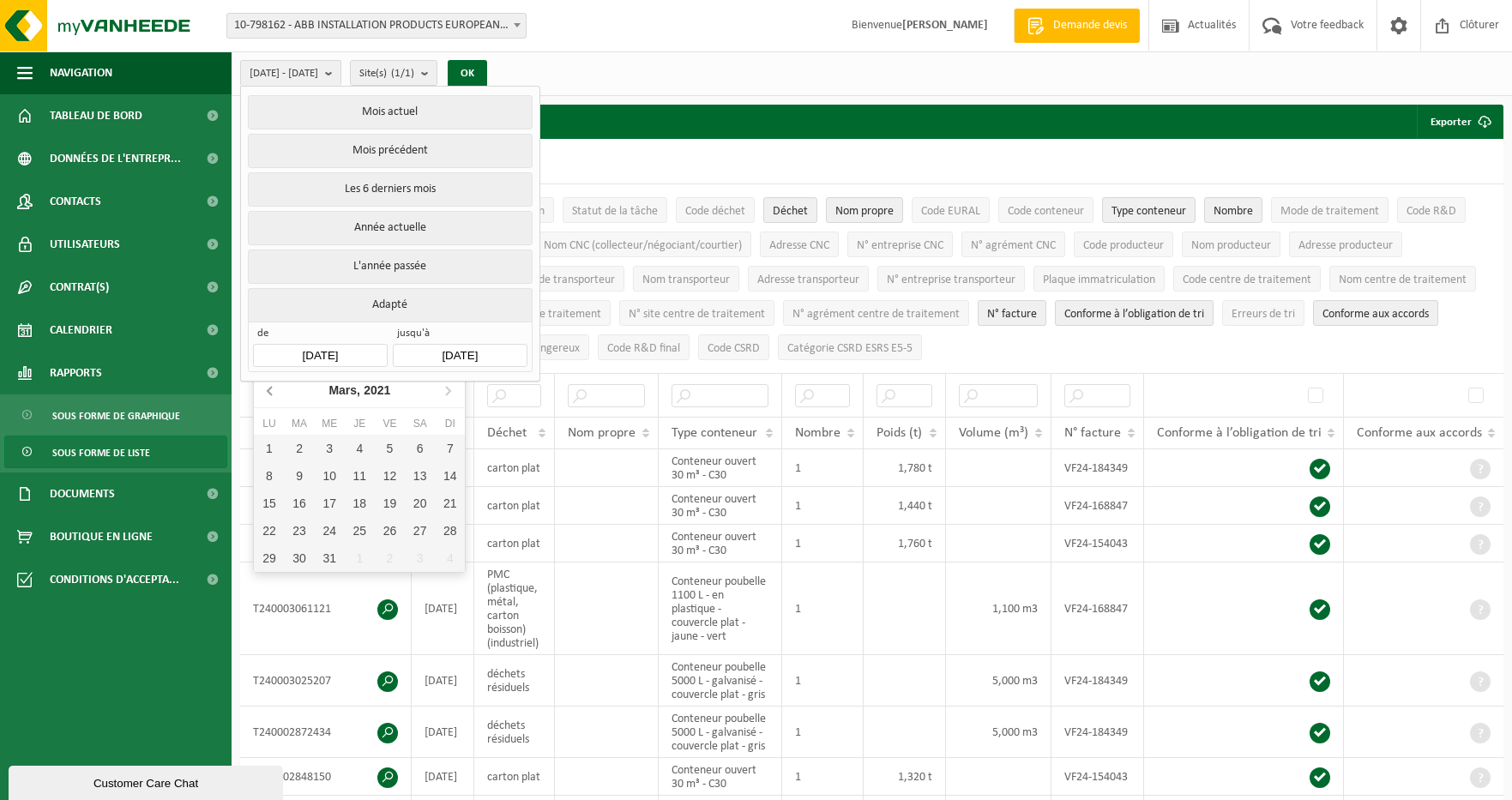
click at [270, 394] on icon at bounding box center [269, 391] width 4 height 9
click at [452, 441] on div "1" at bounding box center [450, 448] width 30 height 27
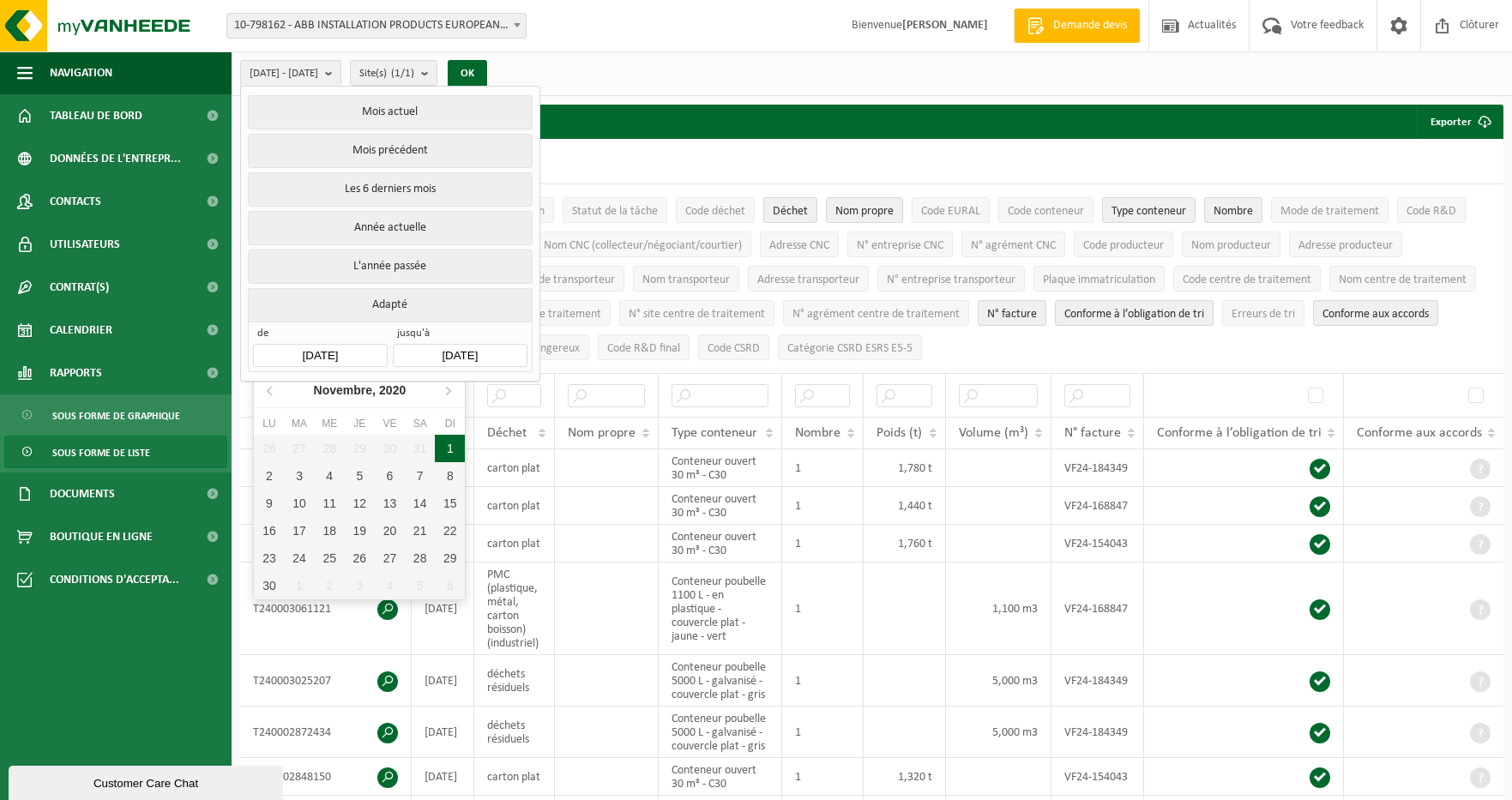
type input "2020-11-01"
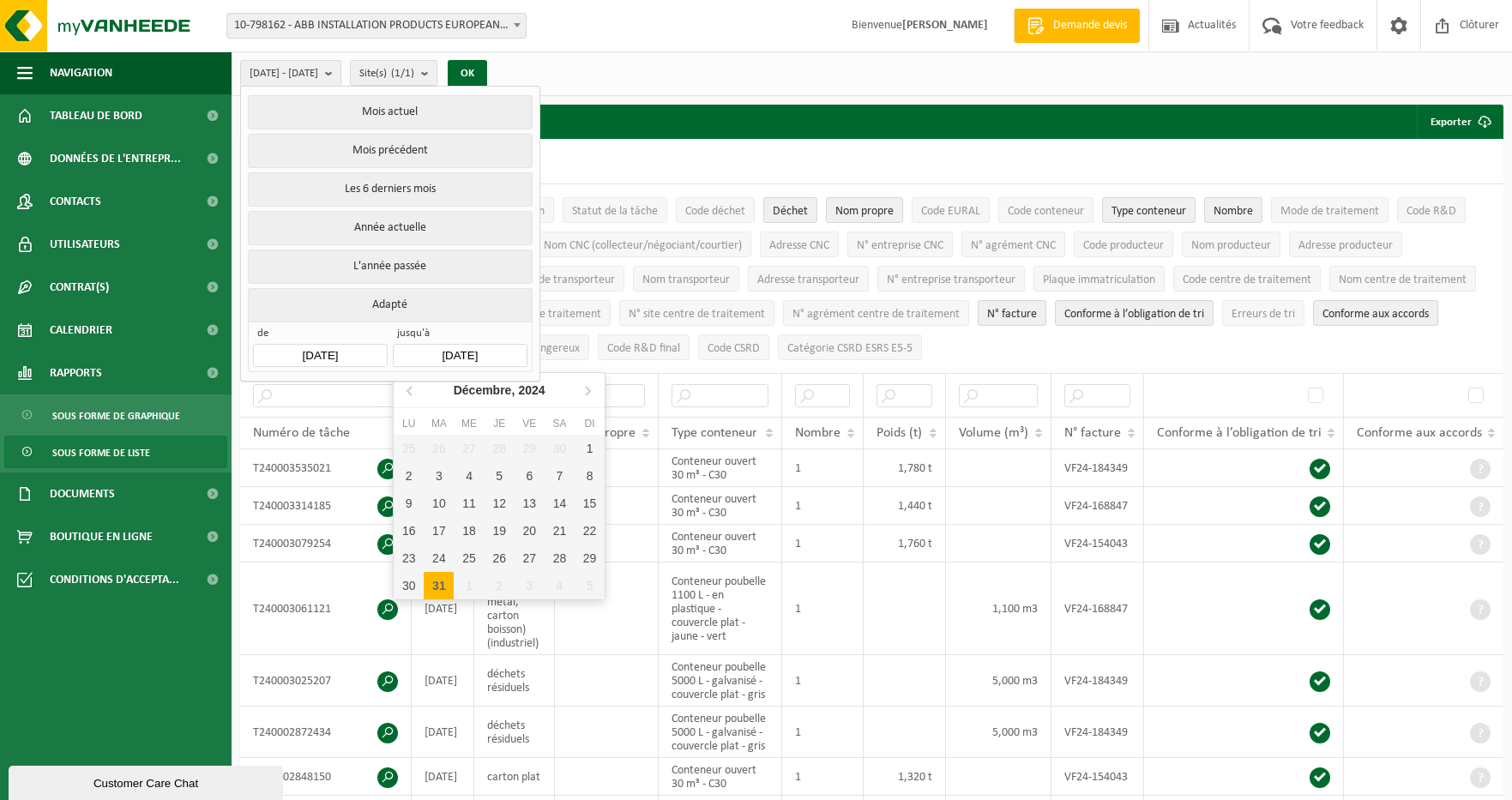
click at [465, 344] on input "[DATE]" at bounding box center [460, 355] width 134 height 23
click at [405, 396] on icon at bounding box center [410, 389] width 27 height 27
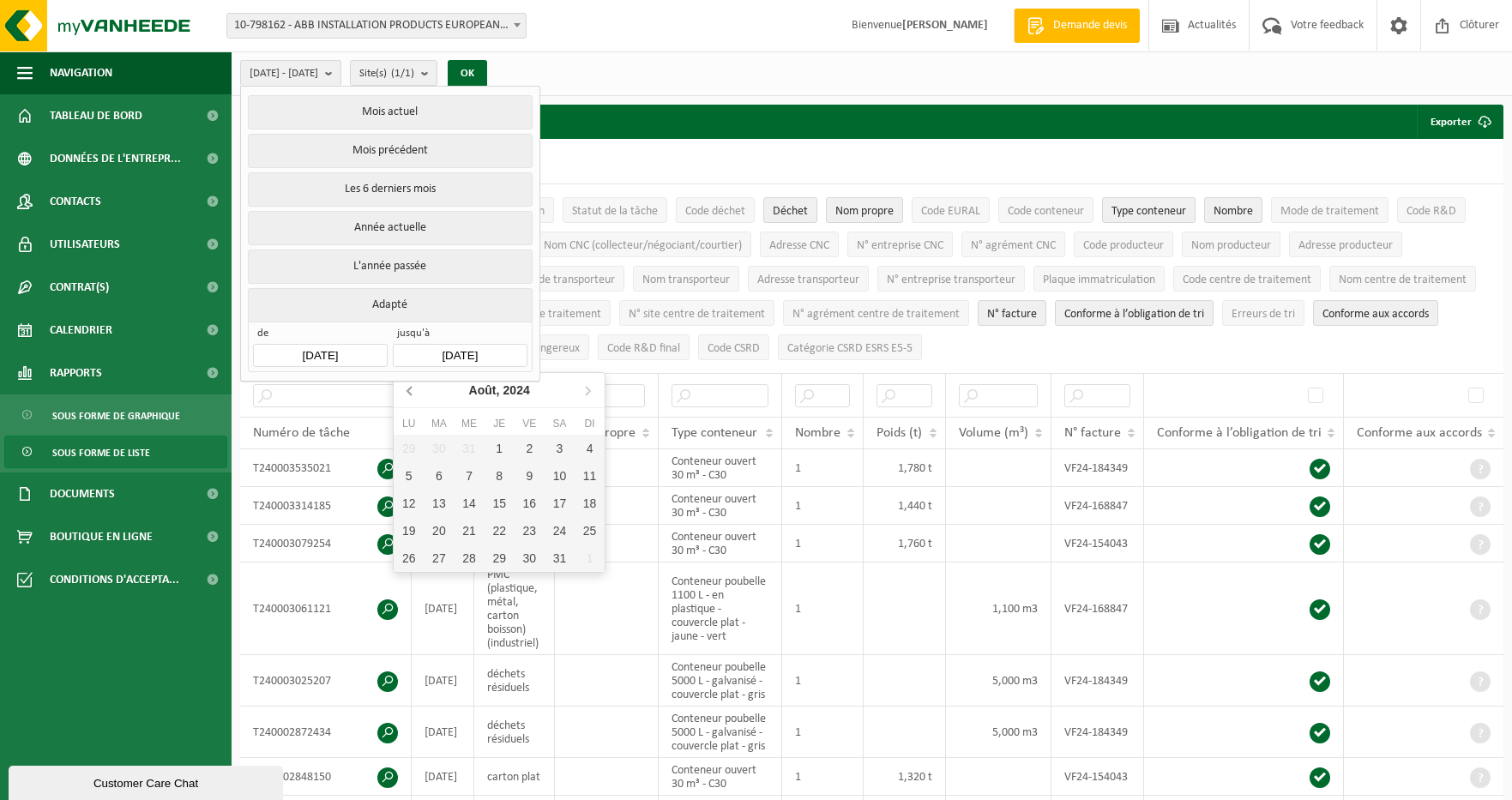
click at [405, 396] on icon at bounding box center [410, 389] width 27 height 27
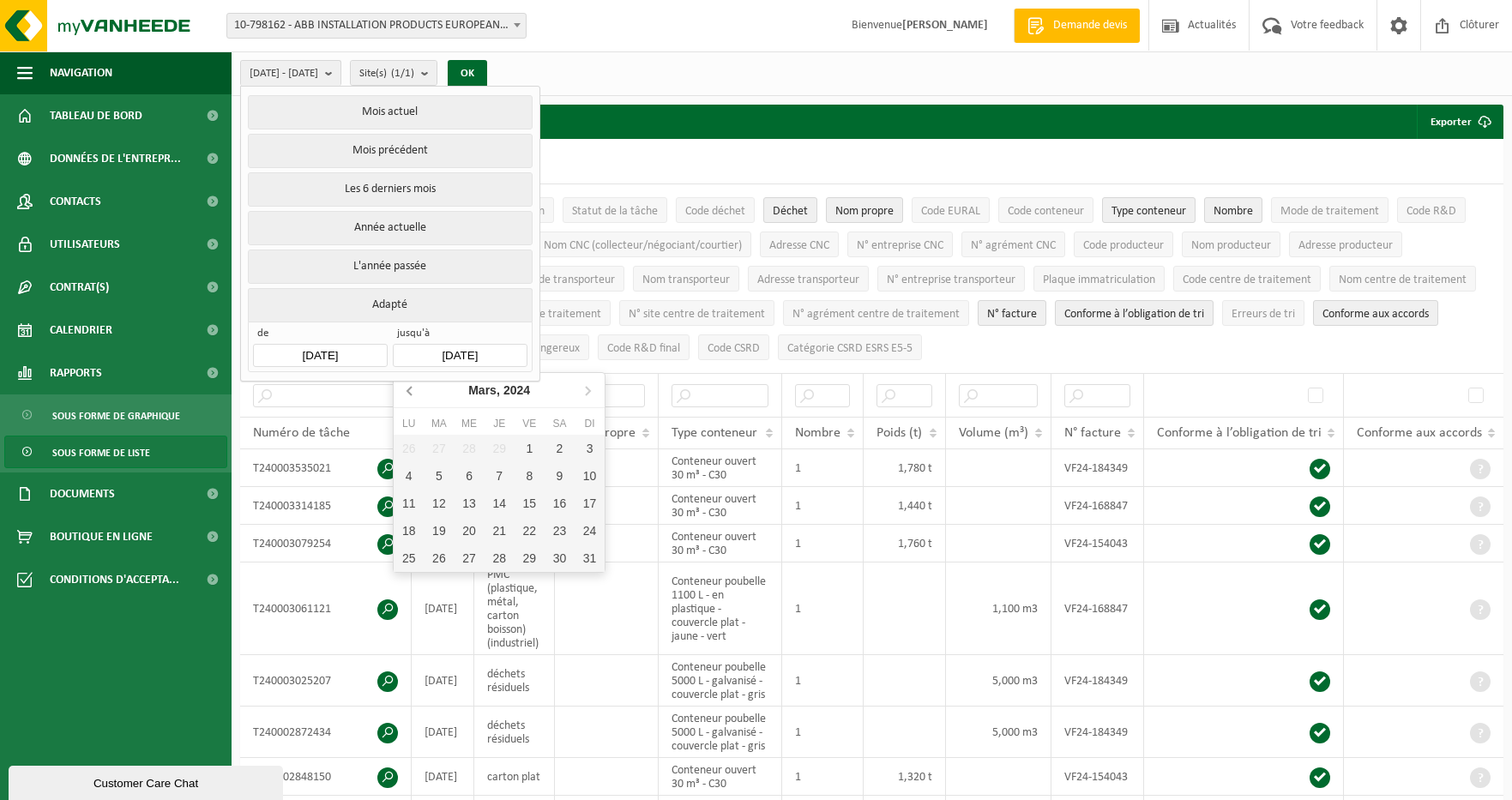
click at [405, 396] on icon at bounding box center [410, 389] width 27 height 27
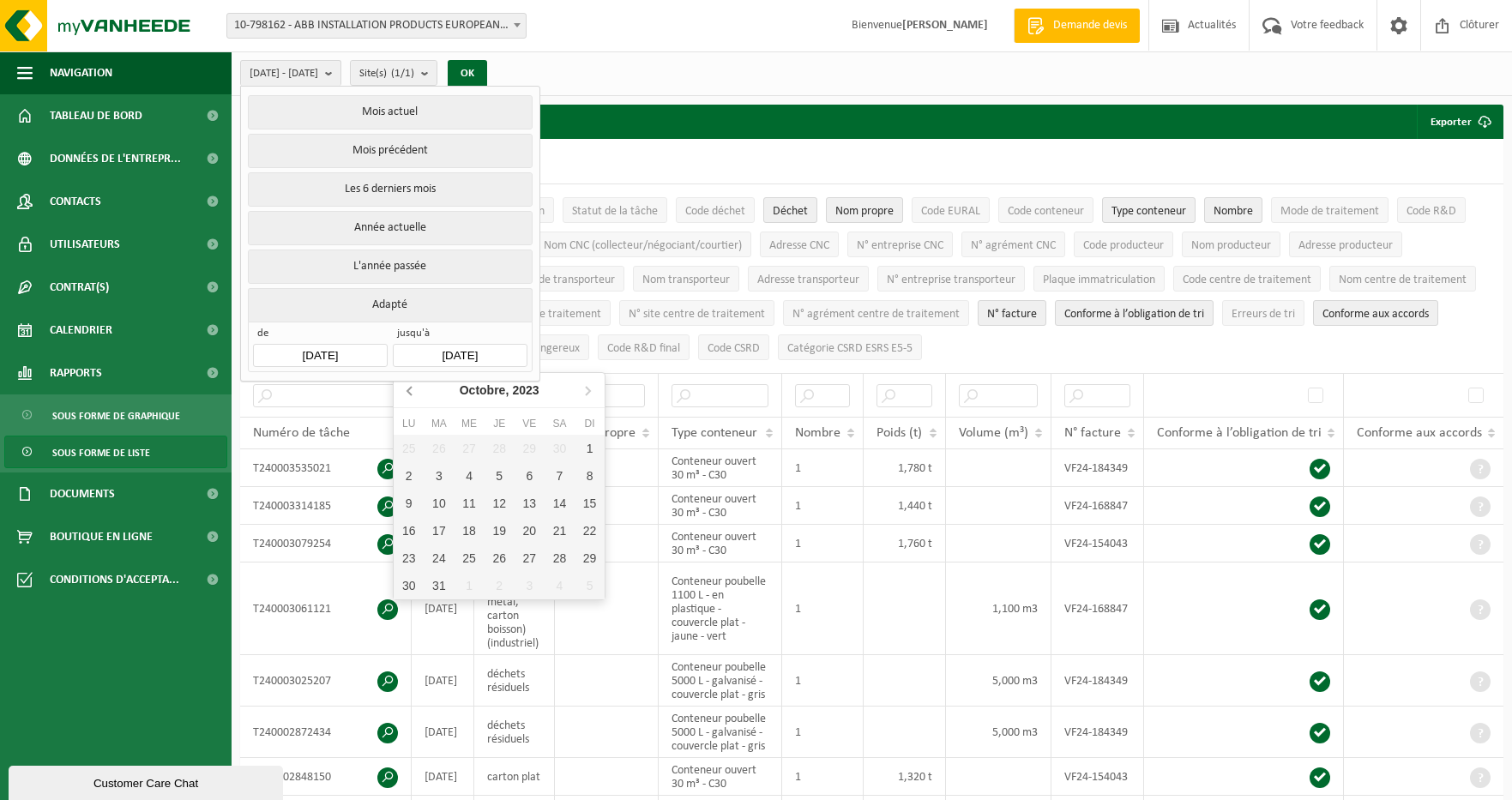
click at [405, 396] on icon at bounding box center [410, 389] width 27 height 27
click at [409, 392] on icon at bounding box center [410, 389] width 27 height 27
click at [409, 392] on icon at bounding box center [409, 391] width 4 height 9
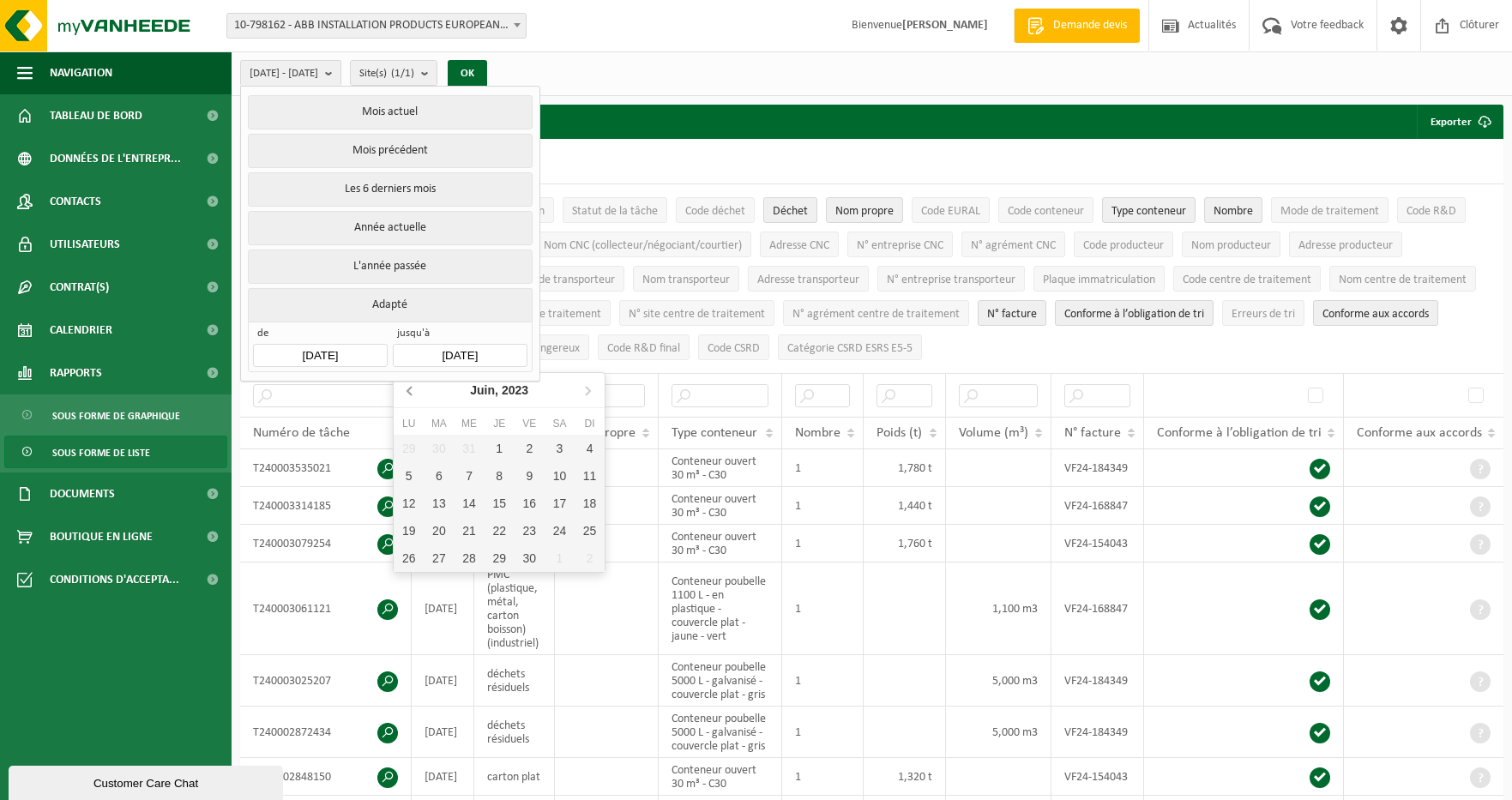
click at [409, 392] on icon at bounding box center [409, 391] width 4 height 9
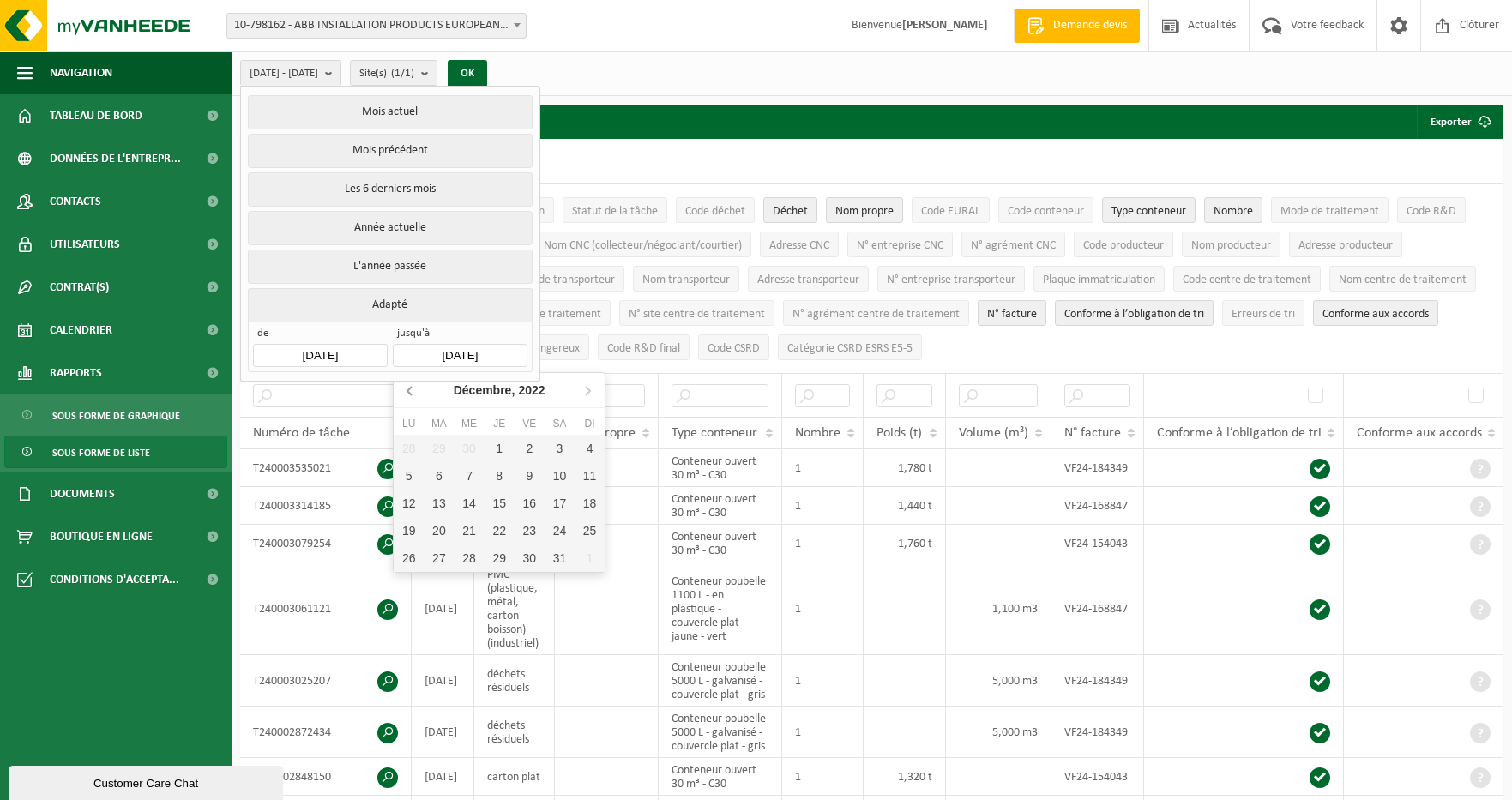
click at [409, 392] on icon at bounding box center [409, 391] width 4 height 9
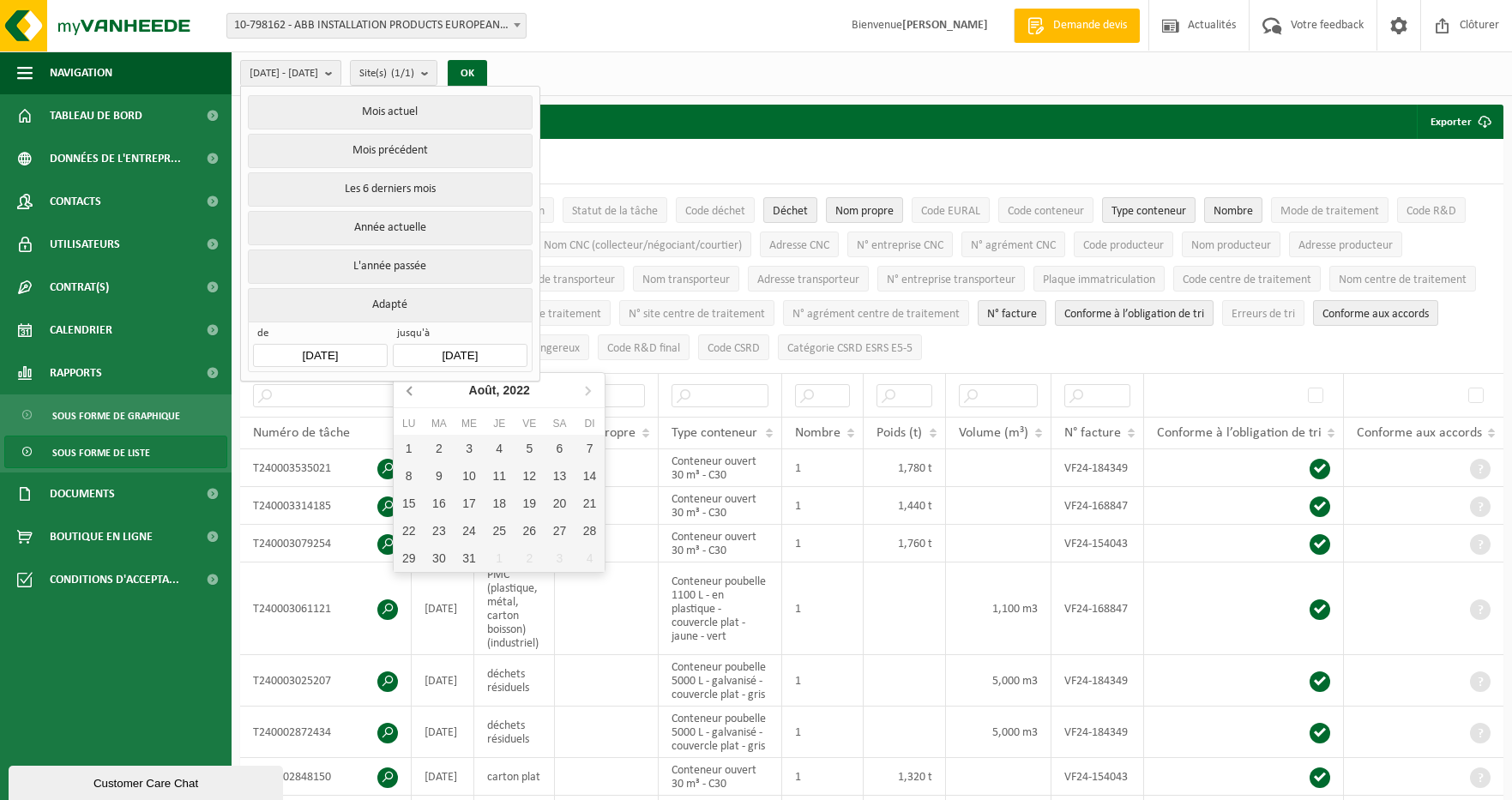
click at [409, 392] on icon at bounding box center [409, 391] width 4 height 9
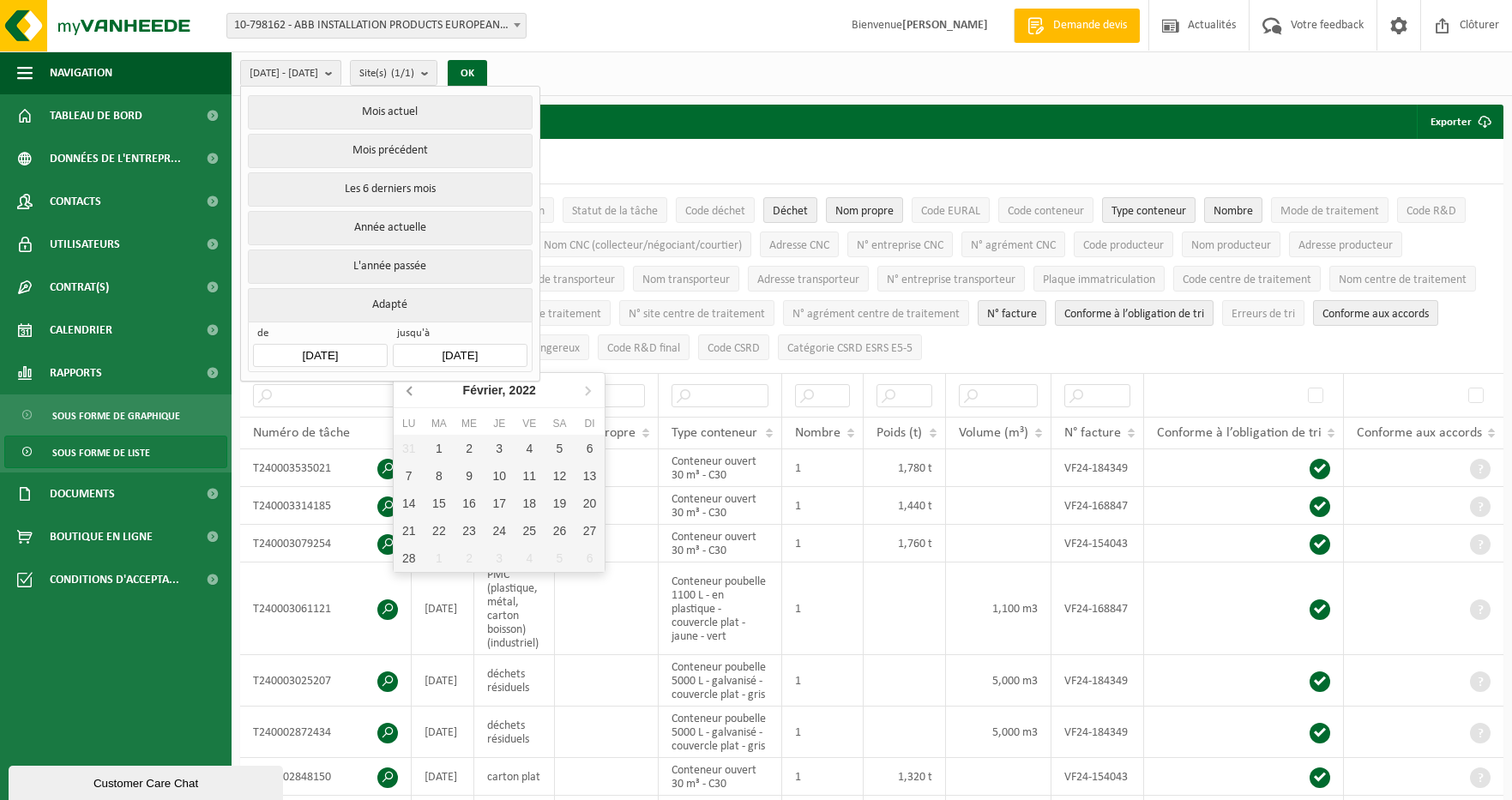
click at [409, 392] on icon at bounding box center [409, 391] width 4 height 9
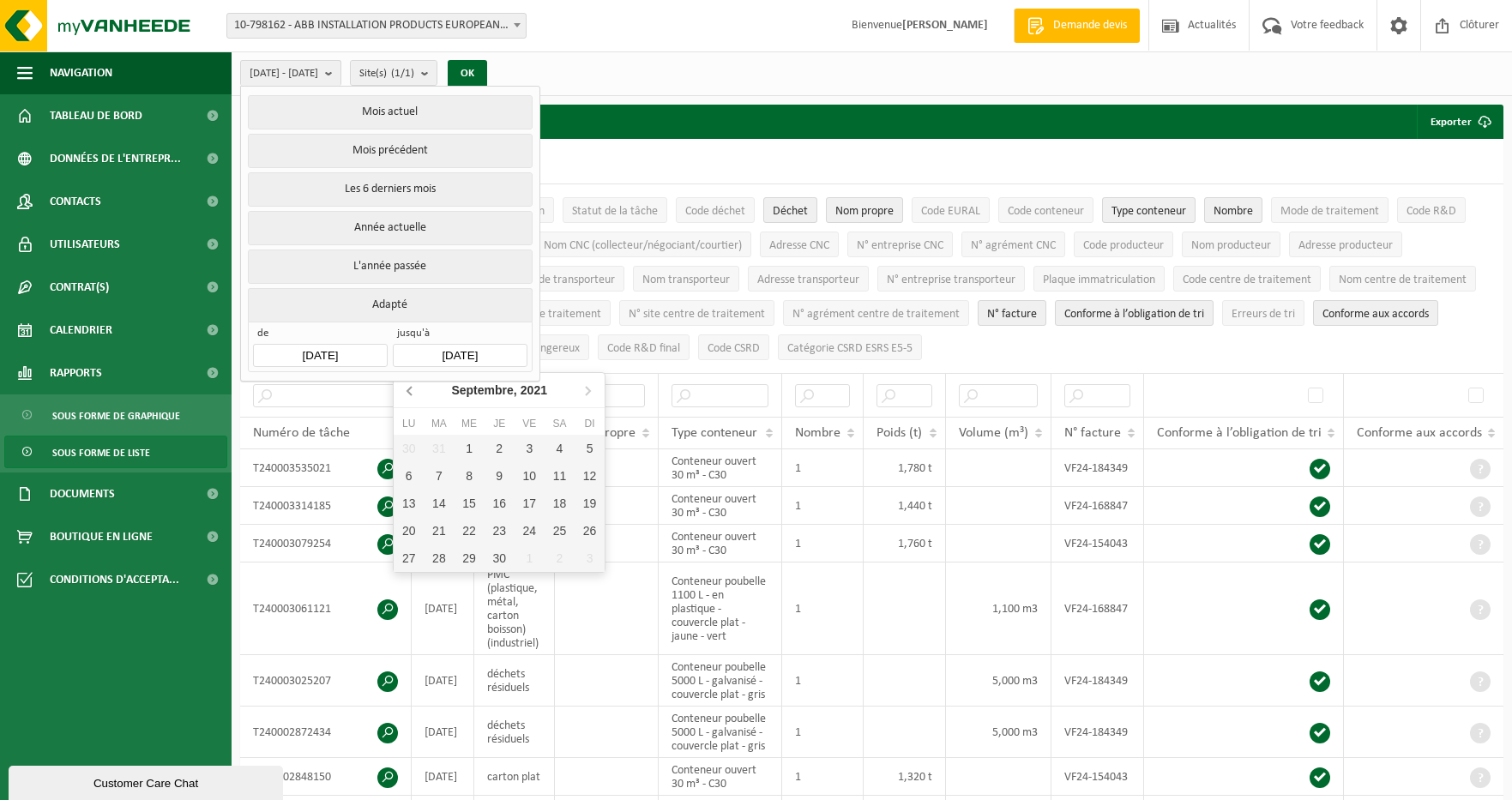
click at [409, 392] on icon at bounding box center [409, 391] width 4 height 9
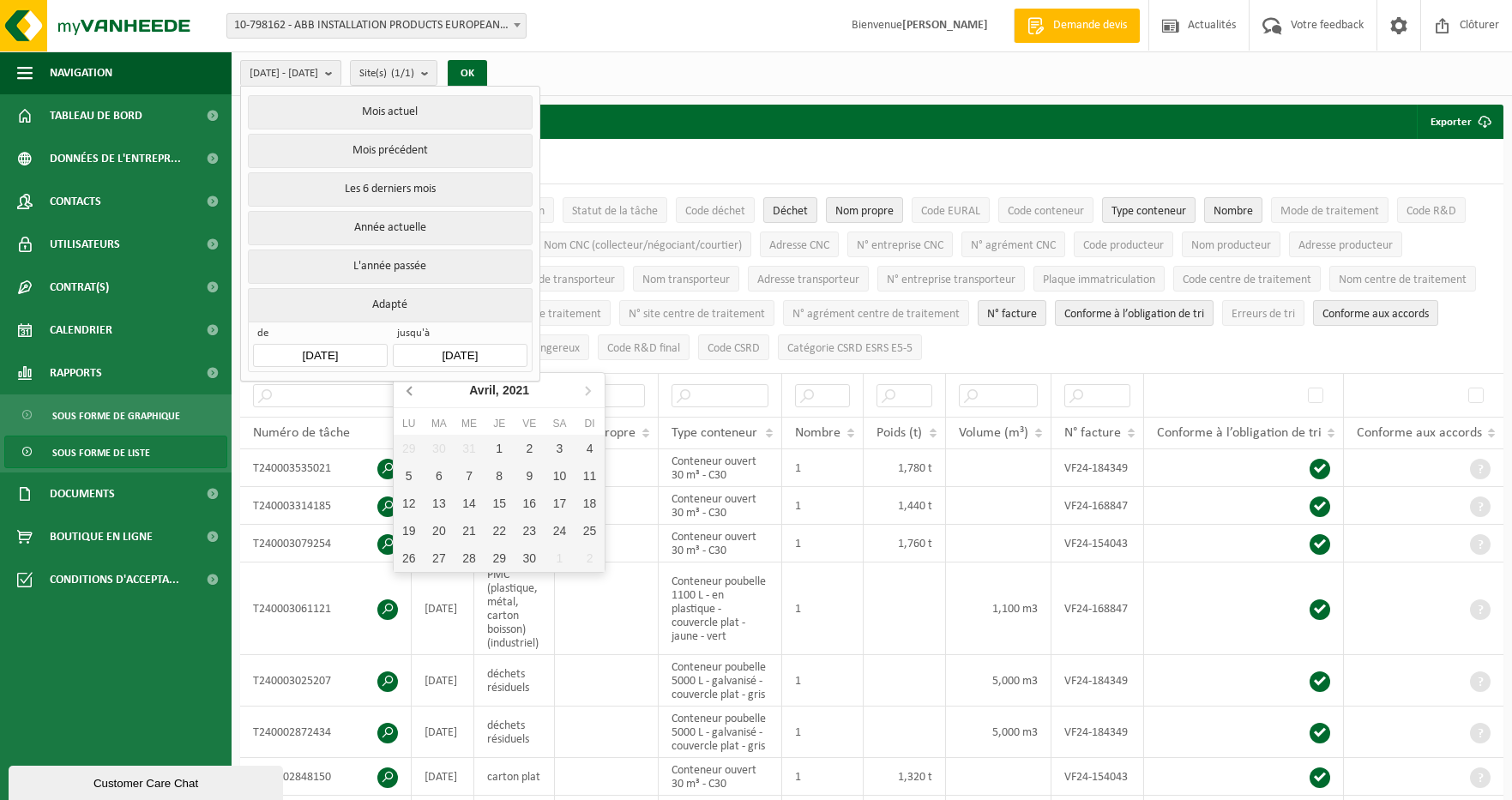
click at [409, 392] on icon at bounding box center [409, 391] width 4 height 9
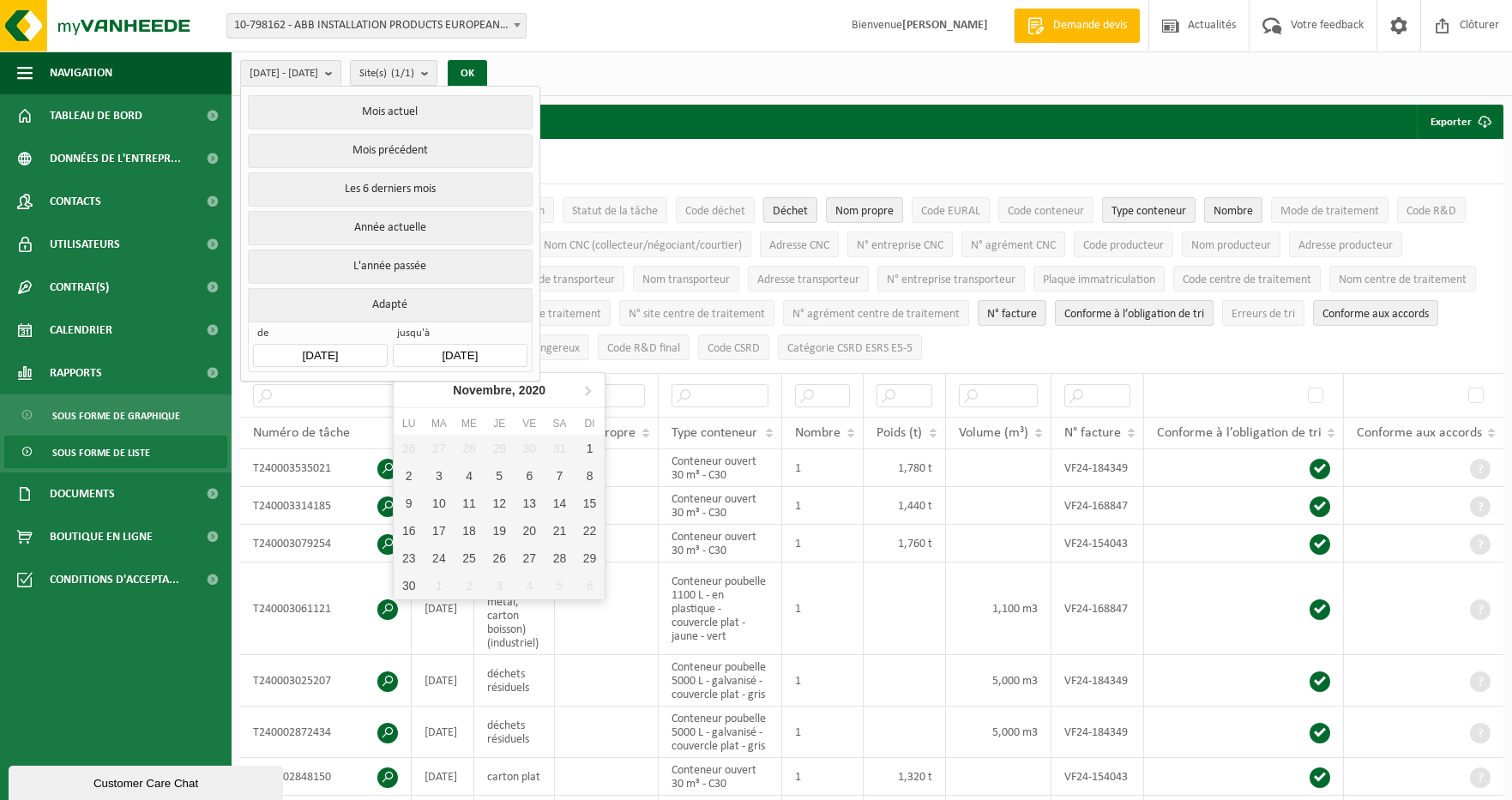
click at [409, 392] on nav "Novembre, 2020" at bounding box center [499, 391] width 211 height 35
click at [599, 395] on icon at bounding box center [586, 389] width 27 height 27
click at [491, 560] on div "31" at bounding box center [499, 558] width 30 height 27
type input "2020-12-31"
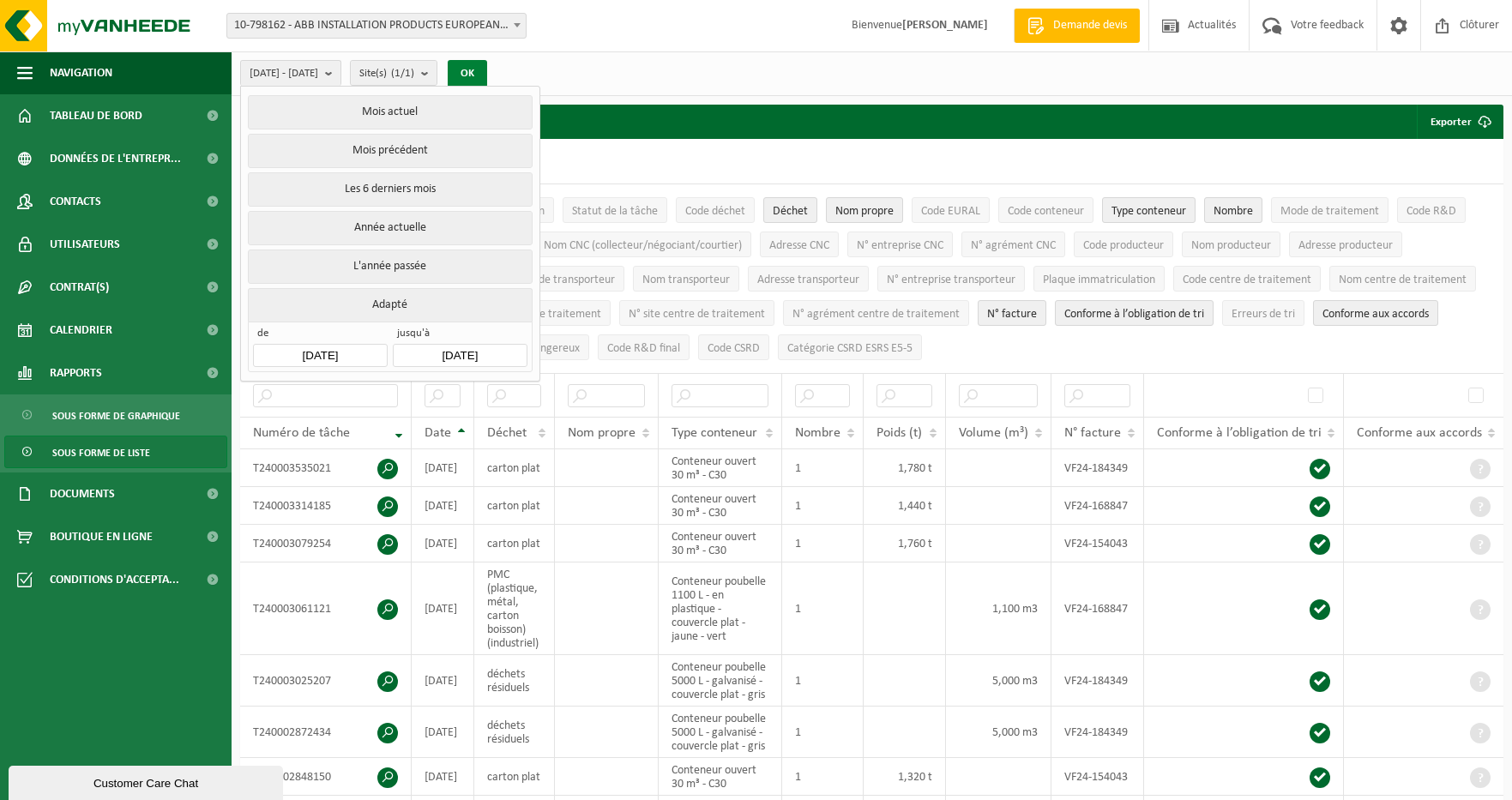
click at [487, 63] on button "OK" at bounding box center [467, 73] width 40 height 27
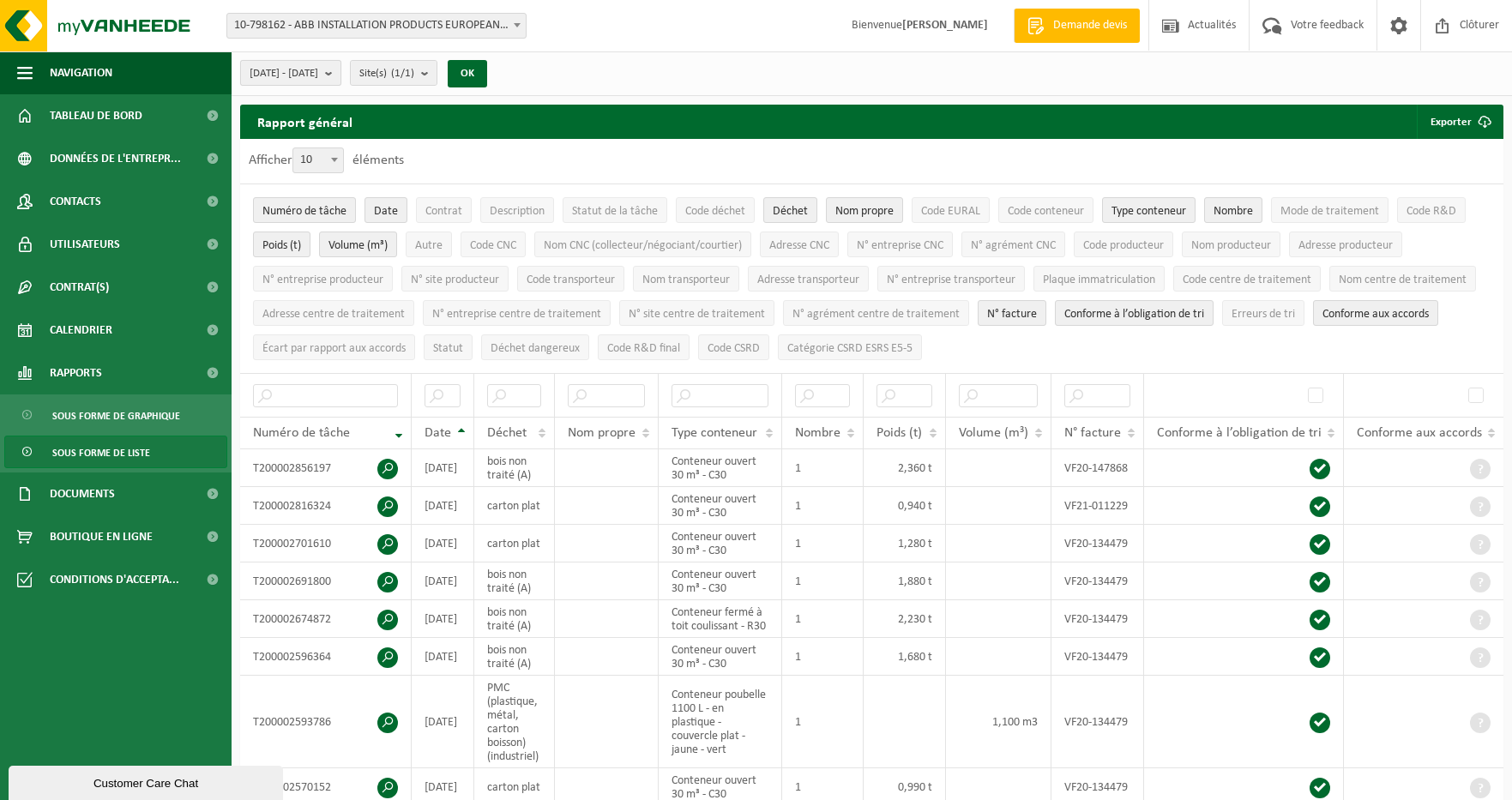
click at [318, 69] on span "2020-11-01 - 2020-12-31" at bounding box center [284, 73] width 69 height 26
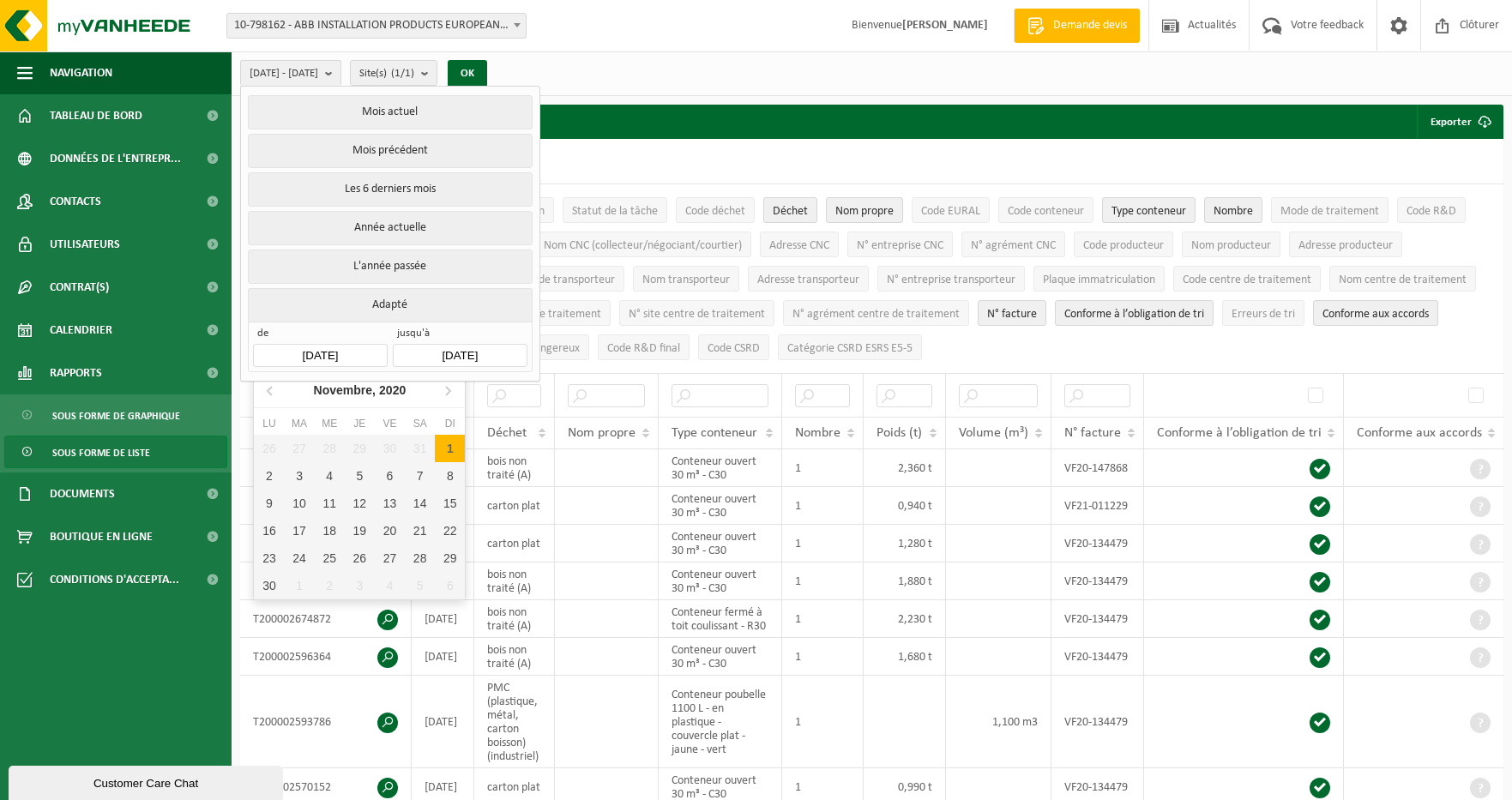
click at [310, 346] on input "2020-11-01" at bounding box center [320, 355] width 134 height 23
click at [370, 389] on div "Novembre, 2020" at bounding box center [360, 389] width 107 height 27
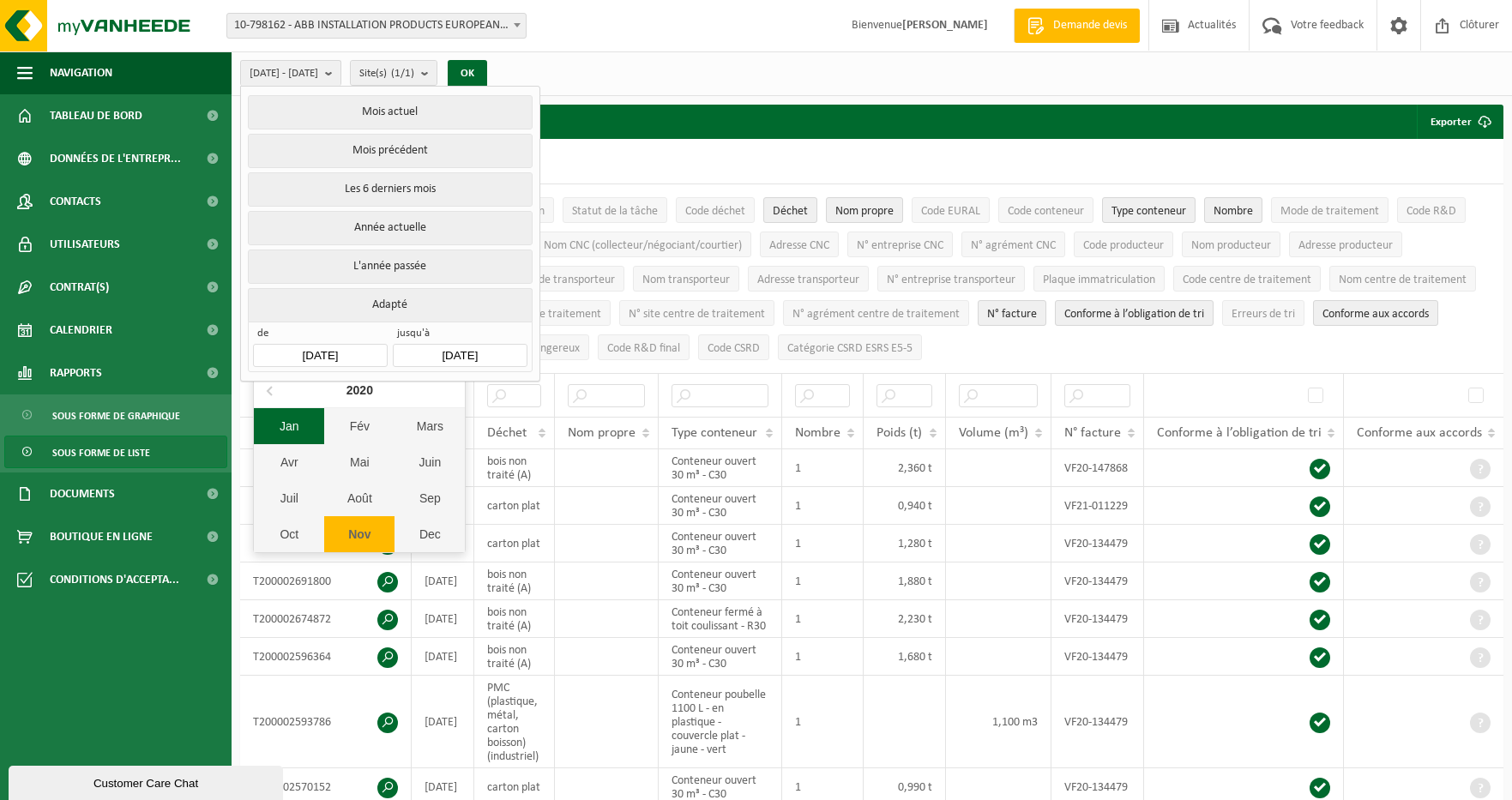
click at [298, 423] on div "Jan" at bounding box center [289, 426] width 70 height 36
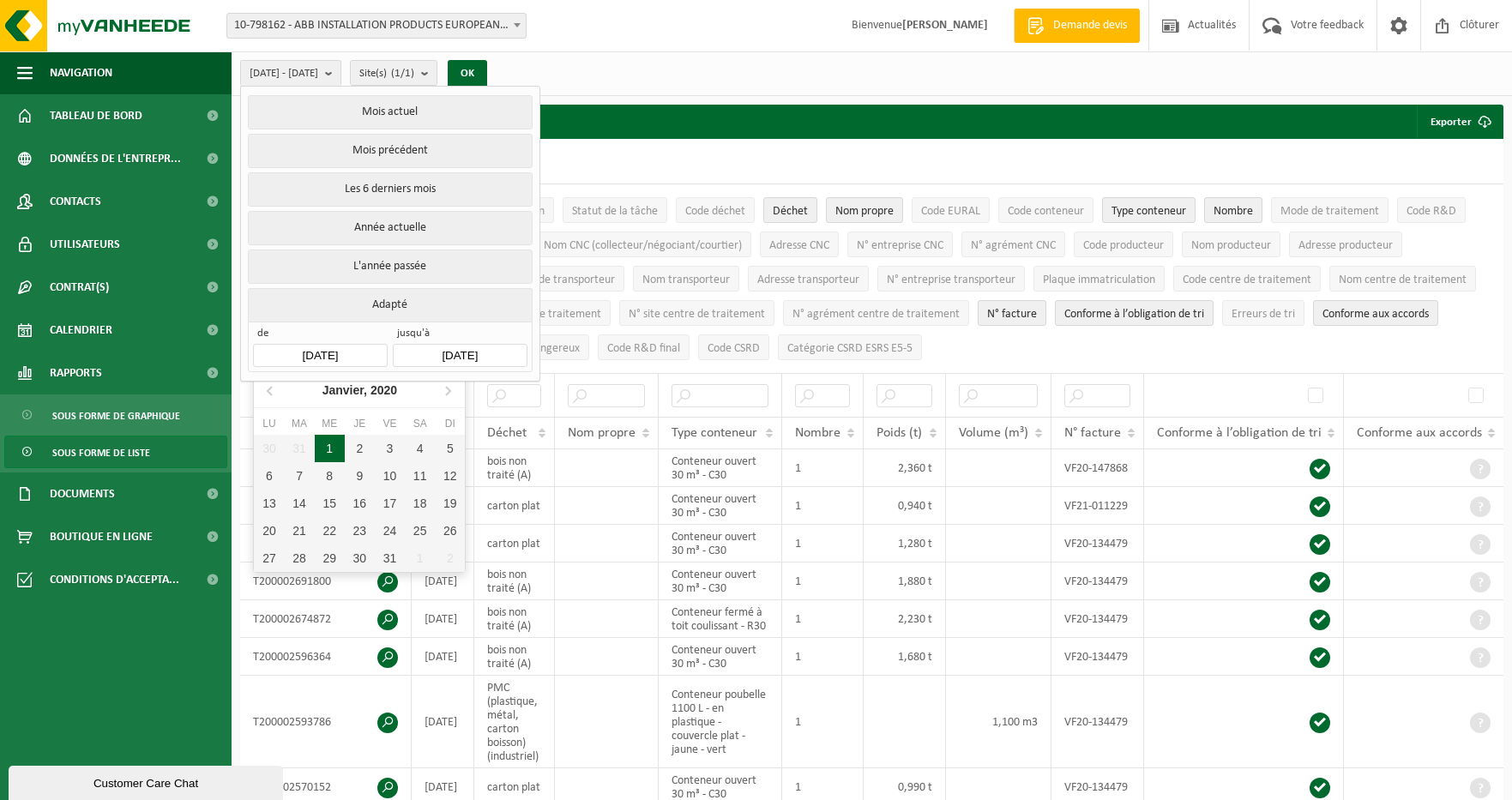
click at [333, 446] on div "1" at bounding box center [329, 448] width 30 height 27
type input "2020-01-01"
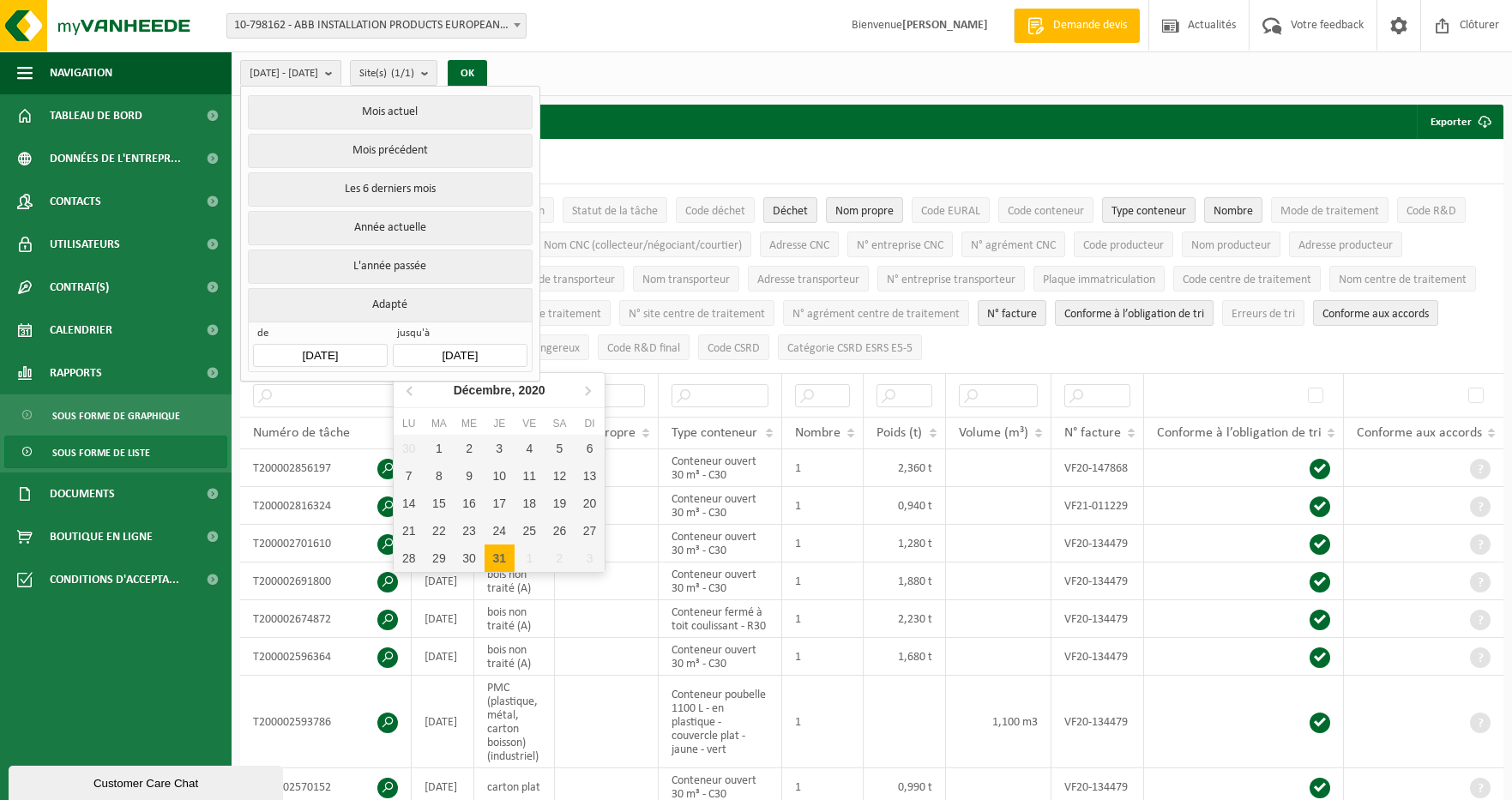
click at [440, 350] on input "2020-12-31" at bounding box center [460, 355] width 134 height 23
click at [408, 394] on icon at bounding box center [410, 389] width 27 height 27
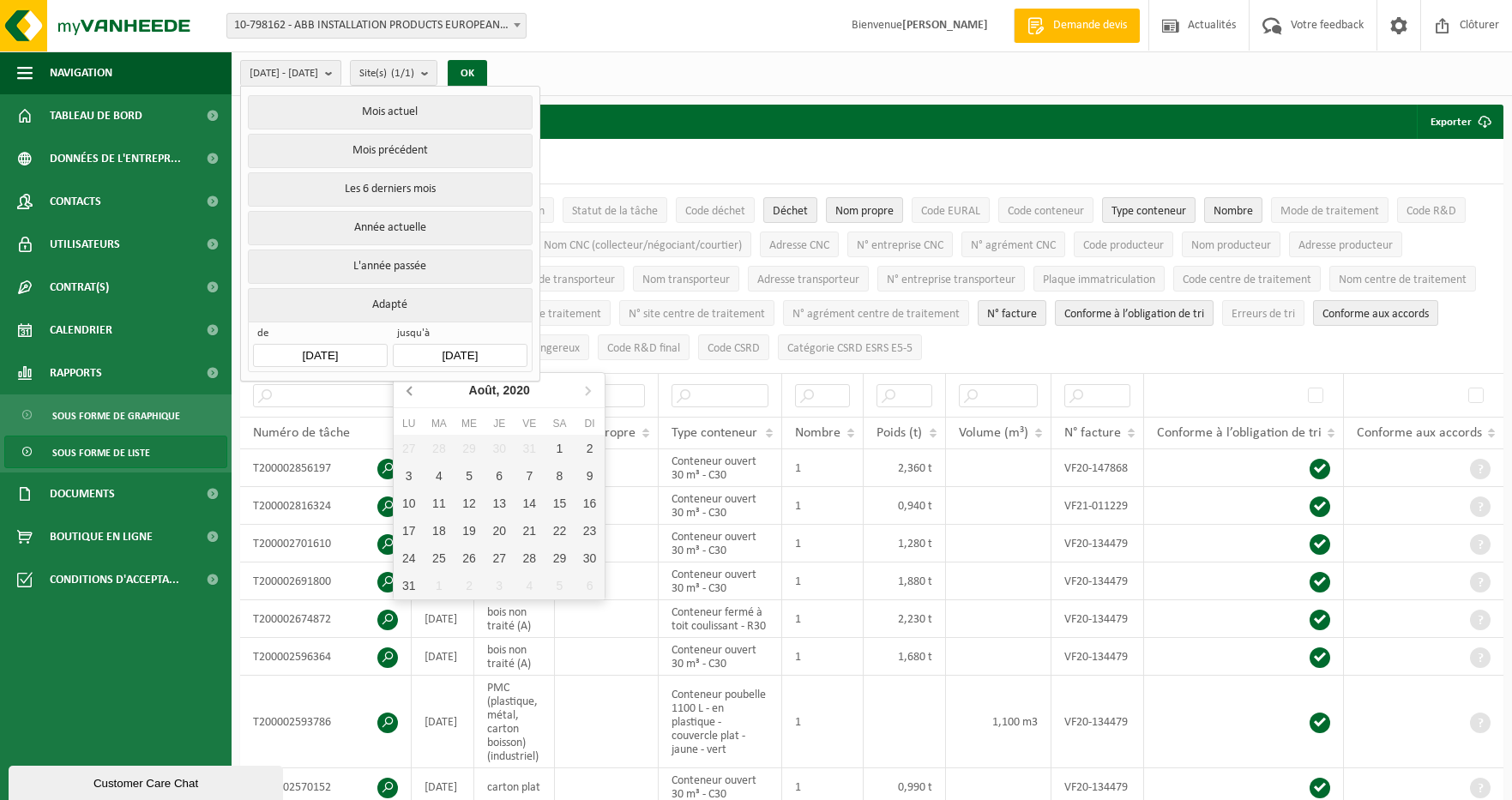
click at [408, 394] on icon at bounding box center [410, 389] width 27 height 27
click at [586, 559] on div "31" at bounding box center [589, 558] width 30 height 27
type input "2020-05-31"
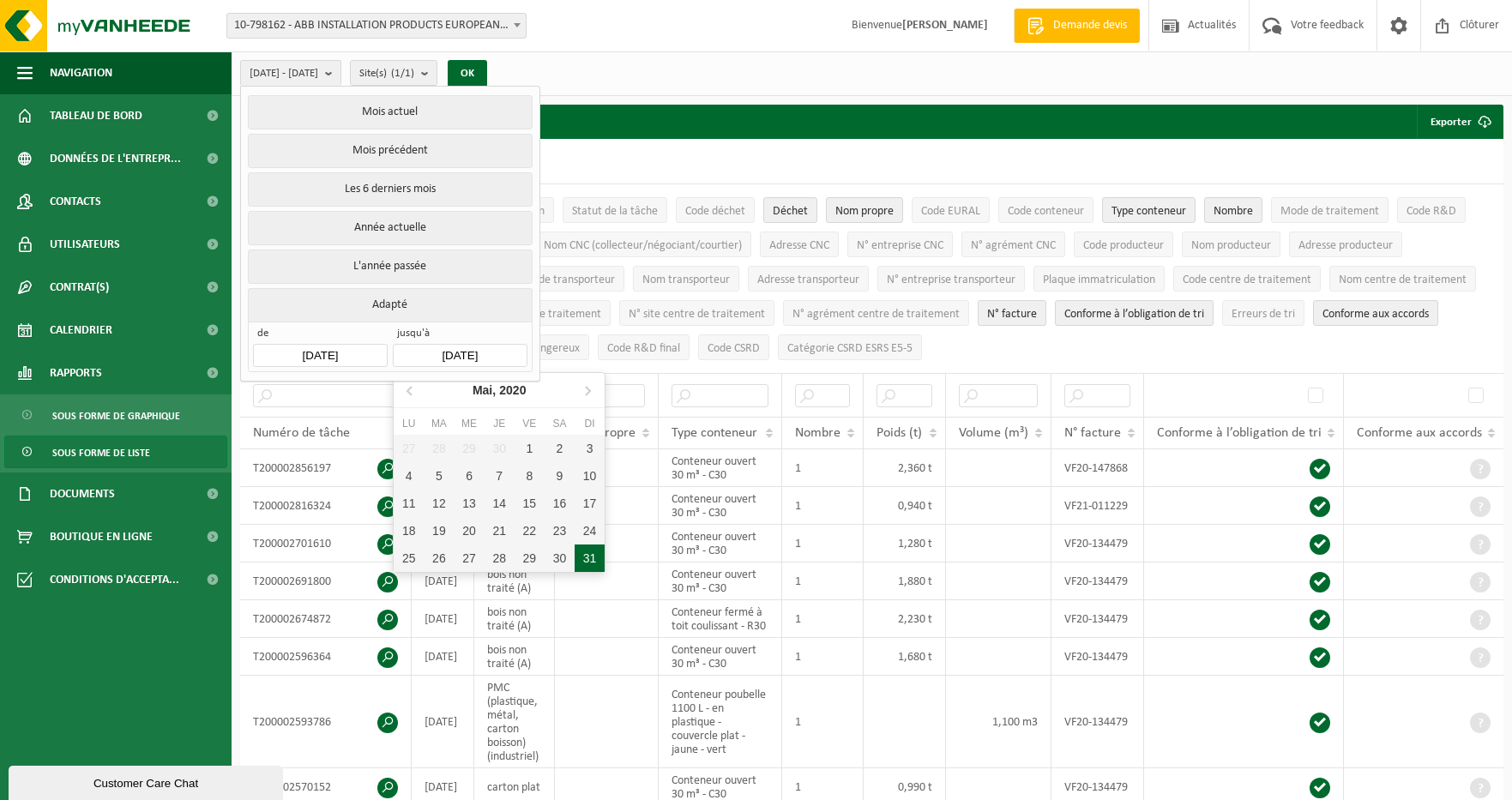
type input "2020-01-01"
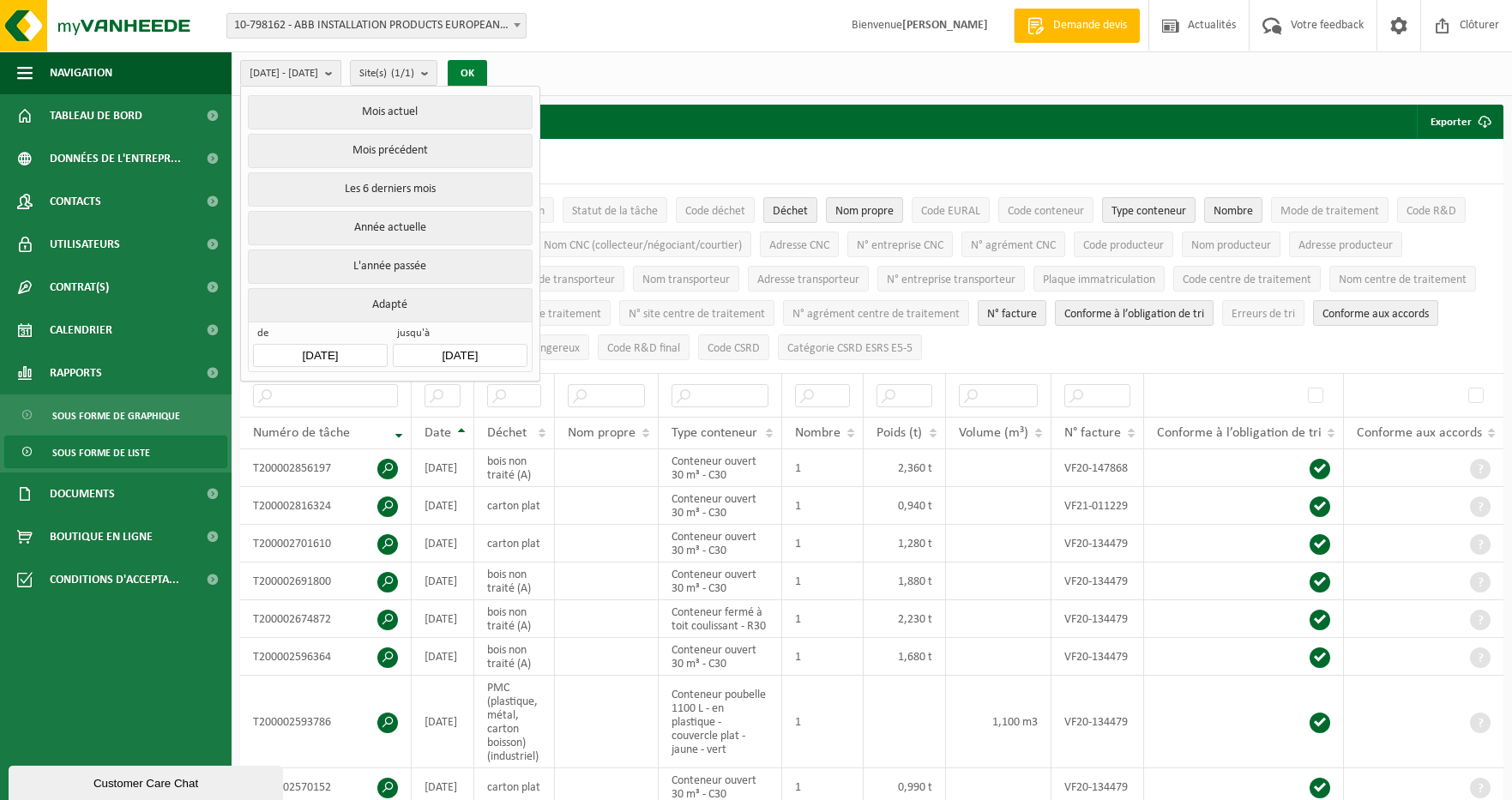
click at [487, 63] on button "OK" at bounding box center [467, 73] width 40 height 27
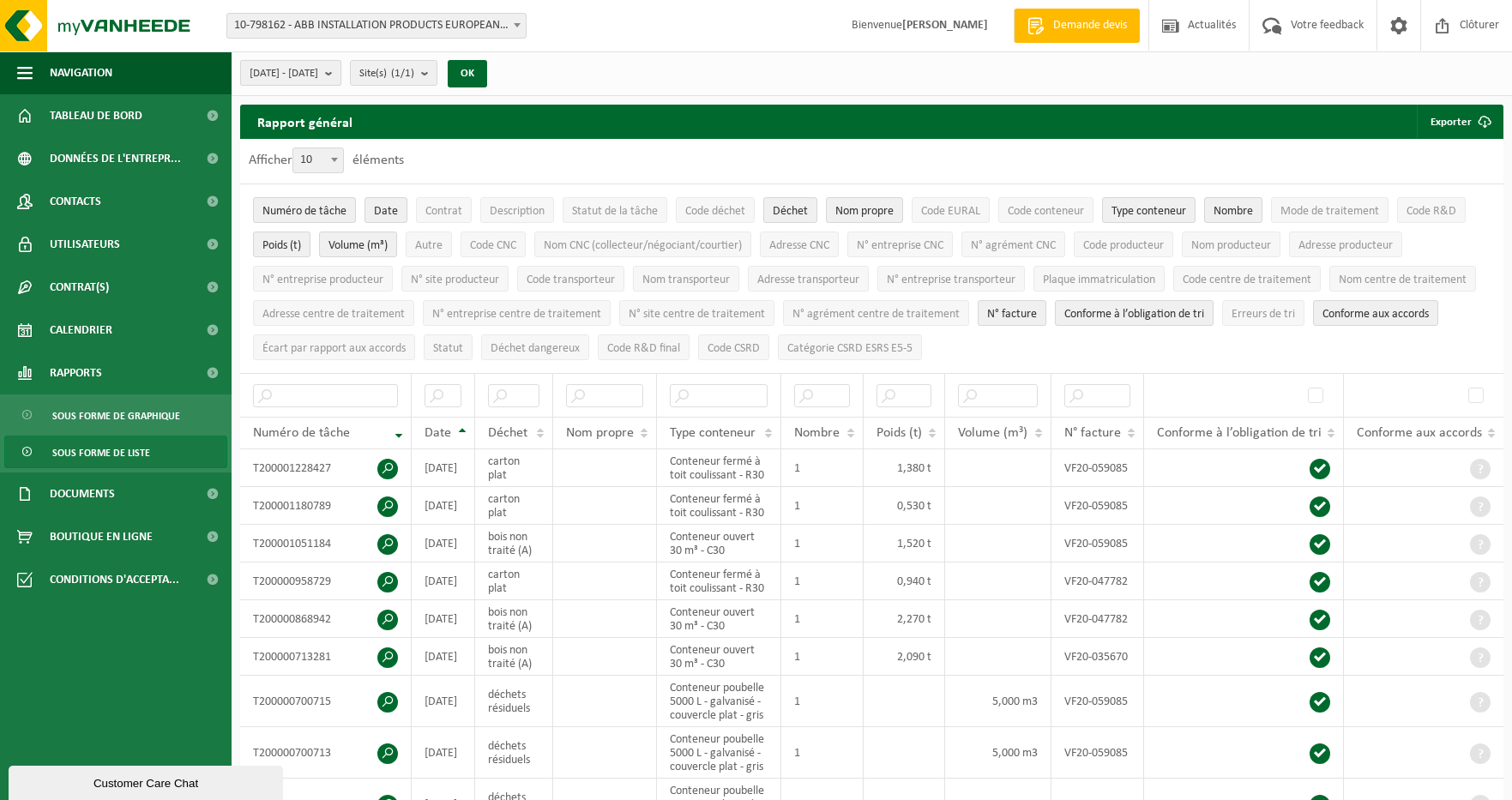
click at [341, 65] on b "submit" at bounding box center [333, 72] width 16 height 24
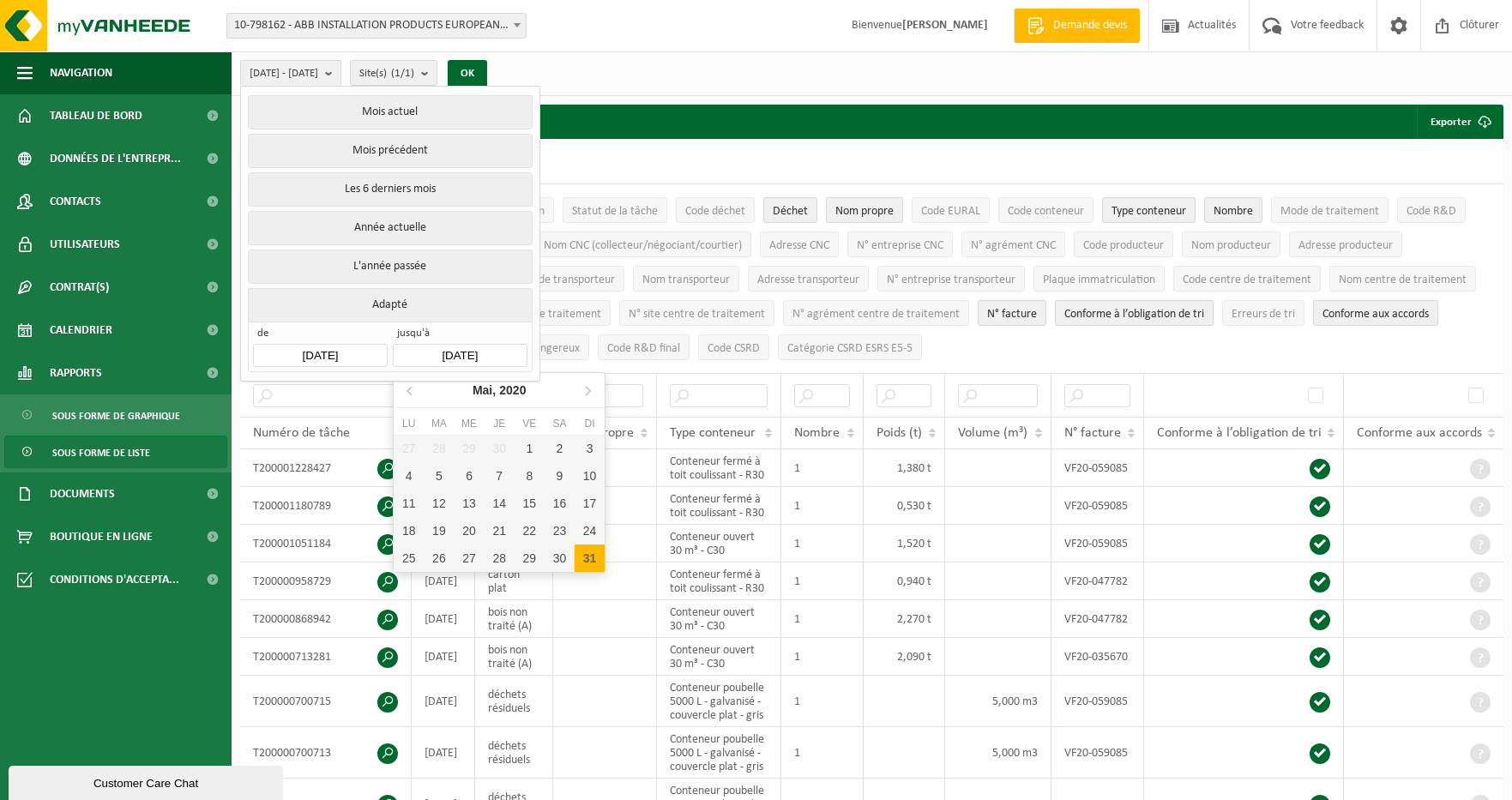
click at [431, 346] on input "2020-05-31" at bounding box center [460, 355] width 134 height 23
click at [409, 393] on icon at bounding box center [409, 391] width 4 height 9
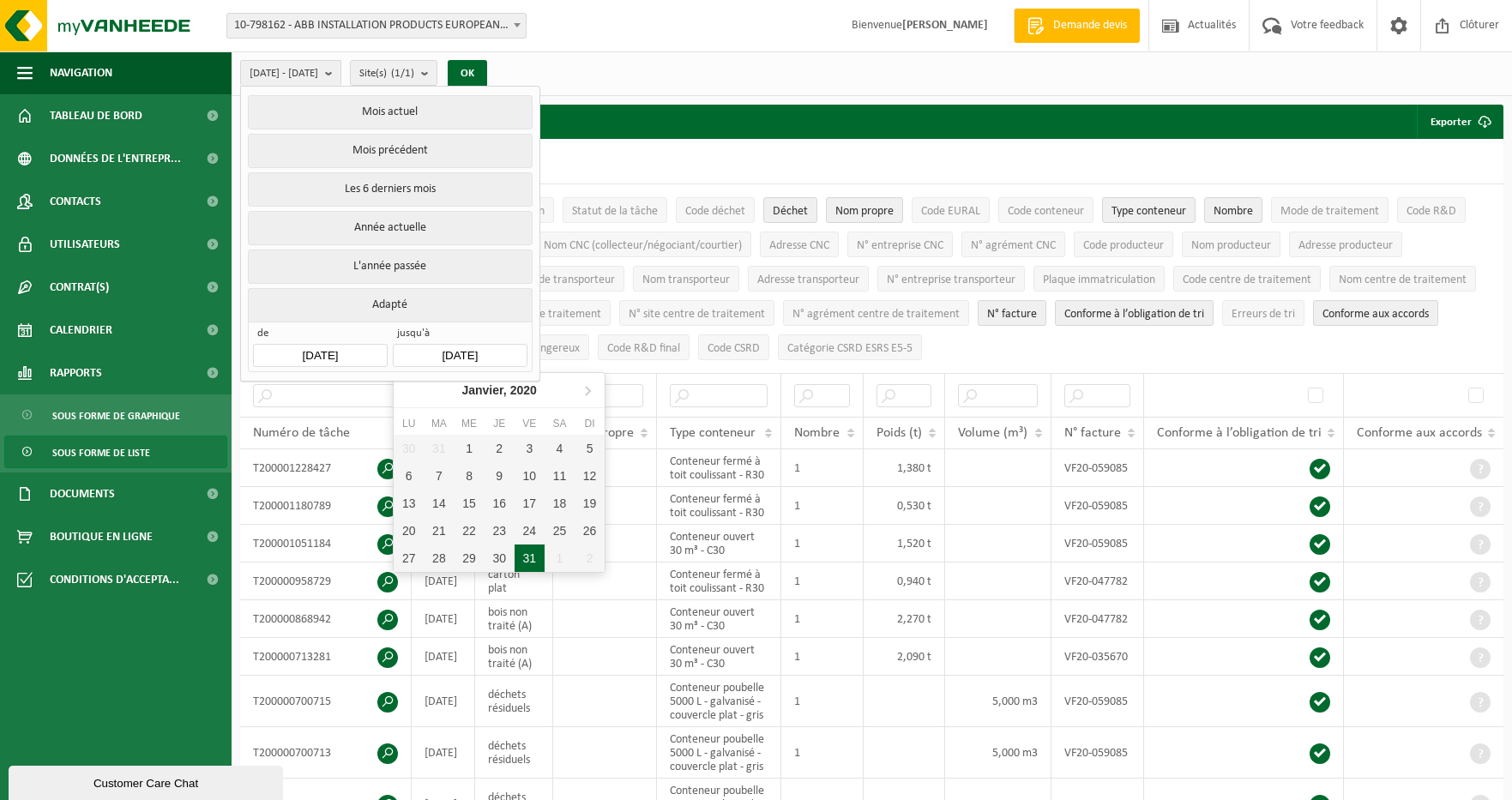
click at [531, 570] on div "31" at bounding box center [529, 558] width 30 height 27
type input "2020-01-31"
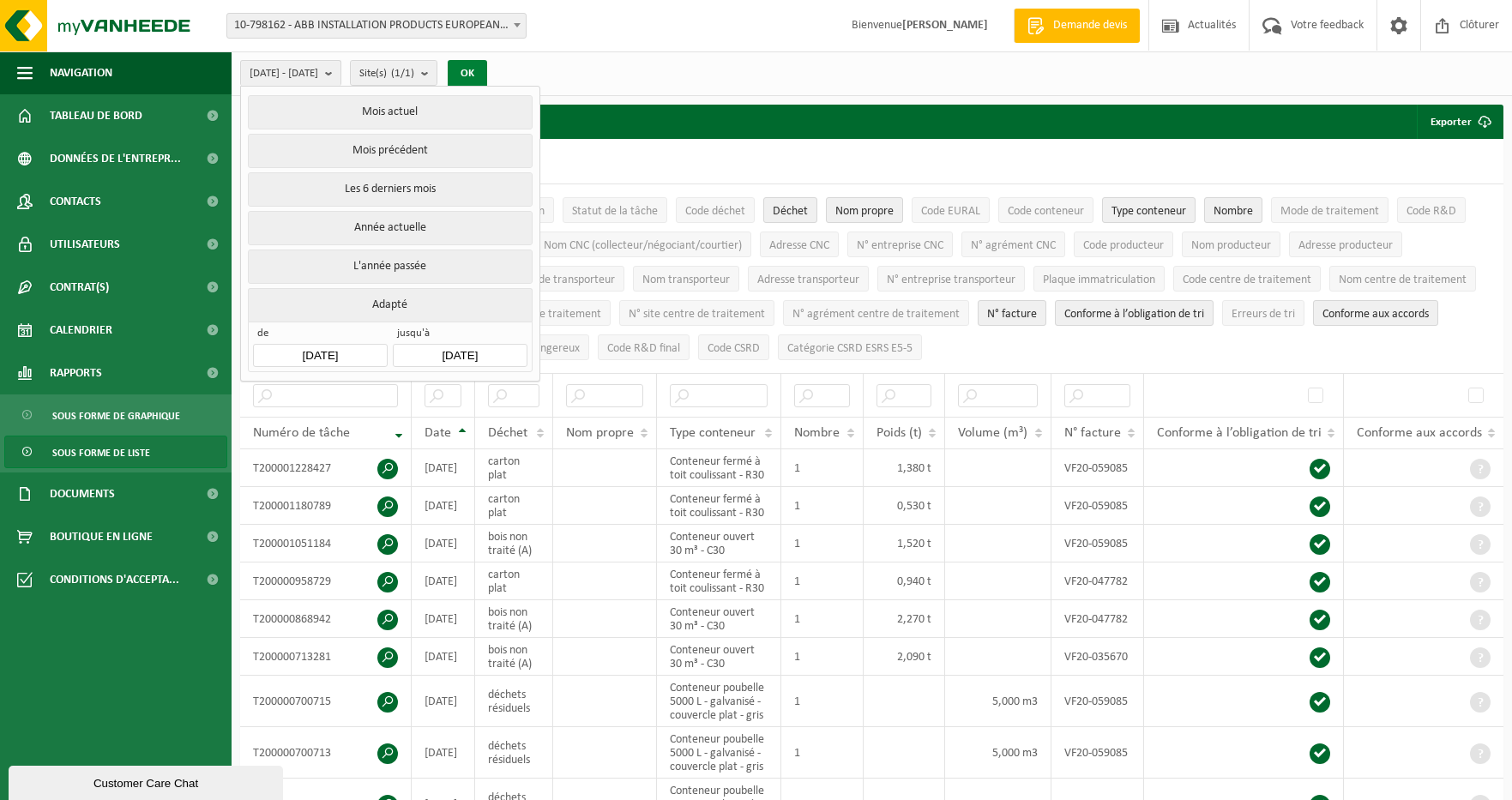
click at [487, 65] on button "OK" at bounding box center [467, 73] width 40 height 27
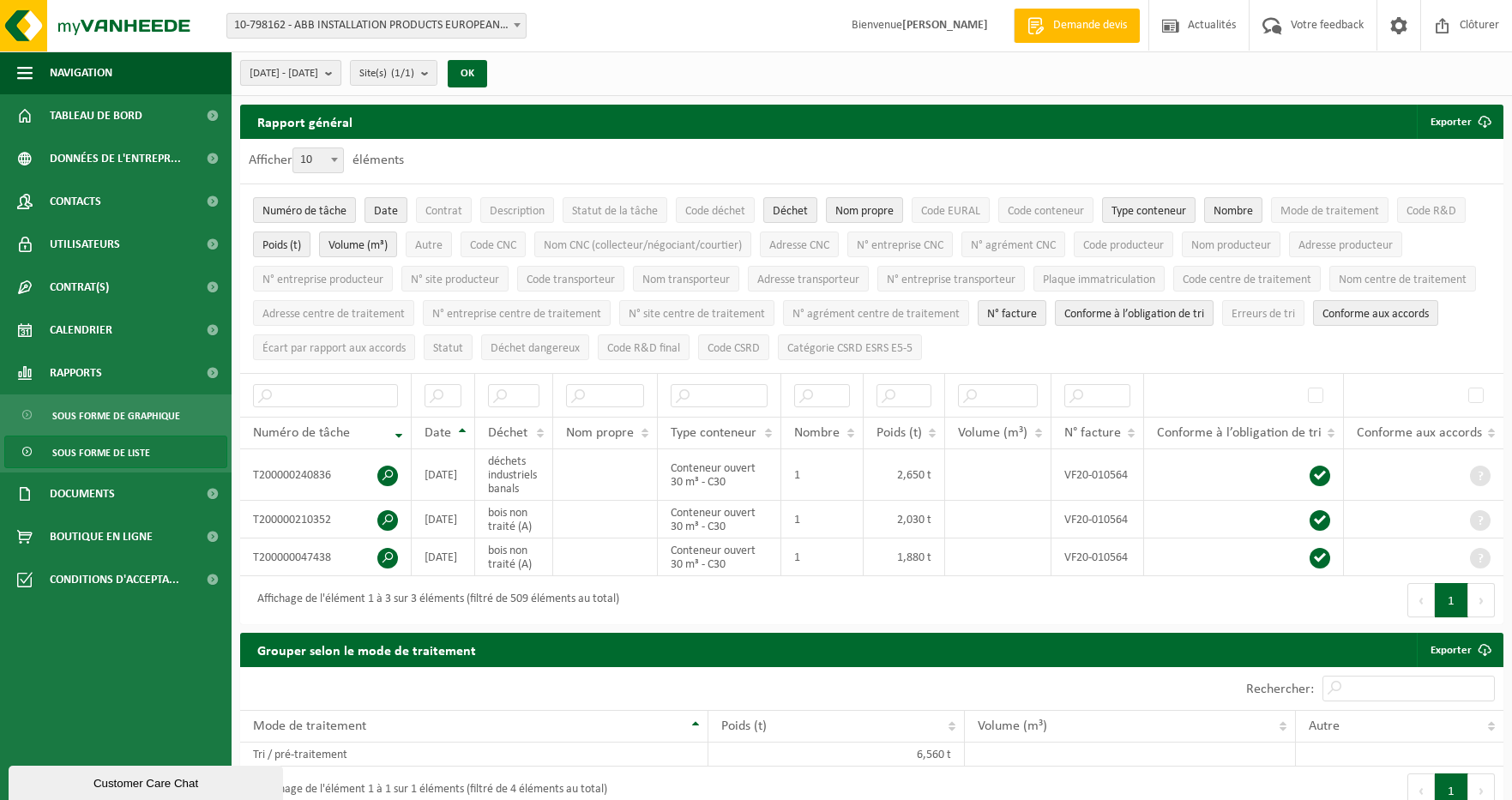
click at [318, 73] on span "2020-01-01 - 2020-01-31" at bounding box center [284, 73] width 69 height 26
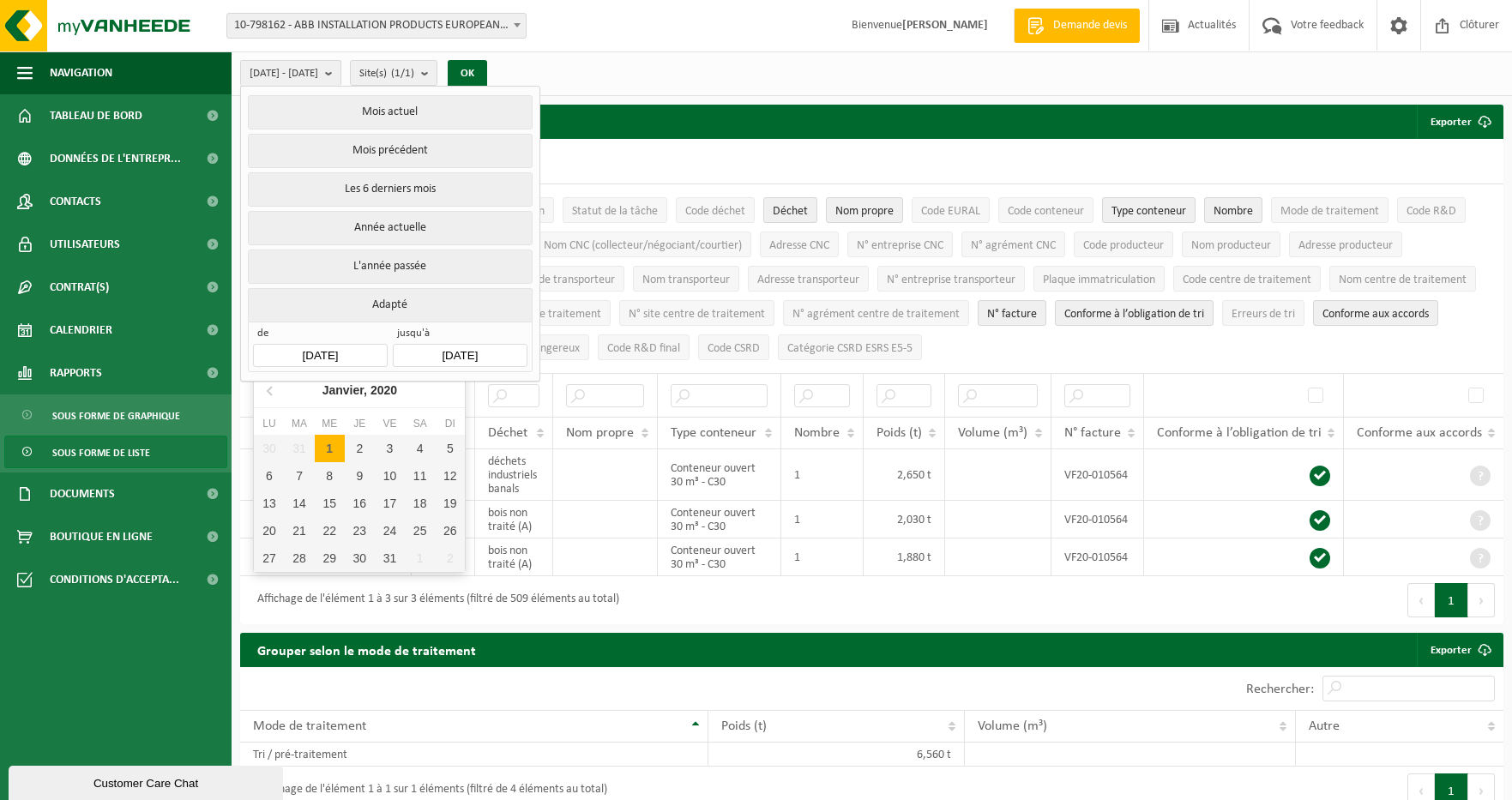
click at [295, 347] on input "2020-01-01" at bounding box center [320, 355] width 134 height 23
click at [272, 389] on icon at bounding box center [270, 389] width 27 height 27
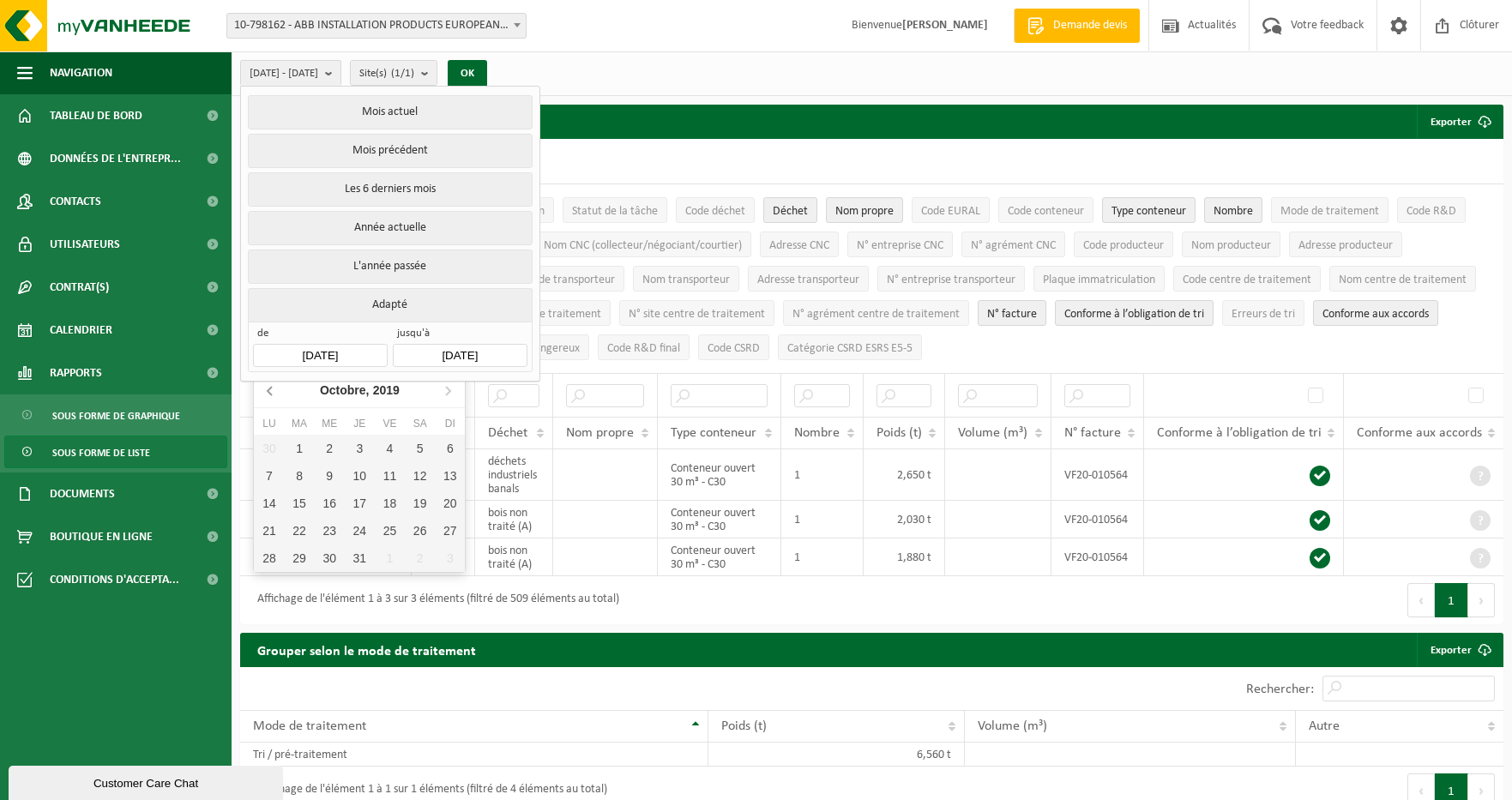
click at [272, 389] on icon at bounding box center [270, 389] width 27 height 27
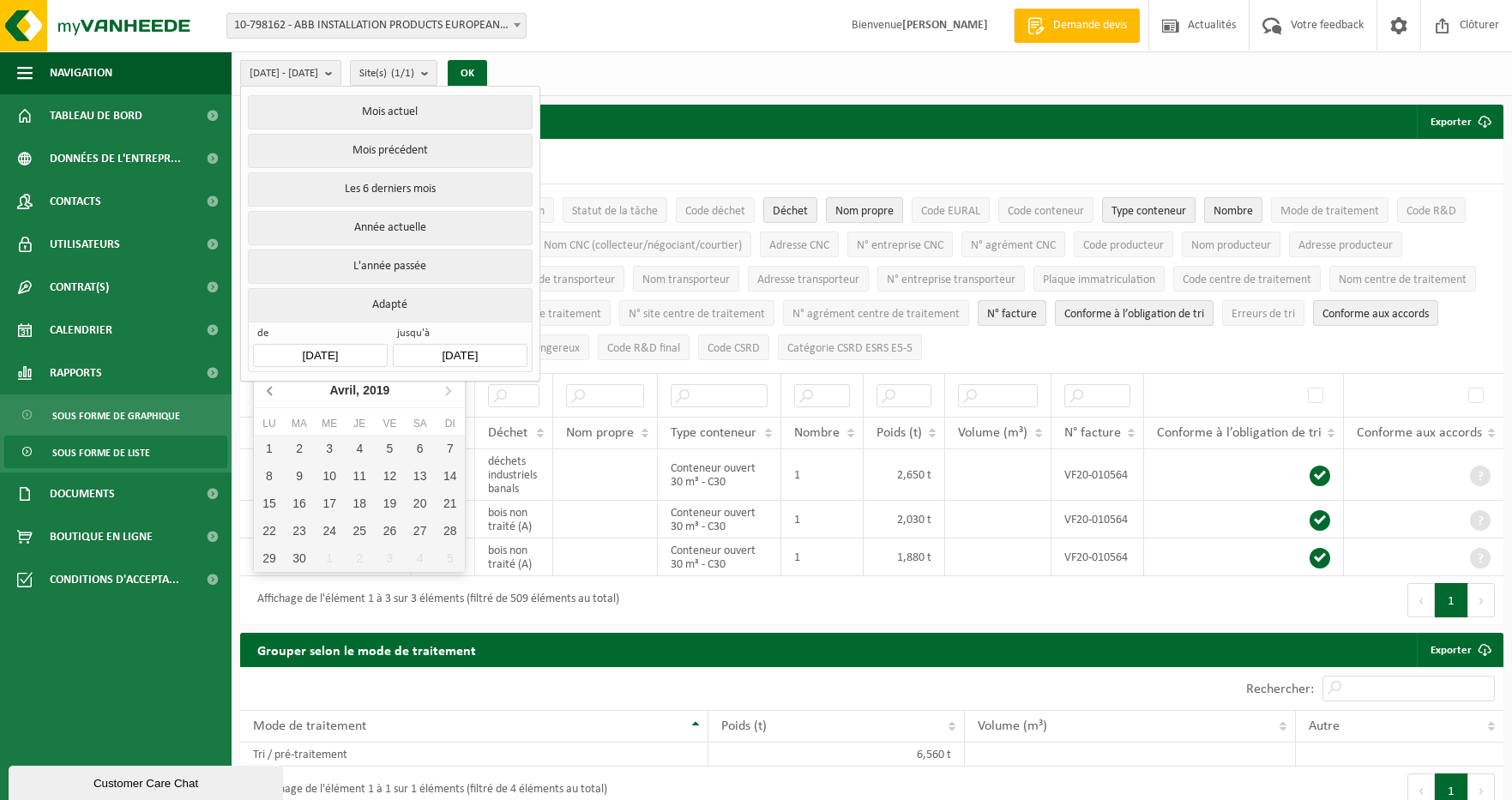
click at [272, 389] on icon at bounding box center [270, 389] width 27 height 27
click at [295, 444] on div "1" at bounding box center [299, 448] width 30 height 27
type input "2019-01-01"
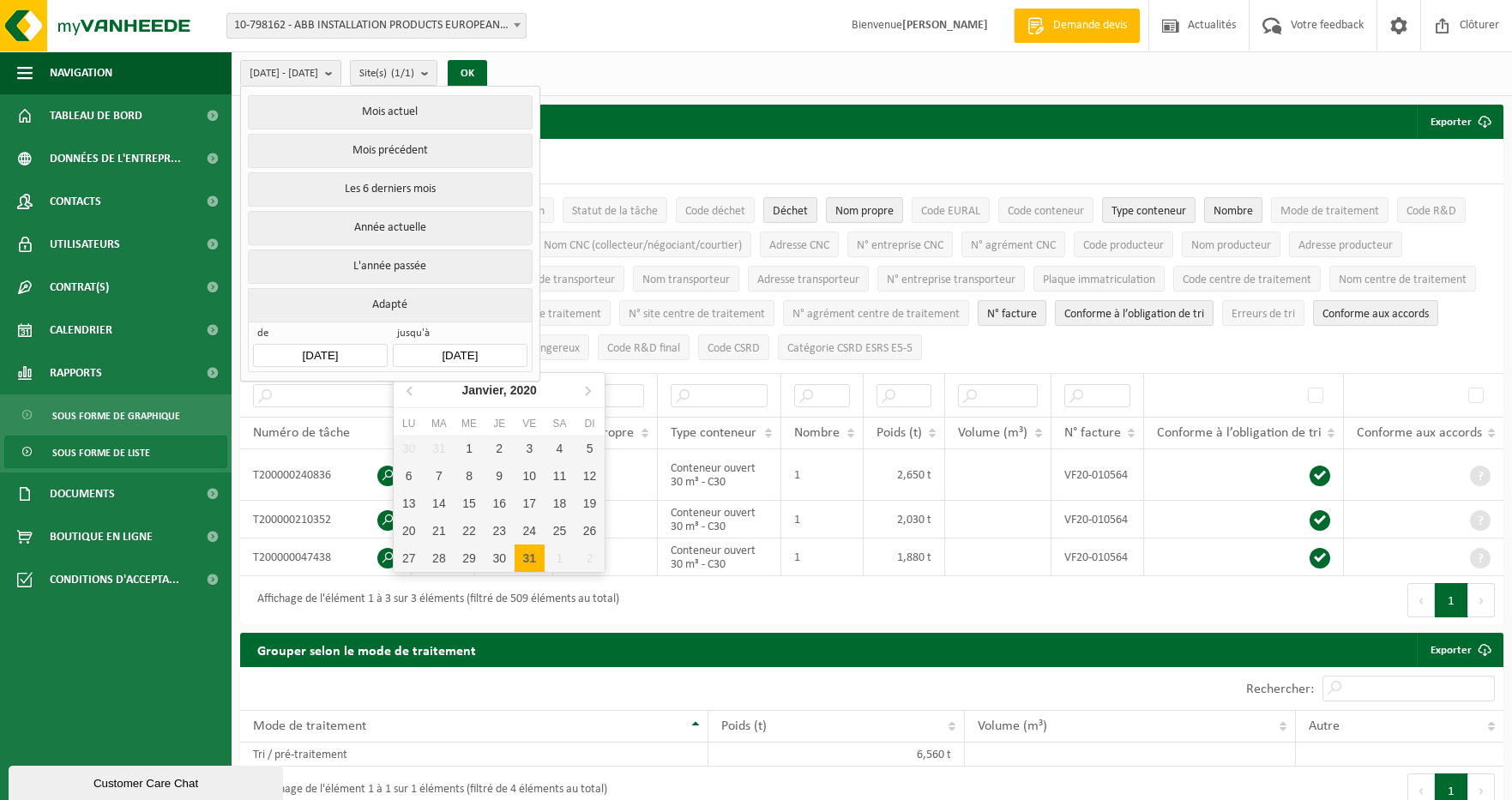
click at [454, 351] on input "2020-01-31" at bounding box center [460, 355] width 134 height 23
click at [410, 389] on icon at bounding box center [410, 389] width 27 height 27
click at [440, 584] on div "31" at bounding box center [439, 585] width 30 height 27
type input "2019-12-31"
type input "2019-01-01"
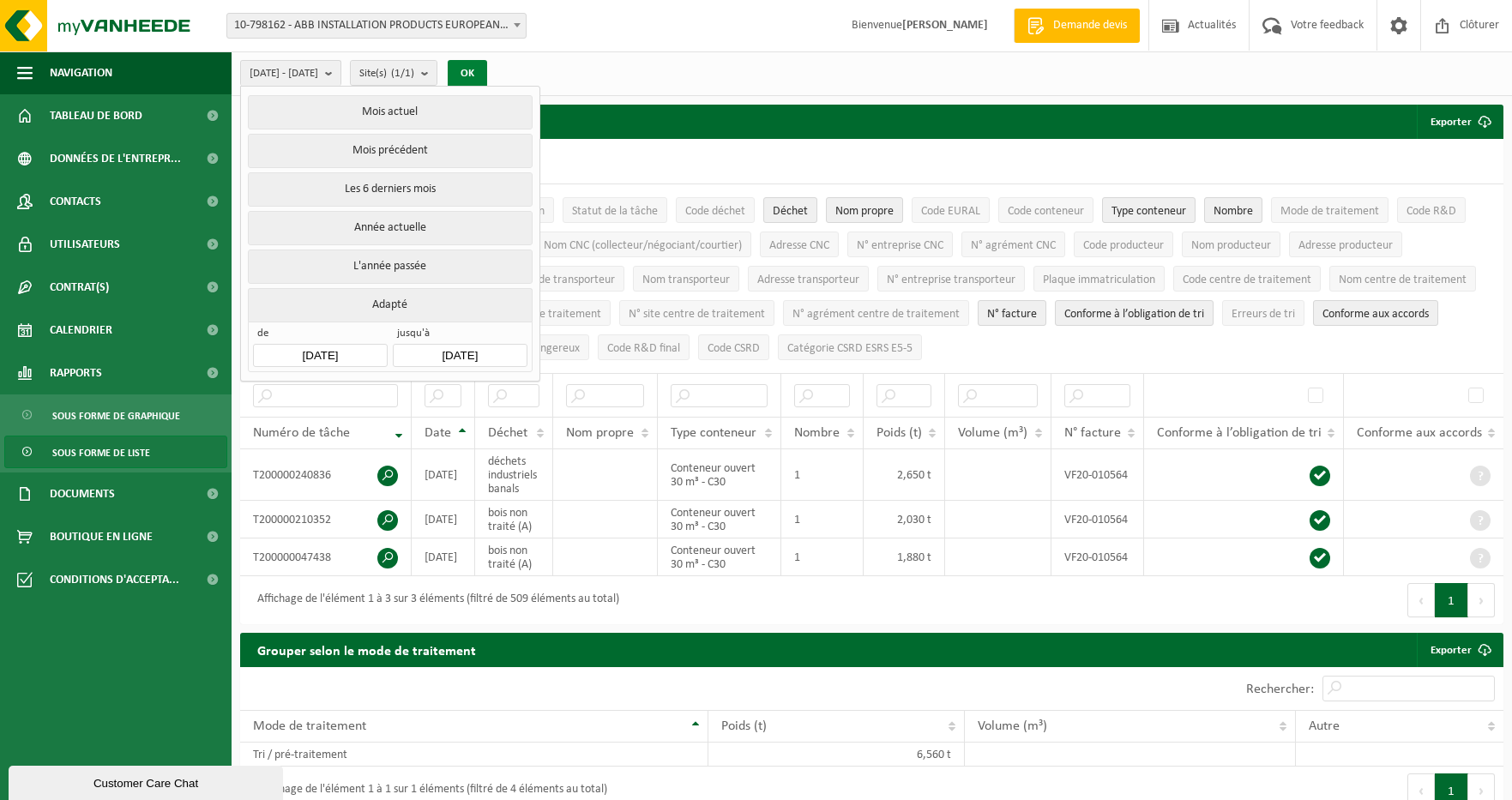
click at [487, 70] on button "OK" at bounding box center [467, 73] width 40 height 27
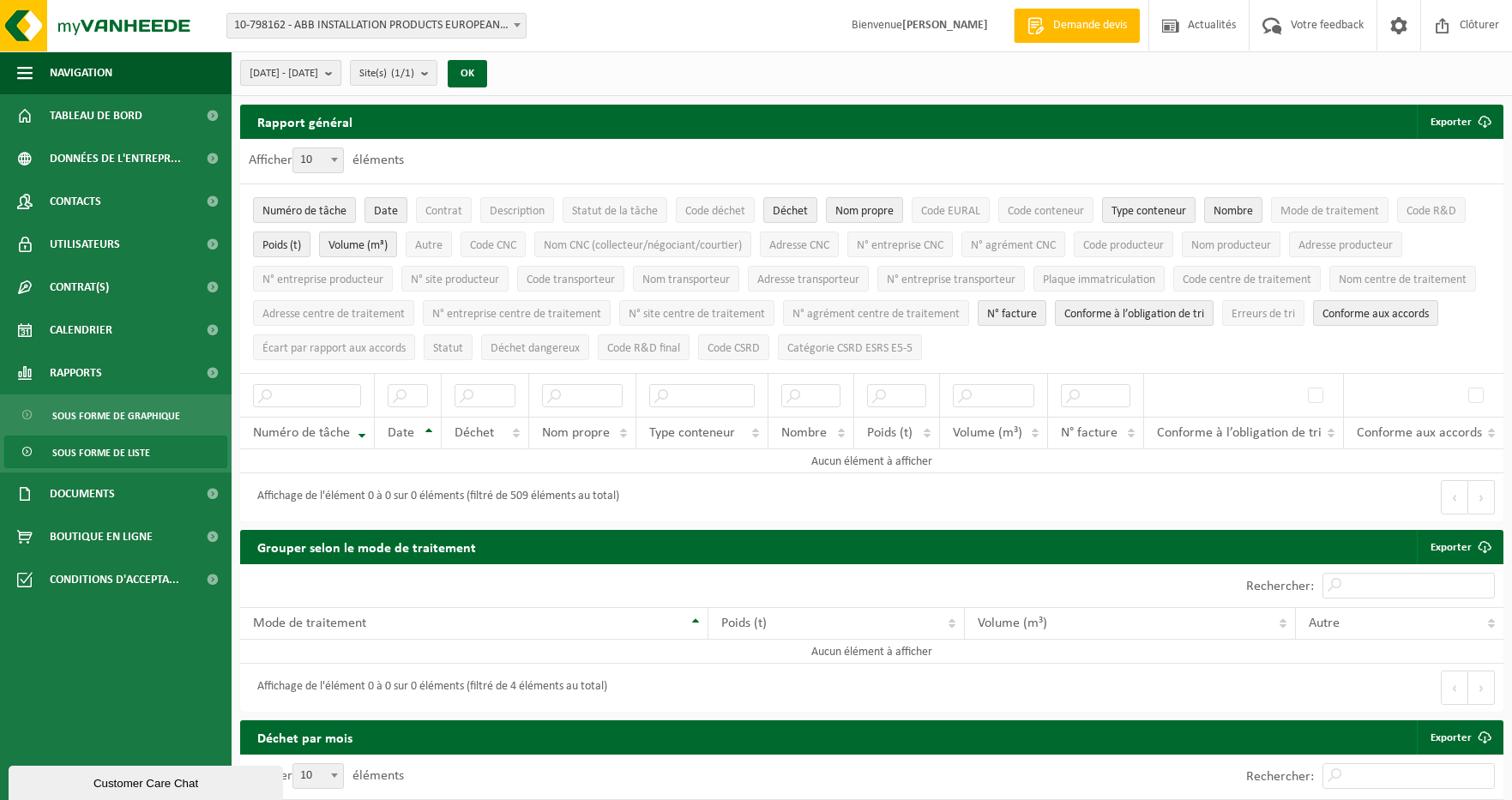
click at [318, 76] on span "2019-01-01 - 2019-12-31" at bounding box center [284, 73] width 69 height 26
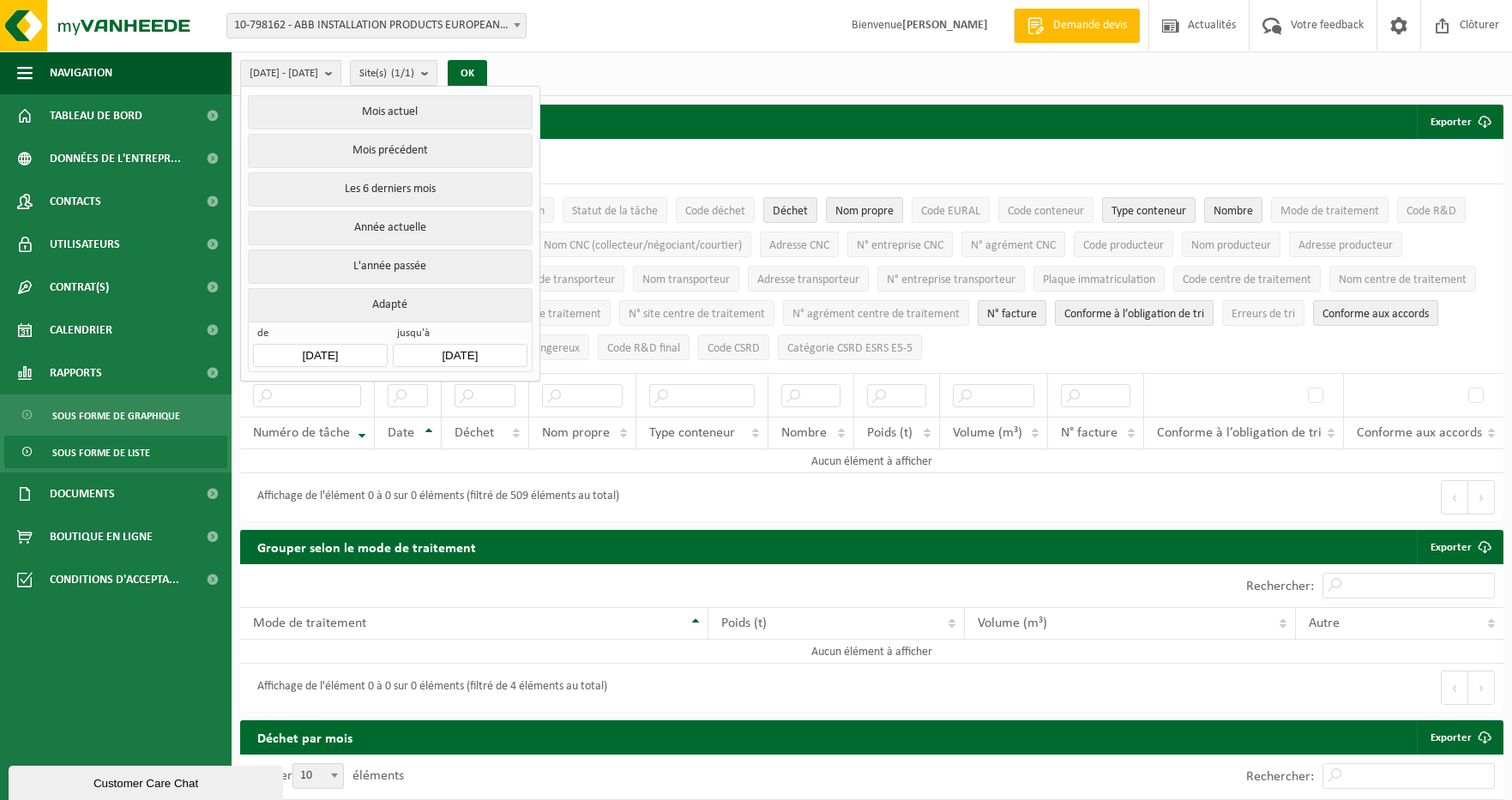
click at [607, 61] on div "2019-01-01 - 2019-12-31 Mois actuel Mois précédent Les 6 derniers mois Année ac…" at bounding box center [872, 73] width 1280 height 45
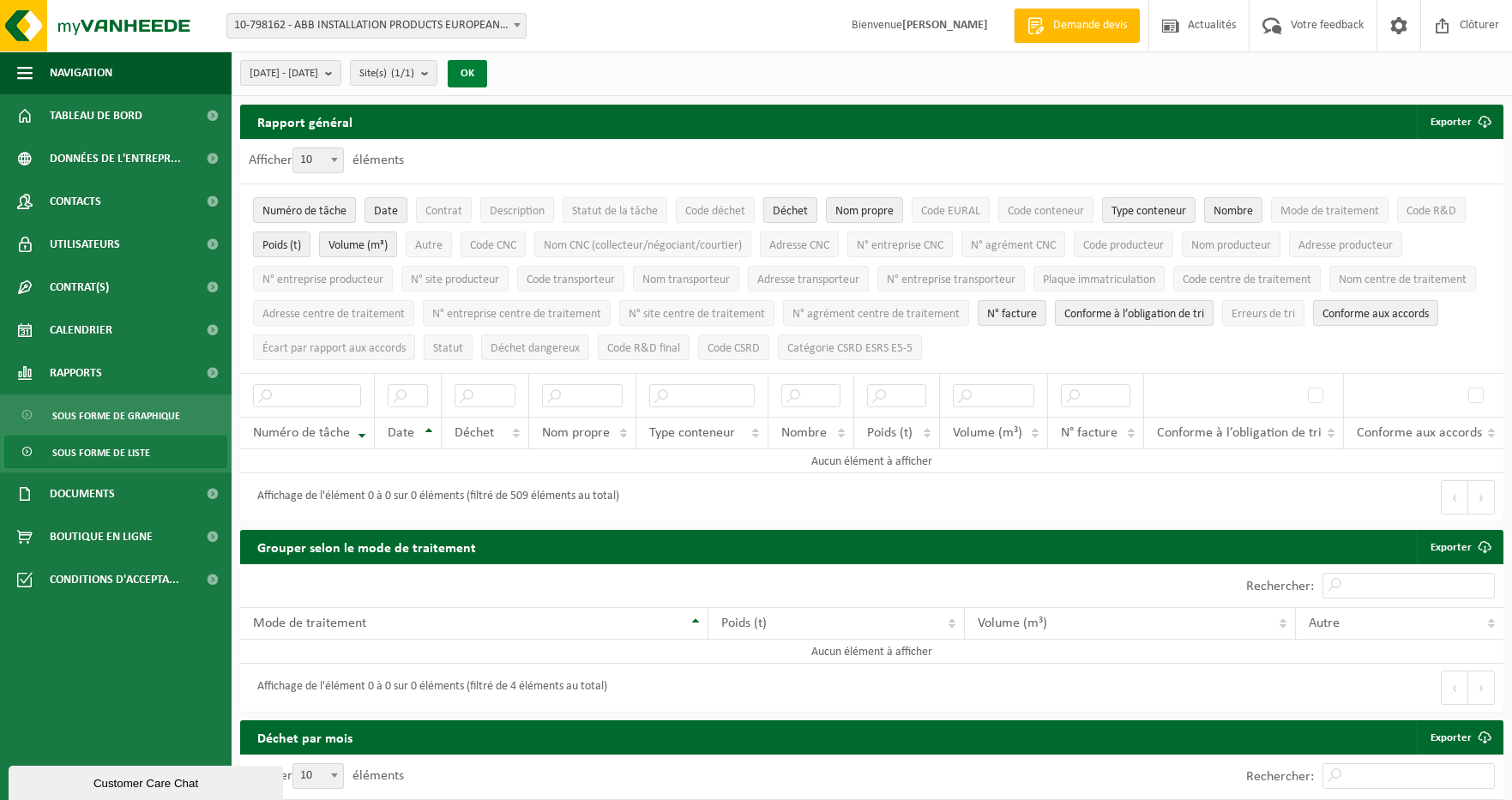
click at [487, 79] on button "OK" at bounding box center [467, 73] width 40 height 27
drag, startPoint x: 512, startPoint y: 79, endPoint x: 628, endPoint y: 70, distance: 116.3
click at [628, 70] on div "2019-01-01 - 2019-12-31 Mois actuel Mois précédent Les 6 derniers mois Année ac…" at bounding box center [872, 73] width 1280 height 45
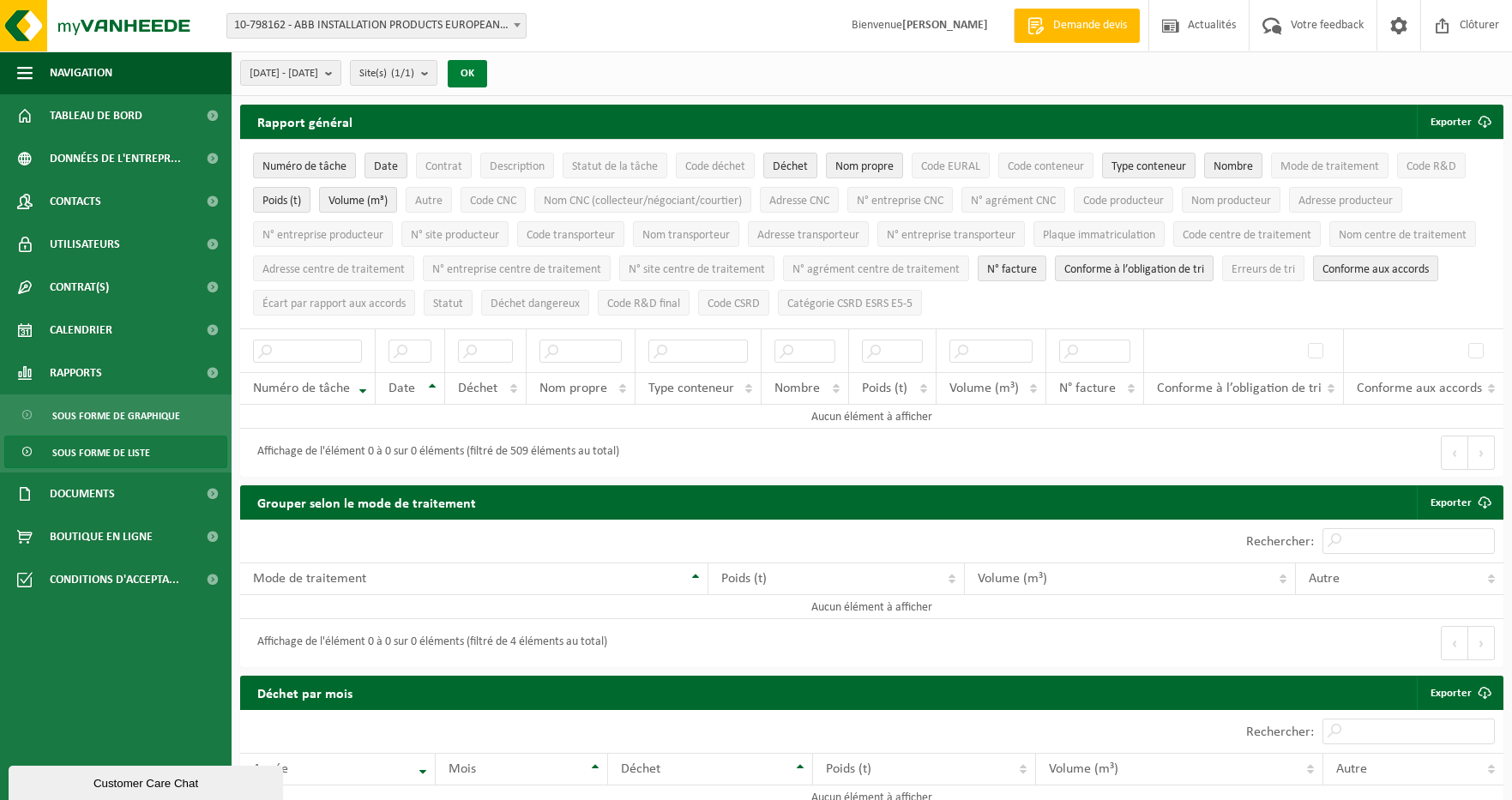
click at [487, 73] on button "OK" at bounding box center [467, 73] width 40 height 27
click at [113, 490] on span "Documents" at bounding box center [82, 494] width 65 height 43
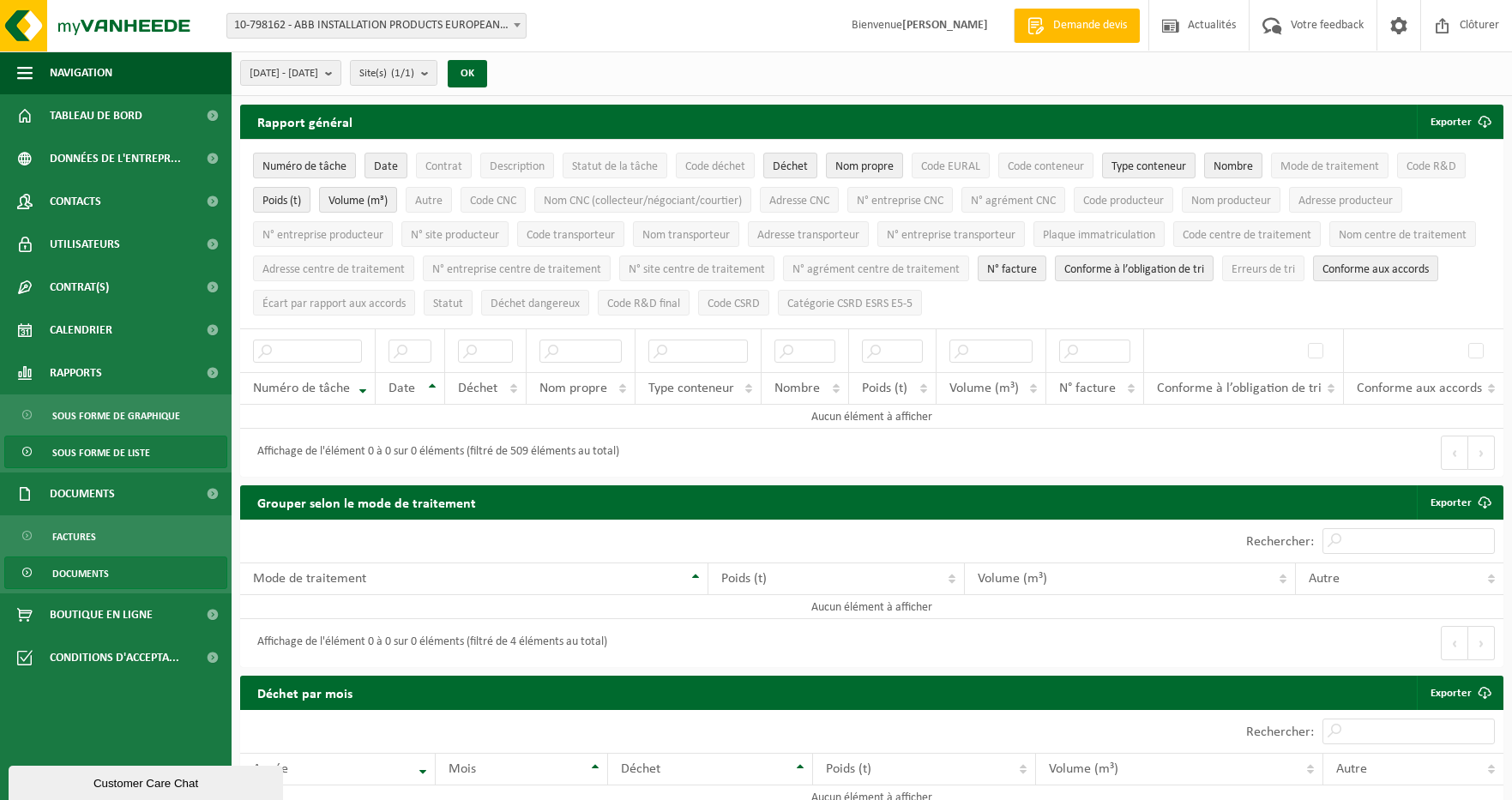
click at [96, 568] on span "Documents" at bounding box center [80, 574] width 56 height 33
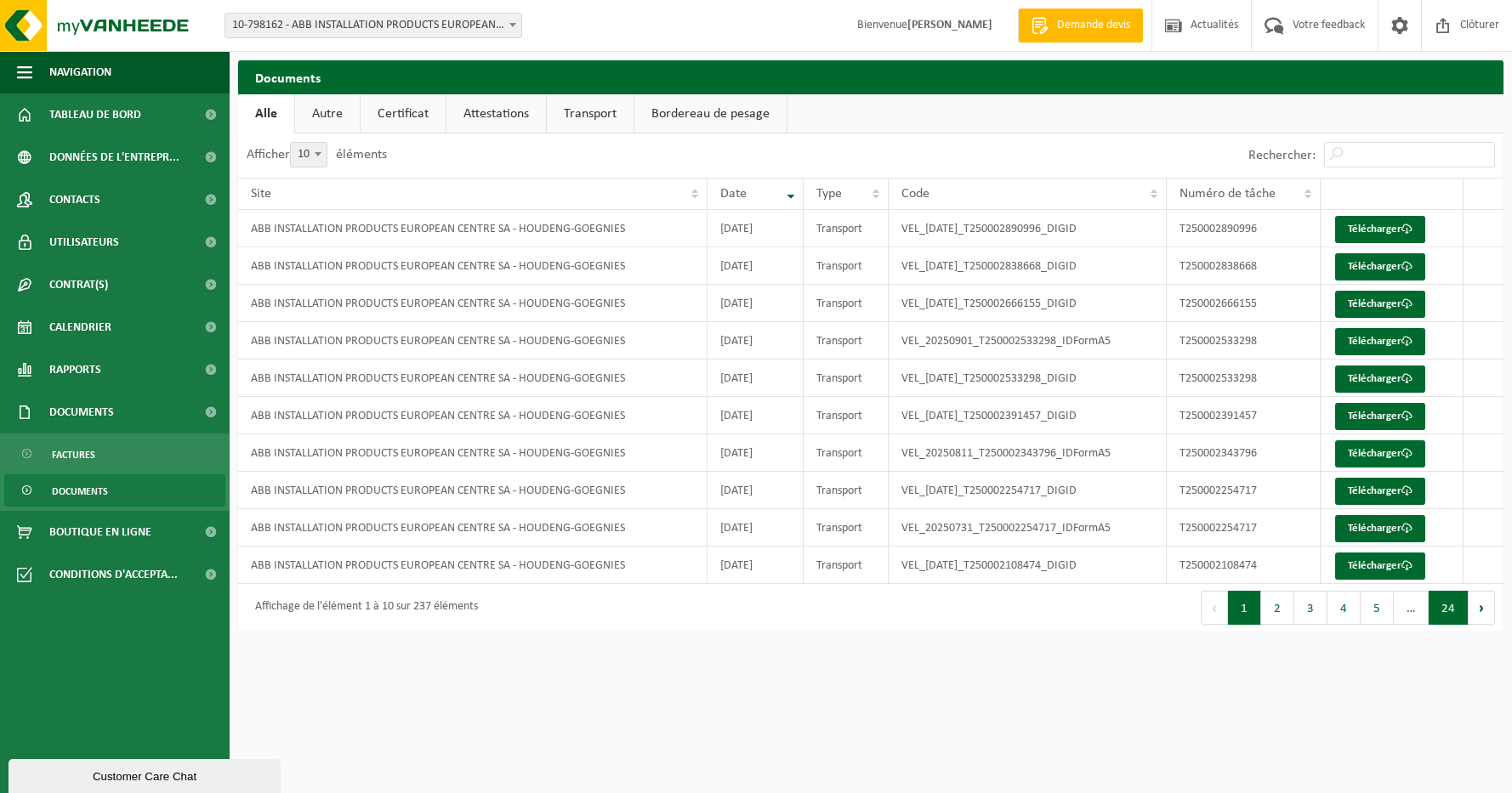
click at [1439, 610] on button "24" at bounding box center [1449, 608] width 40 height 34
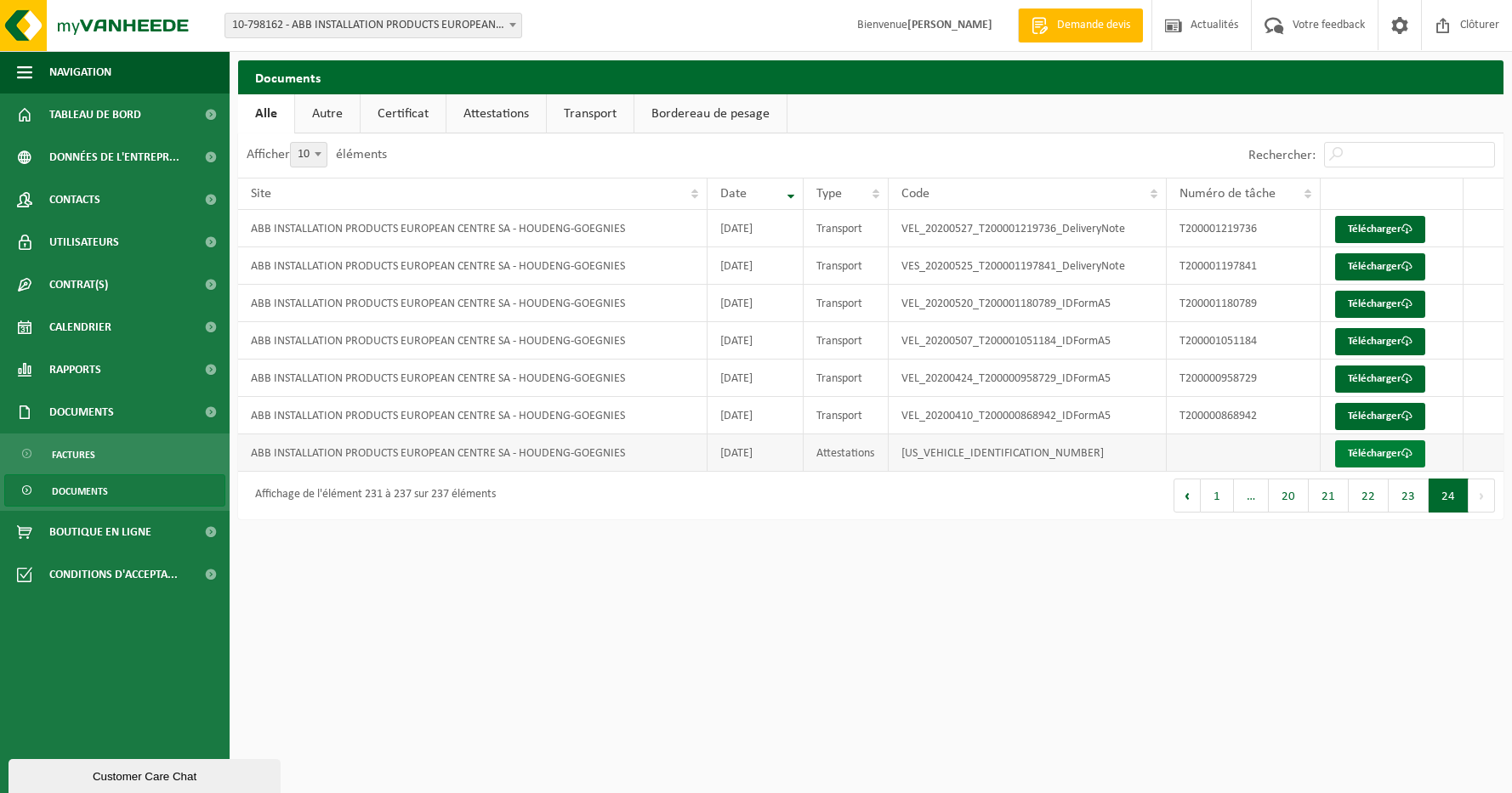
click at [1368, 450] on link "Télécharger" at bounding box center [1380, 453] width 90 height 27
